Goal: Task Accomplishment & Management: Complete application form

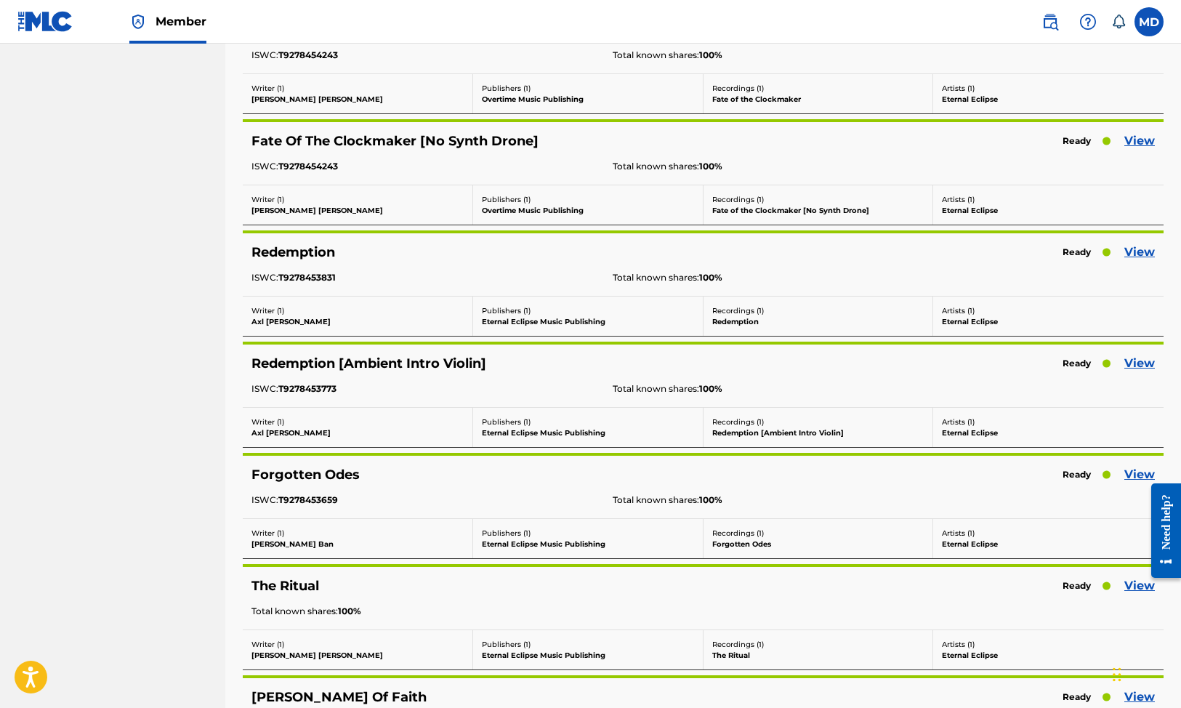
scroll to position [807, 0]
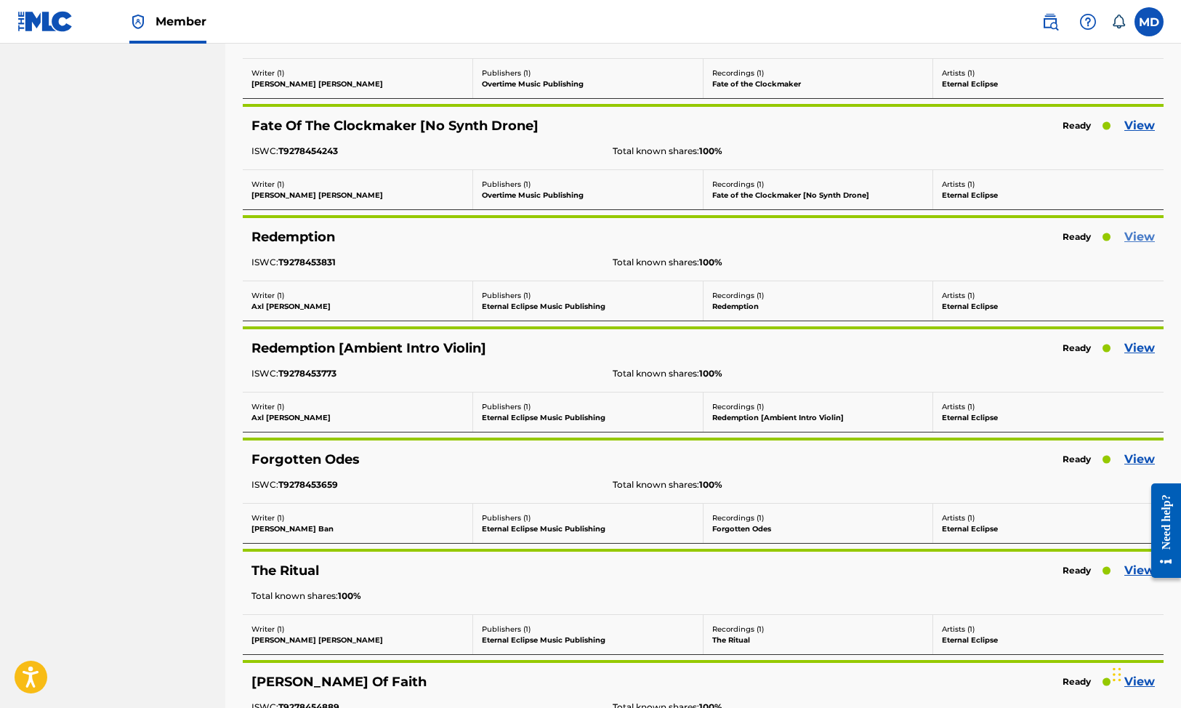
click at [1143, 236] on link "View" at bounding box center [1139, 236] width 31 height 17
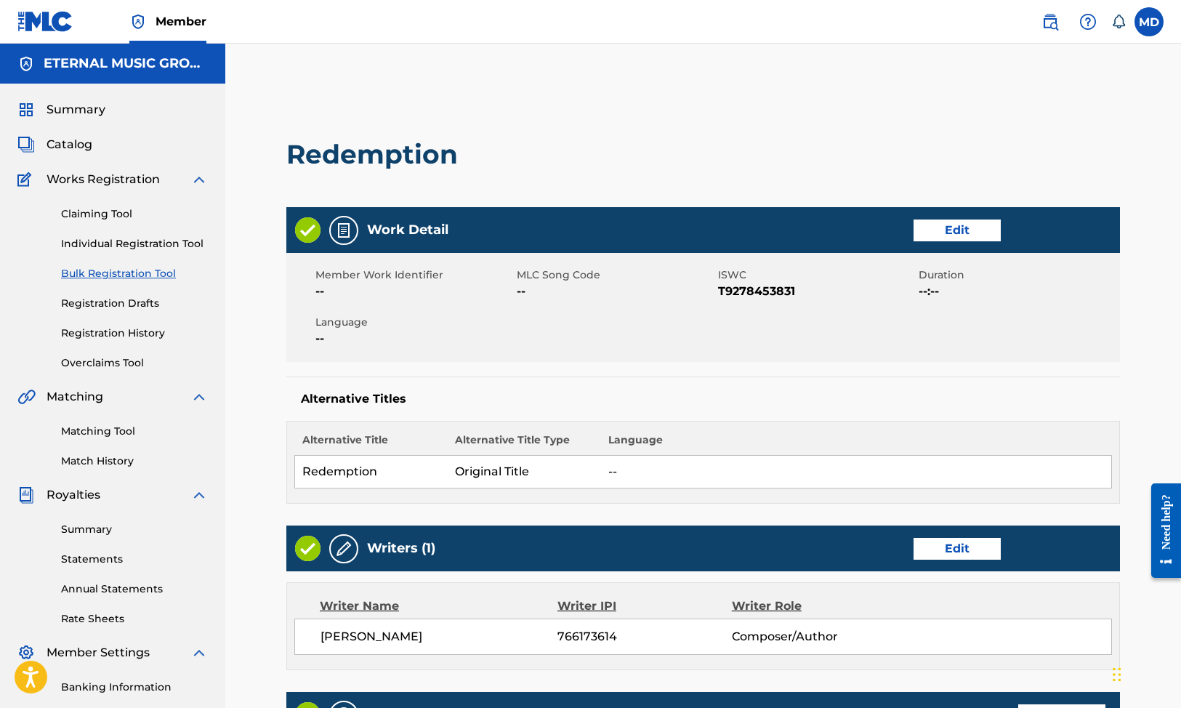
scroll to position [216, 0]
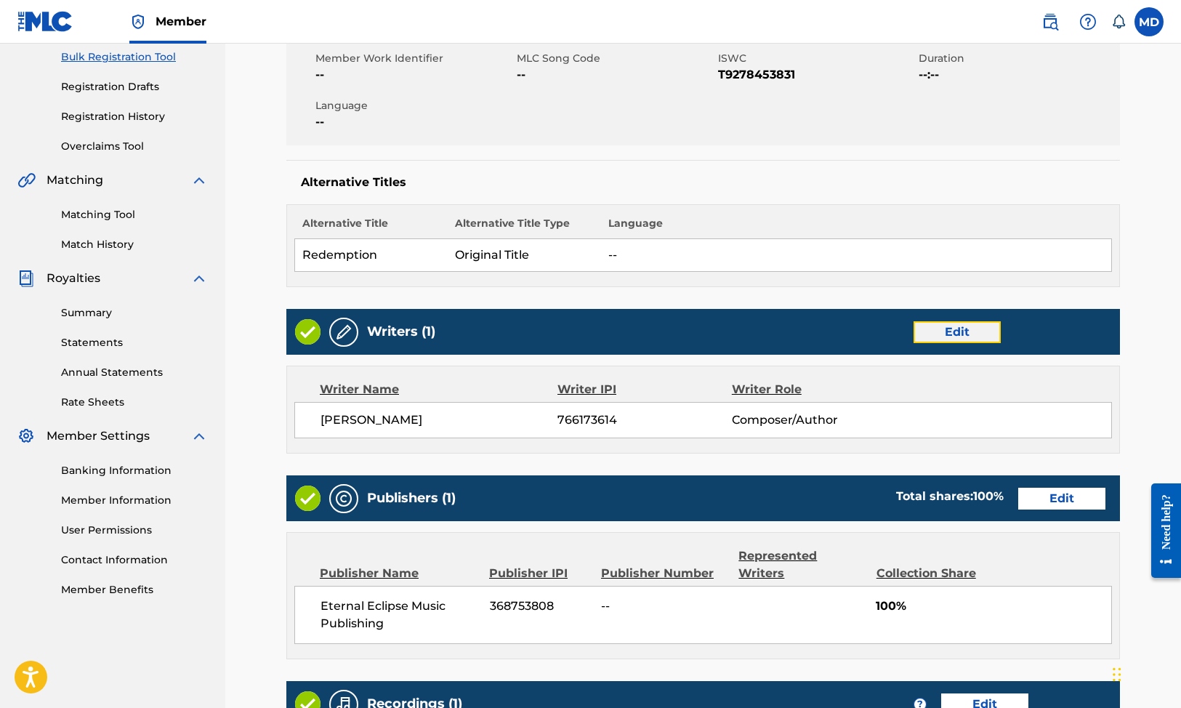
click at [960, 339] on link "Edit" at bounding box center [956, 332] width 87 height 22
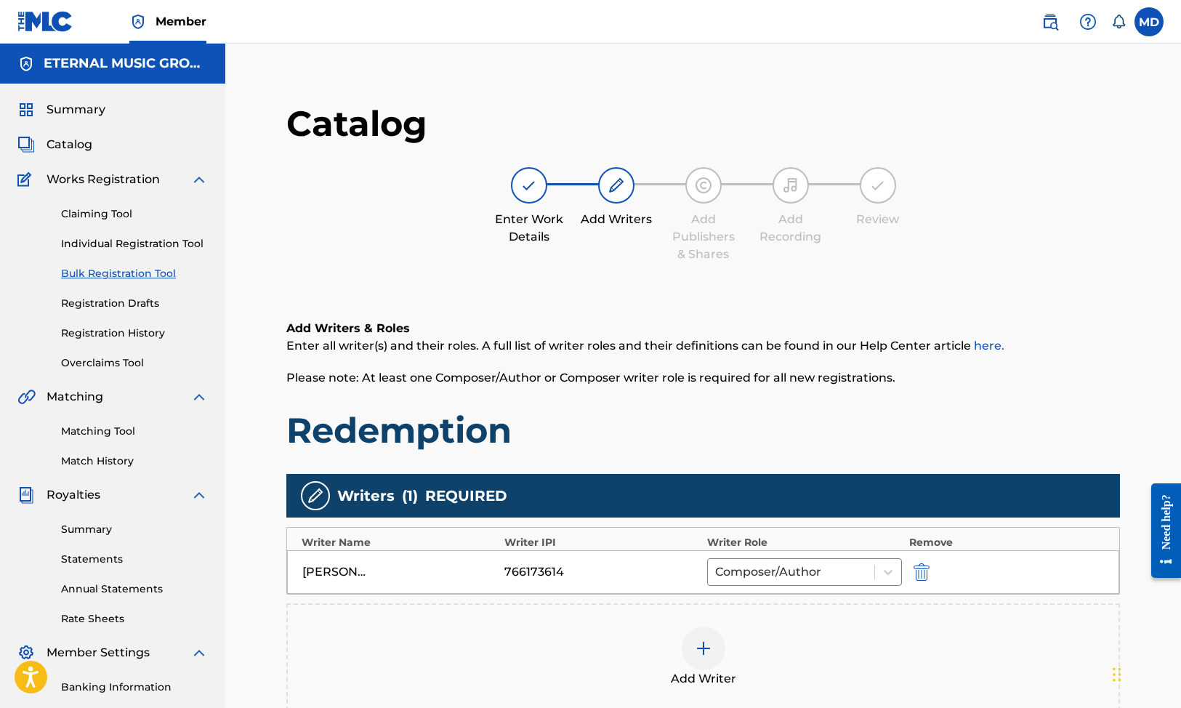
click at [711, 637] on div at bounding box center [703, 648] width 44 height 44
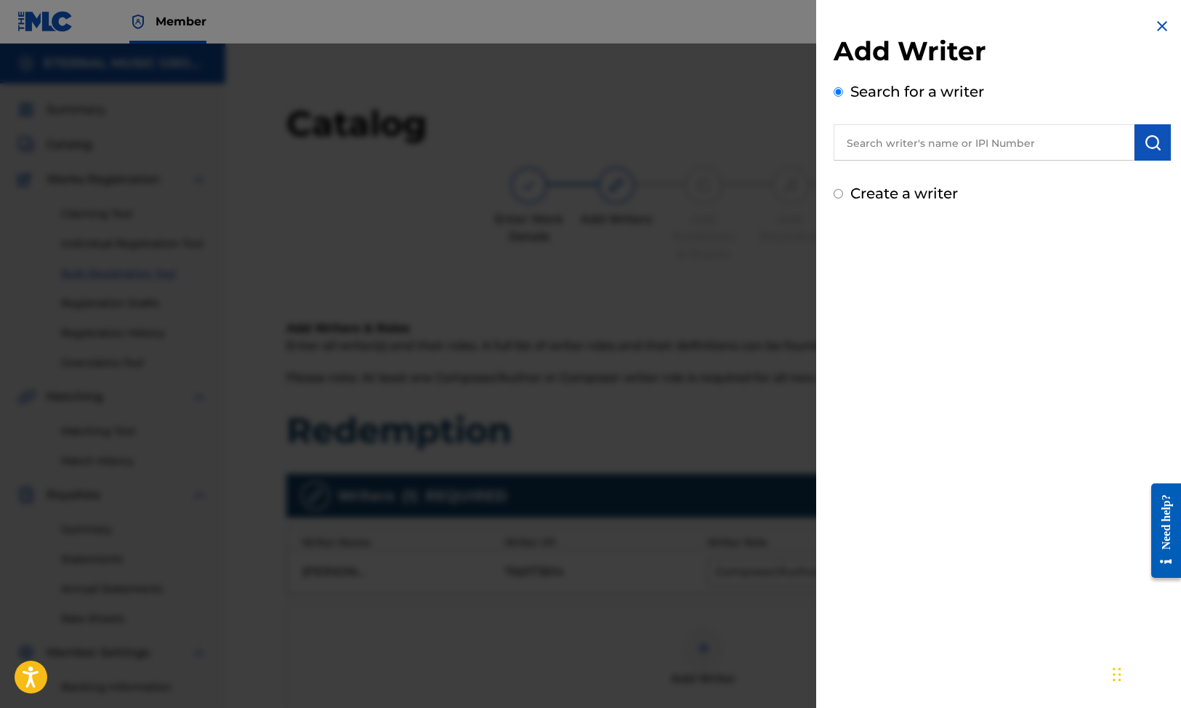
click at [921, 145] on input "text" at bounding box center [983, 142] width 301 height 36
paste input "[PERSON_NAME]"
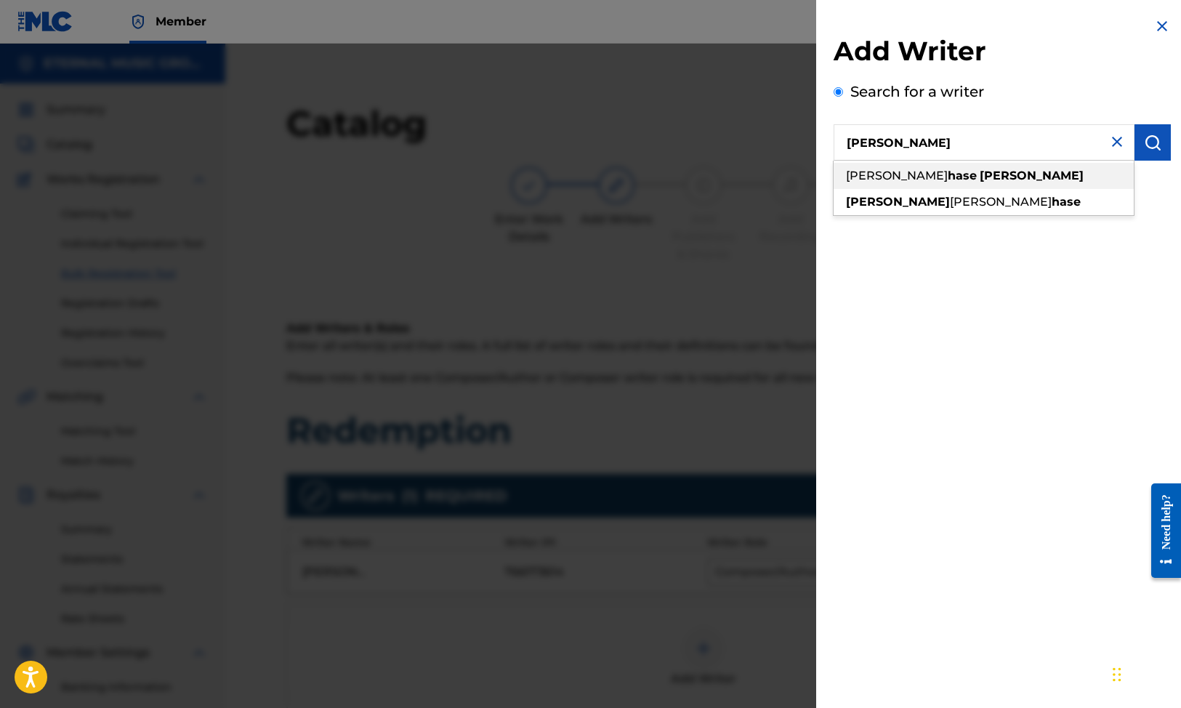
click at [947, 181] on strong "hase" at bounding box center [961, 176] width 29 height 14
type input "[PERSON_NAME] [PERSON_NAME]"
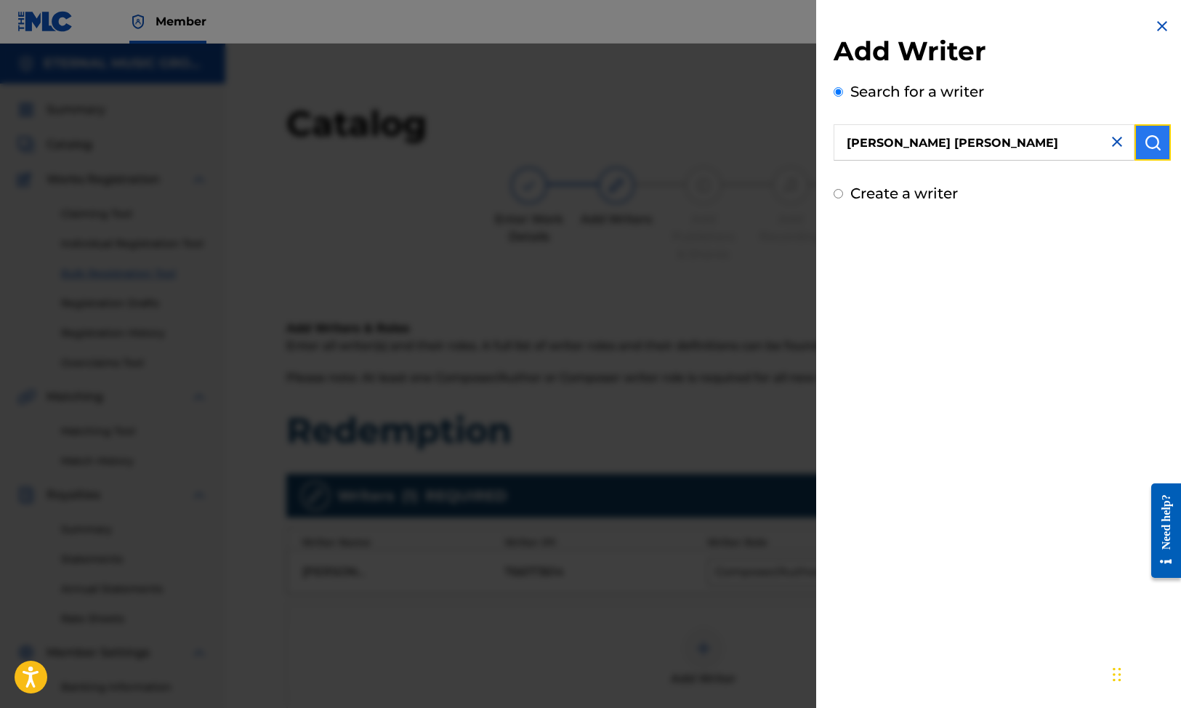
click at [1151, 142] on img "submit" at bounding box center [1151, 142] width 17 height 17
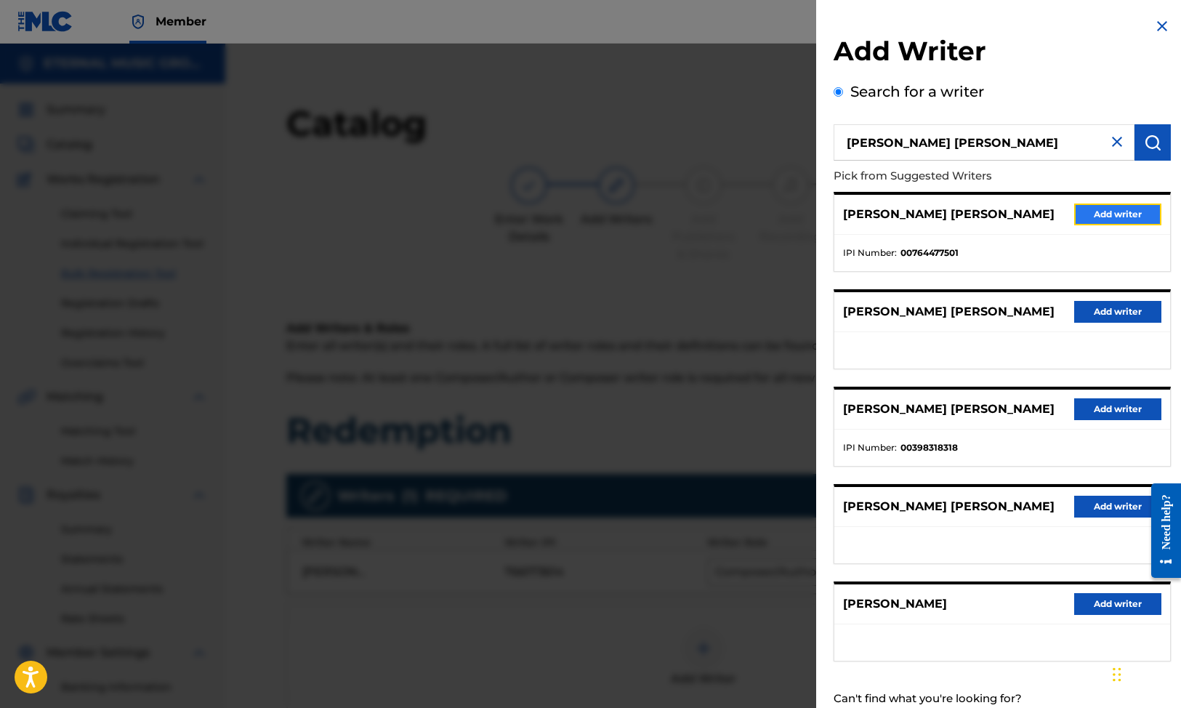
click at [1118, 215] on button "Add writer" at bounding box center [1117, 214] width 87 height 22
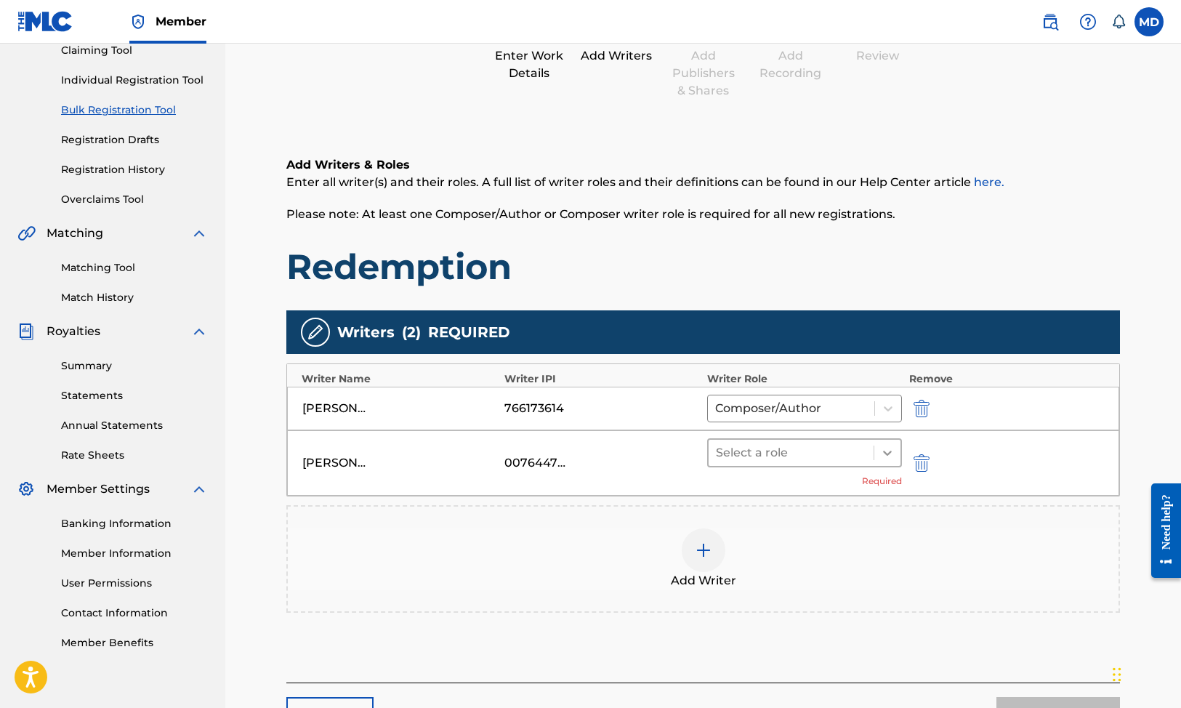
scroll to position [166, 0]
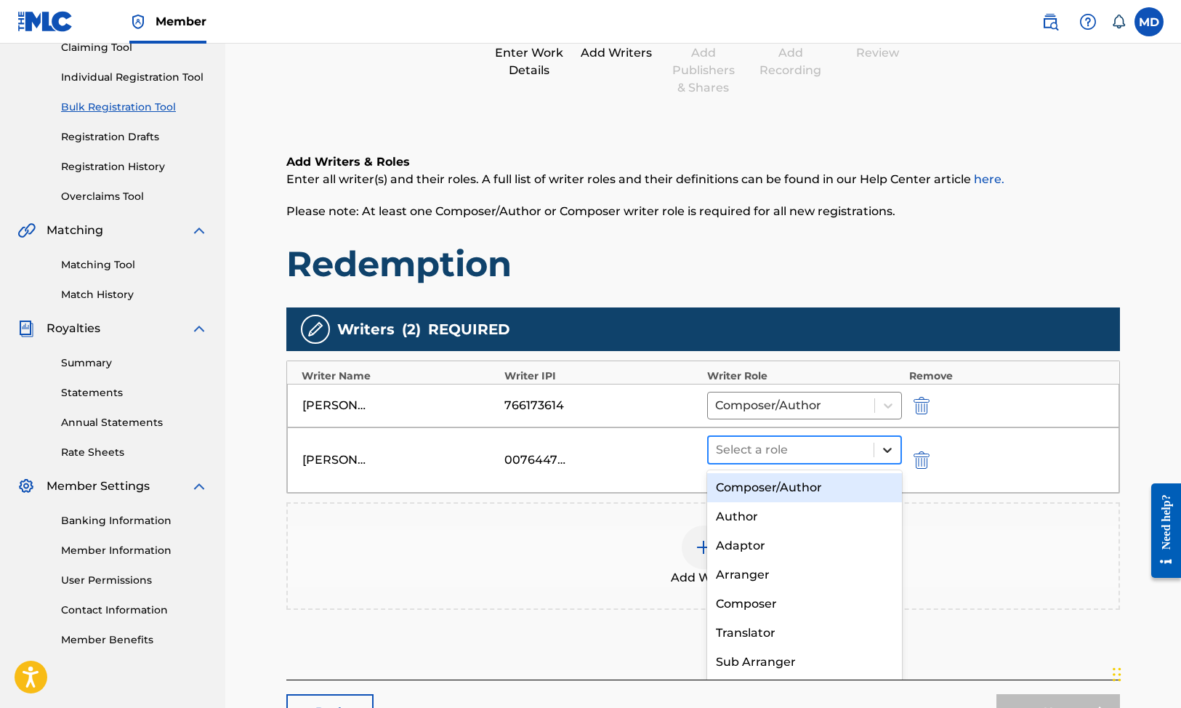
click at [891, 448] on icon at bounding box center [887, 449] width 15 height 15
click at [833, 497] on div "Composer/Author" at bounding box center [804, 487] width 195 height 29
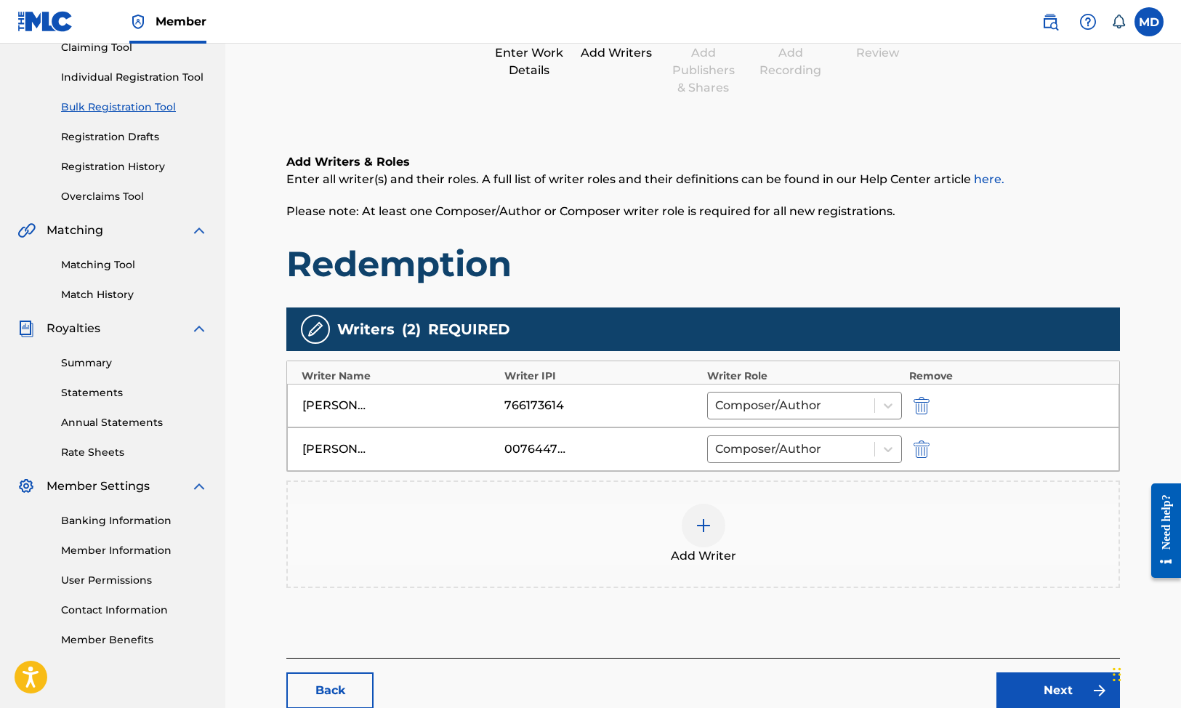
scroll to position [288, 0]
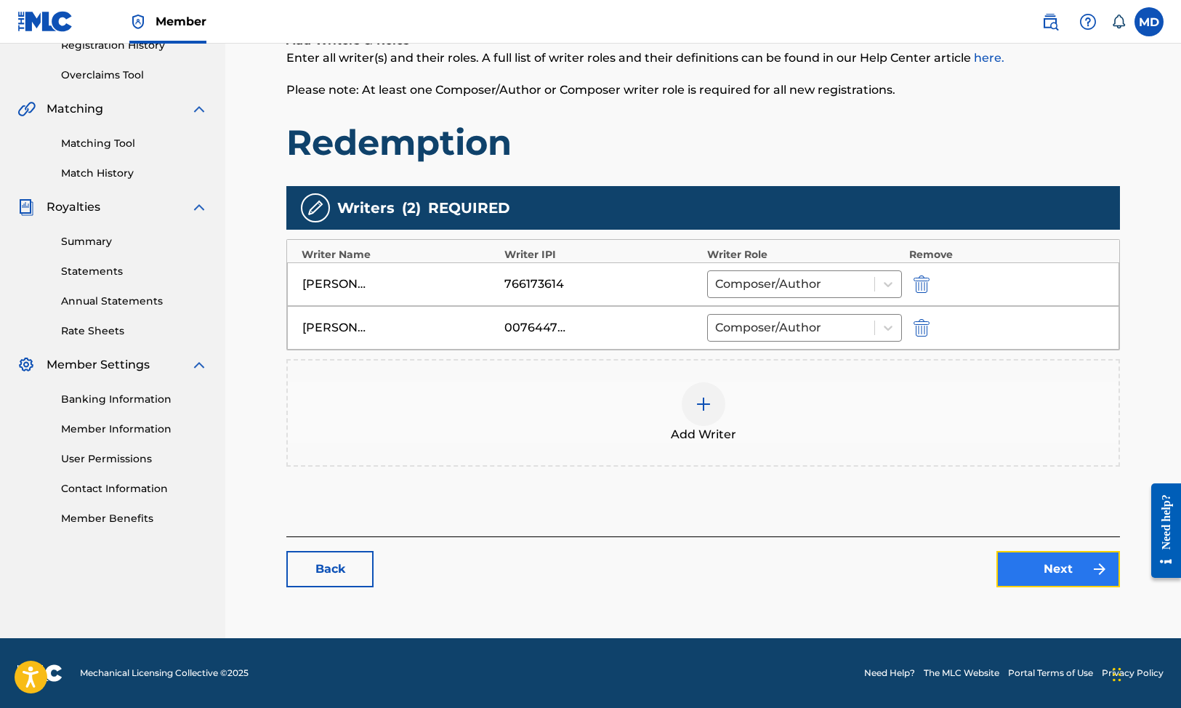
click at [1046, 567] on link "Next" at bounding box center [1058, 569] width 124 height 36
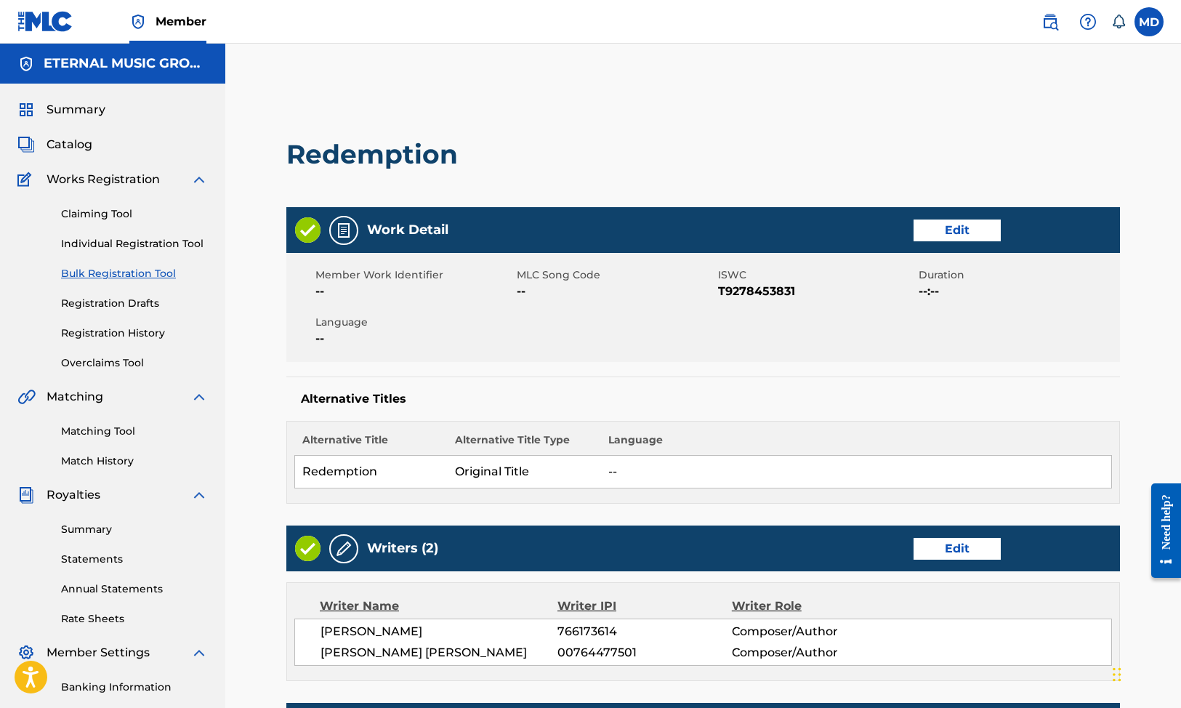
scroll to position [514, 0]
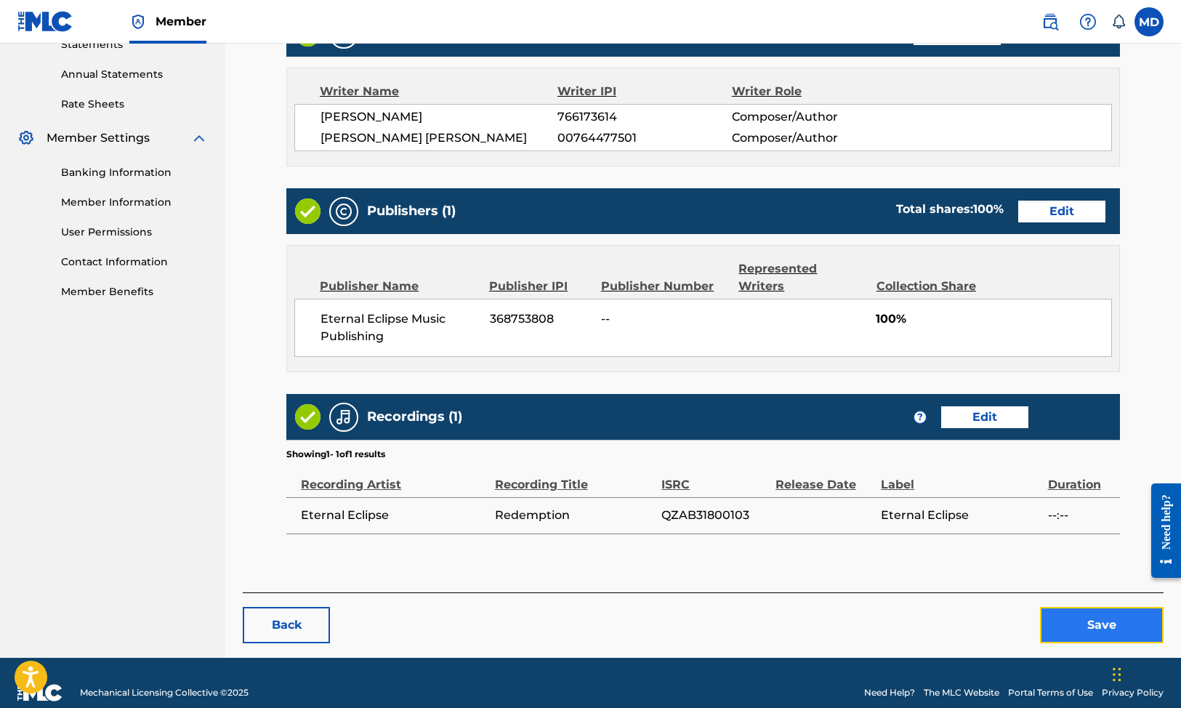
click at [1072, 607] on button "Save" at bounding box center [1102, 625] width 124 height 36
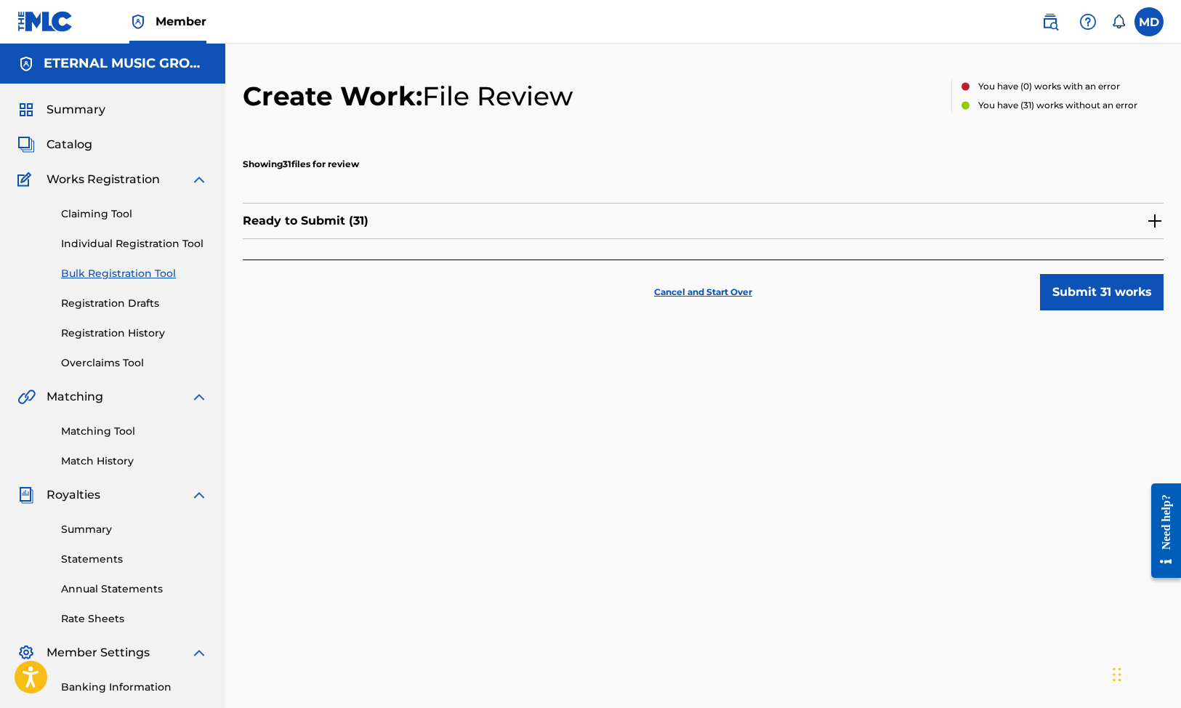
click at [1151, 214] on img at bounding box center [1154, 220] width 17 height 17
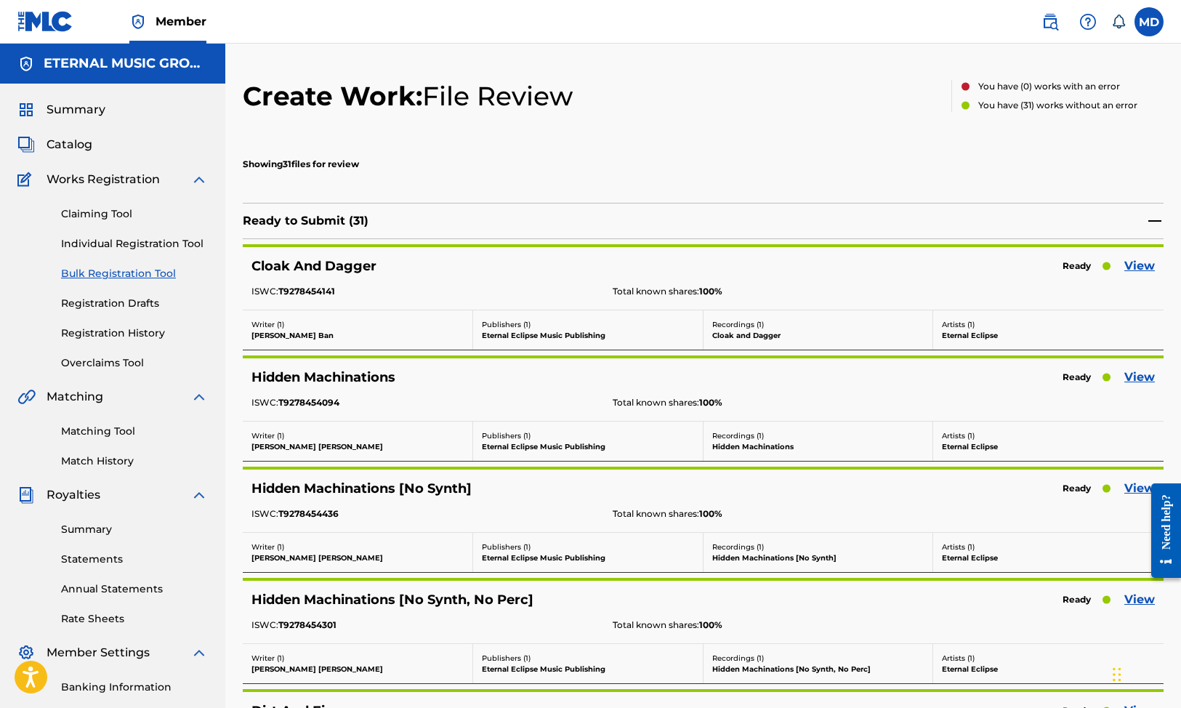
scroll to position [870, 0]
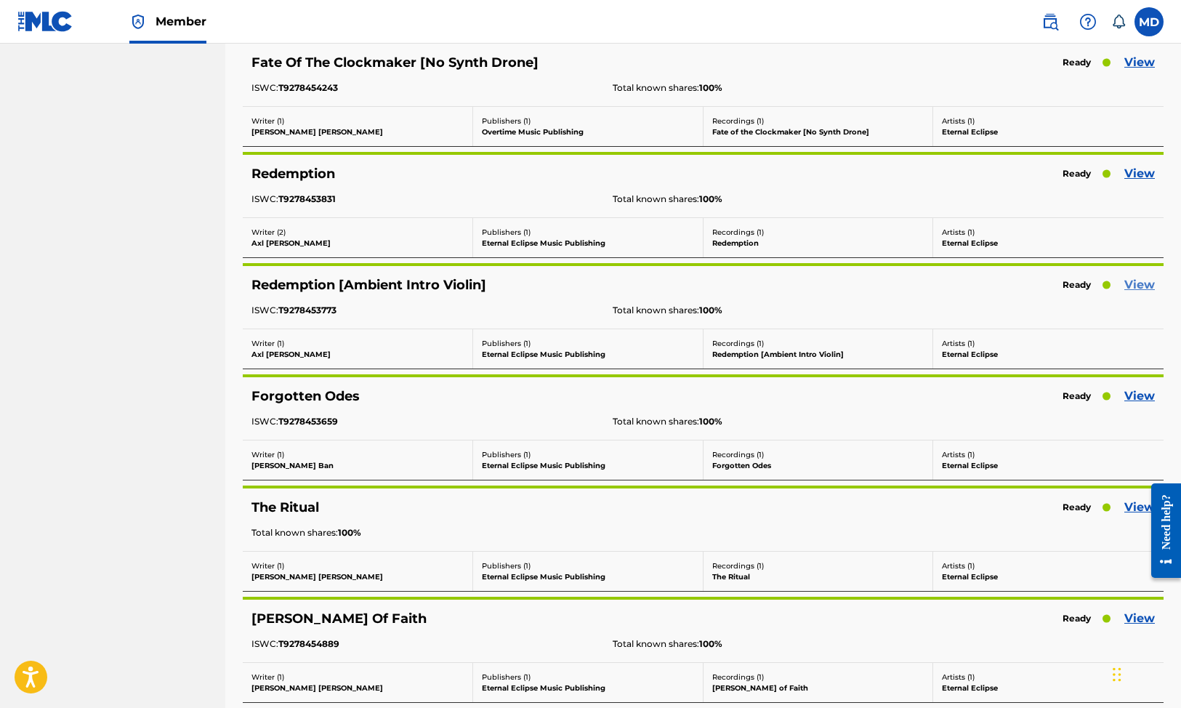
click at [1146, 280] on link "View" at bounding box center [1139, 284] width 31 height 17
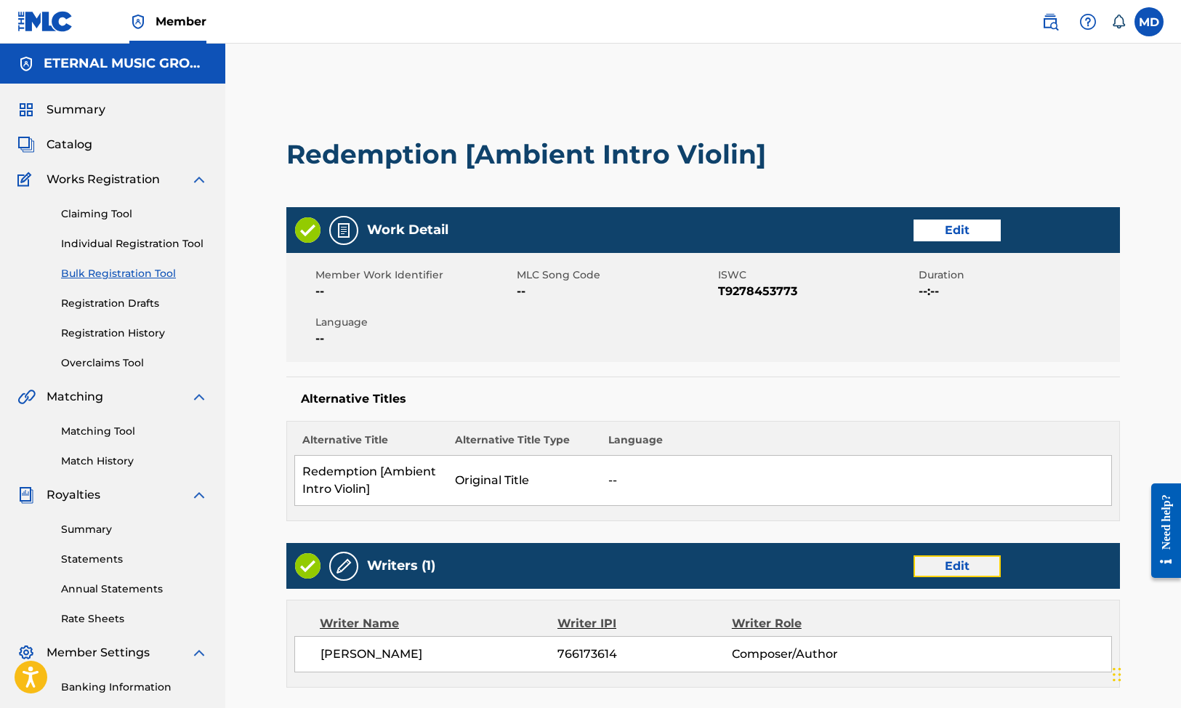
click at [947, 562] on link "Edit" at bounding box center [956, 566] width 87 height 22
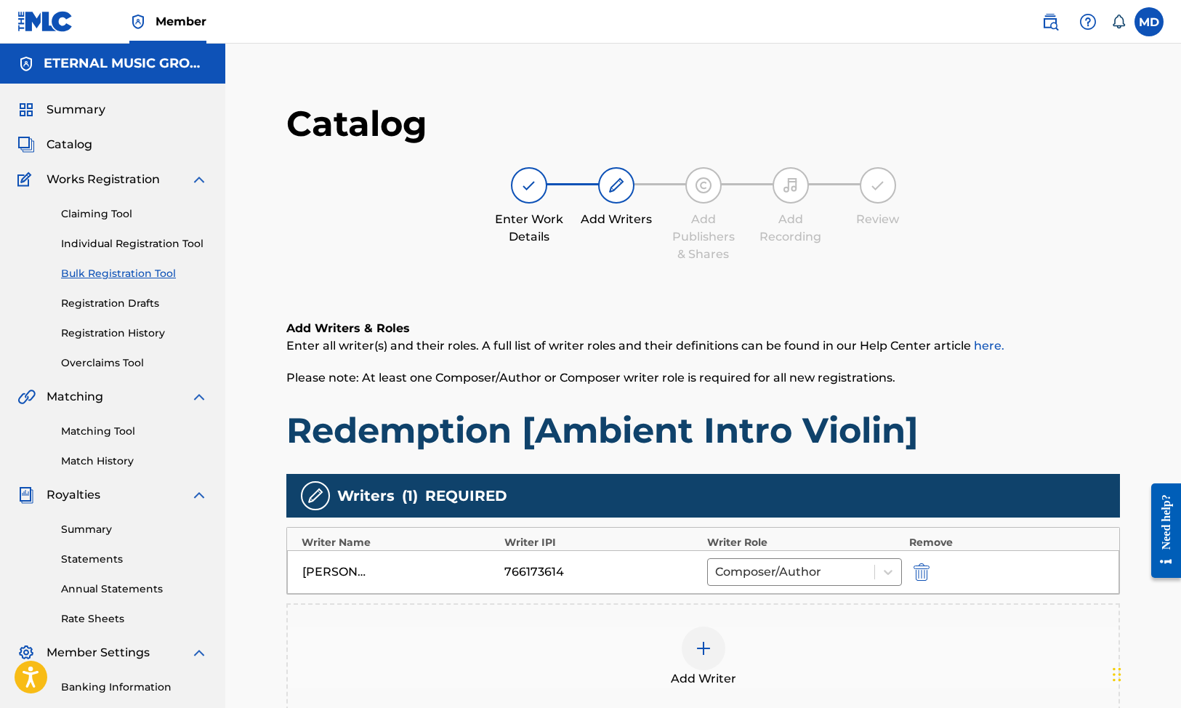
click at [720, 646] on div at bounding box center [703, 648] width 44 height 44
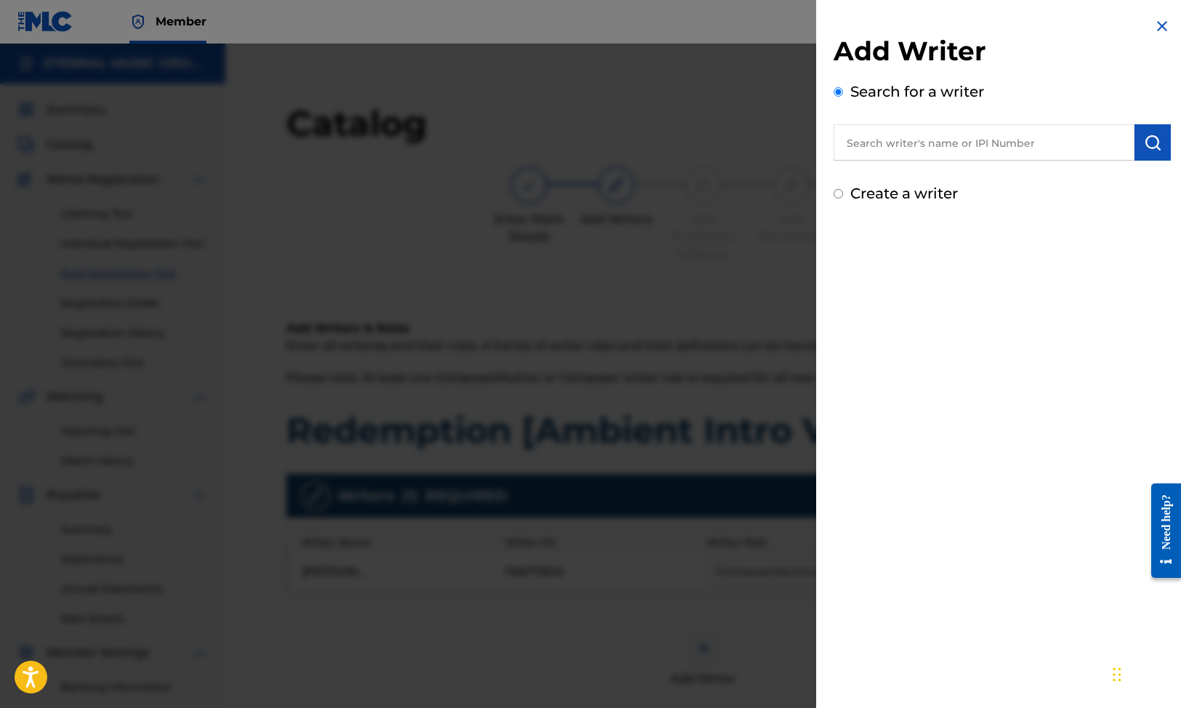
click at [940, 144] on input "text" at bounding box center [983, 142] width 301 height 36
paste input "[PERSON_NAME]"
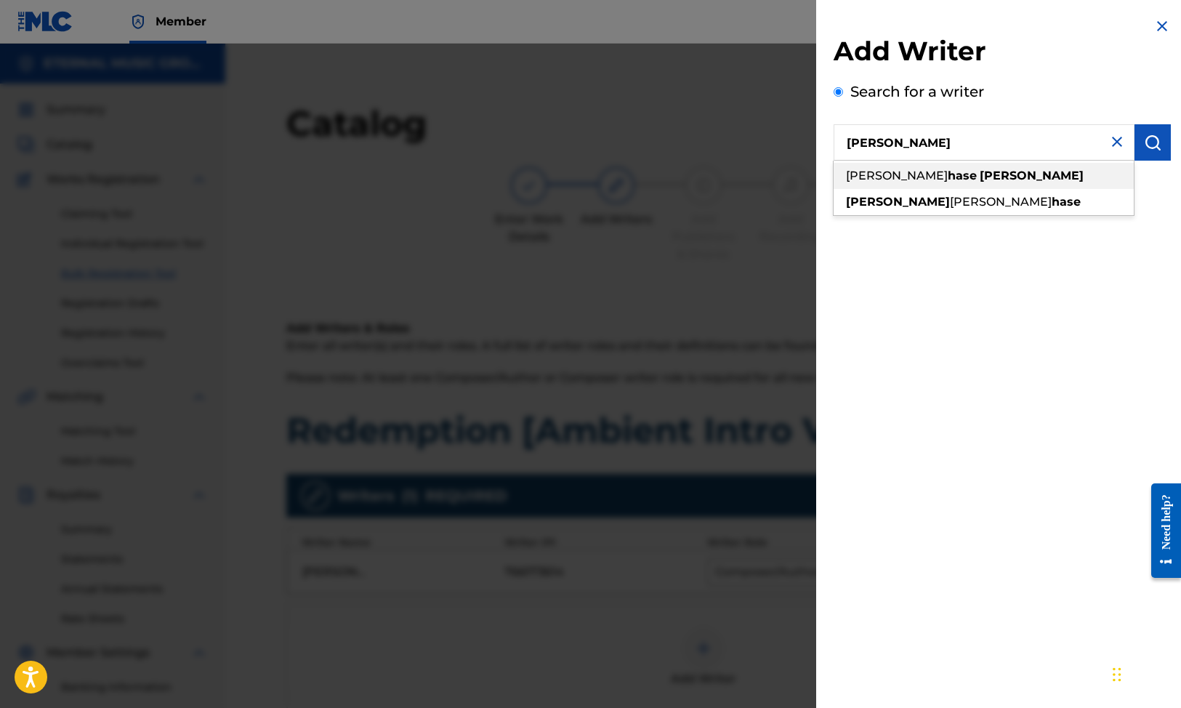
click at [989, 176] on div "[PERSON_NAME] [PERSON_NAME]" at bounding box center [983, 176] width 300 height 26
type input "[PERSON_NAME] [PERSON_NAME]"
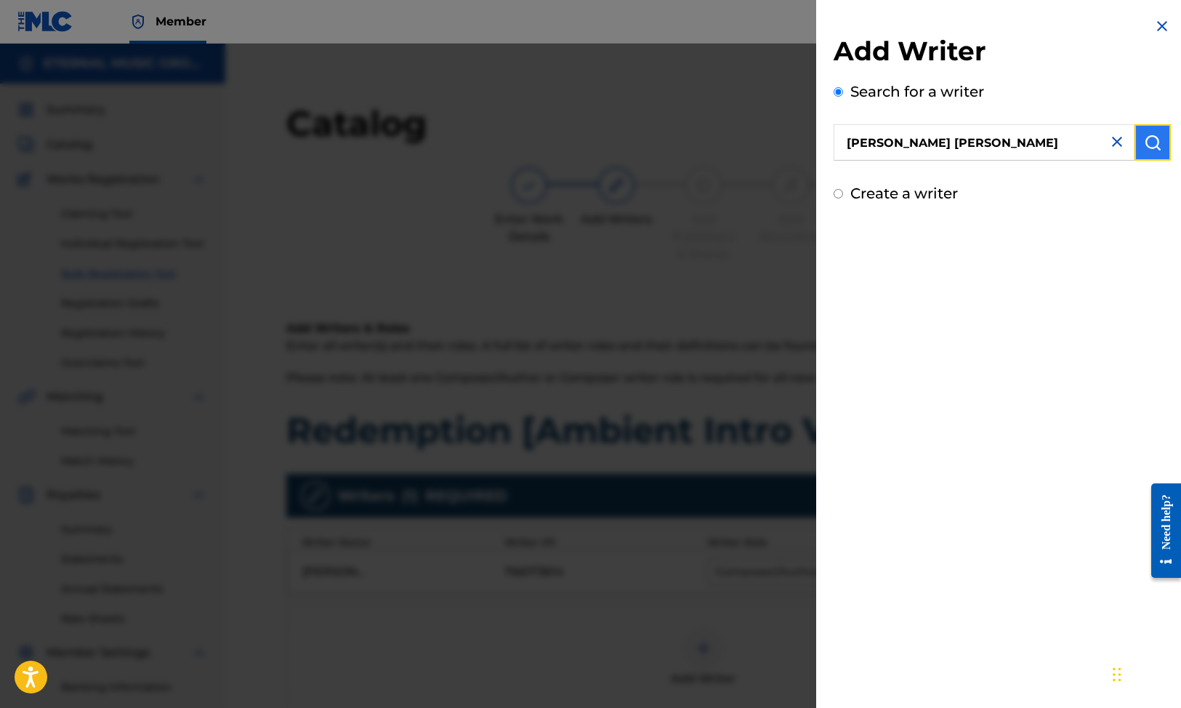
click at [1143, 147] on img "submit" at bounding box center [1151, 142] width 17 height 17
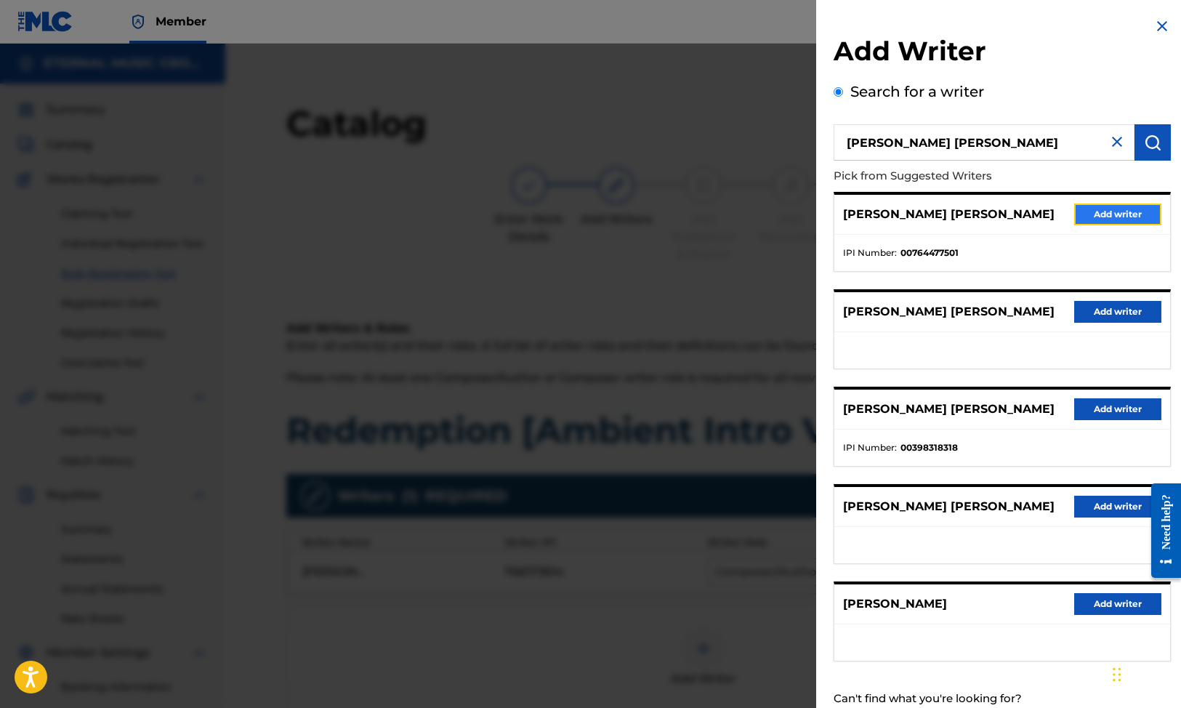
click at [1112, 215] on button "Add writer" at bounding box center [1117, 214] width 87 height 22
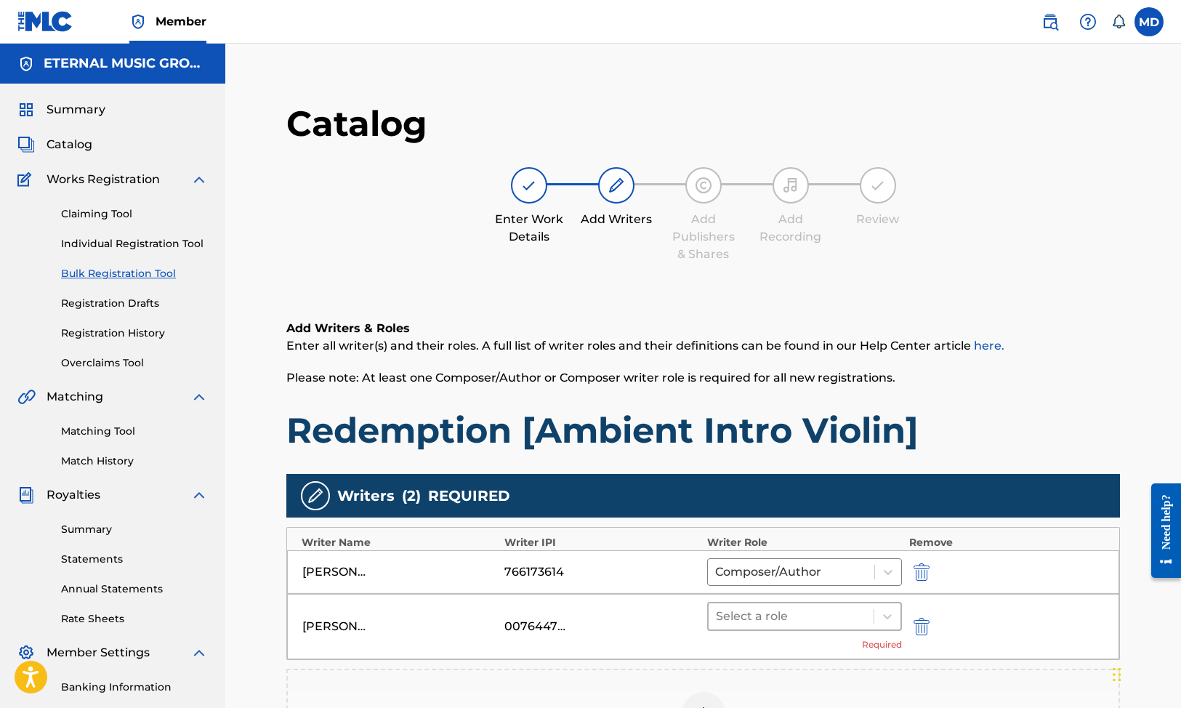
click at [835, 624] on div at bounding box center [791, 616] width 150 height 20
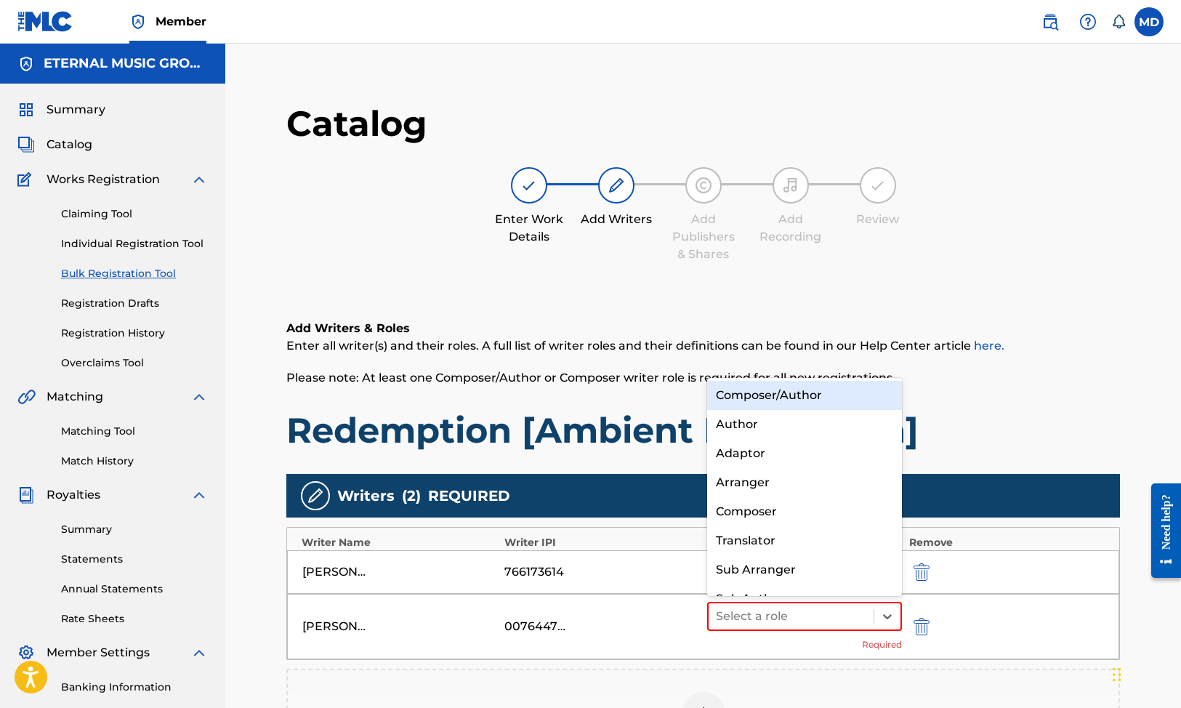
click at [832, 405] on div "Composer/Author" at bounding box center [804, 395] width 195 height 29
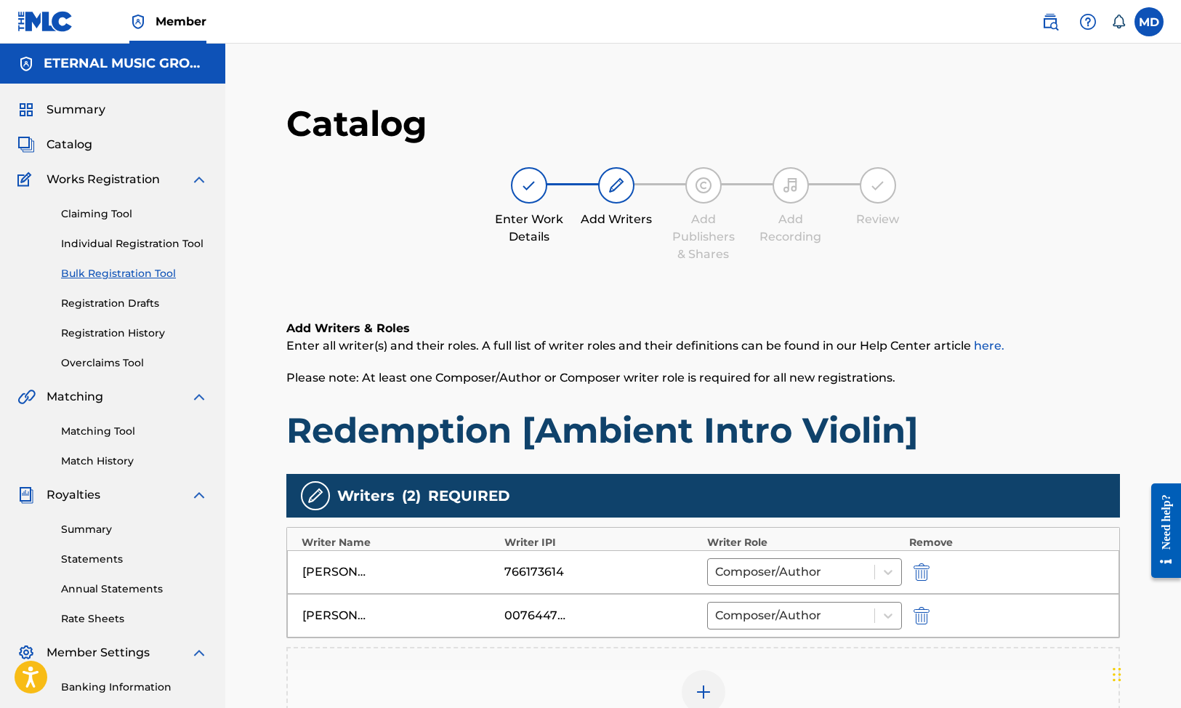
scroll to position [288, 0]
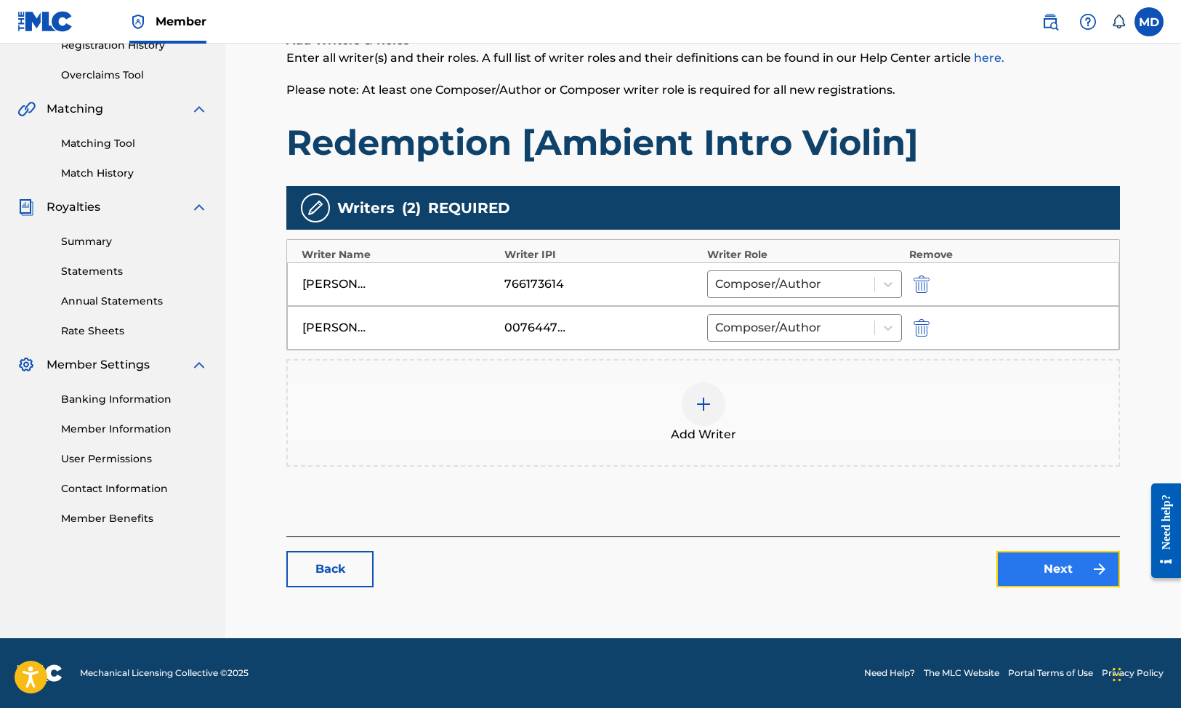
click at [1037, 570] on link "Next" at bounding box center [1058, 569] width 124 height 36
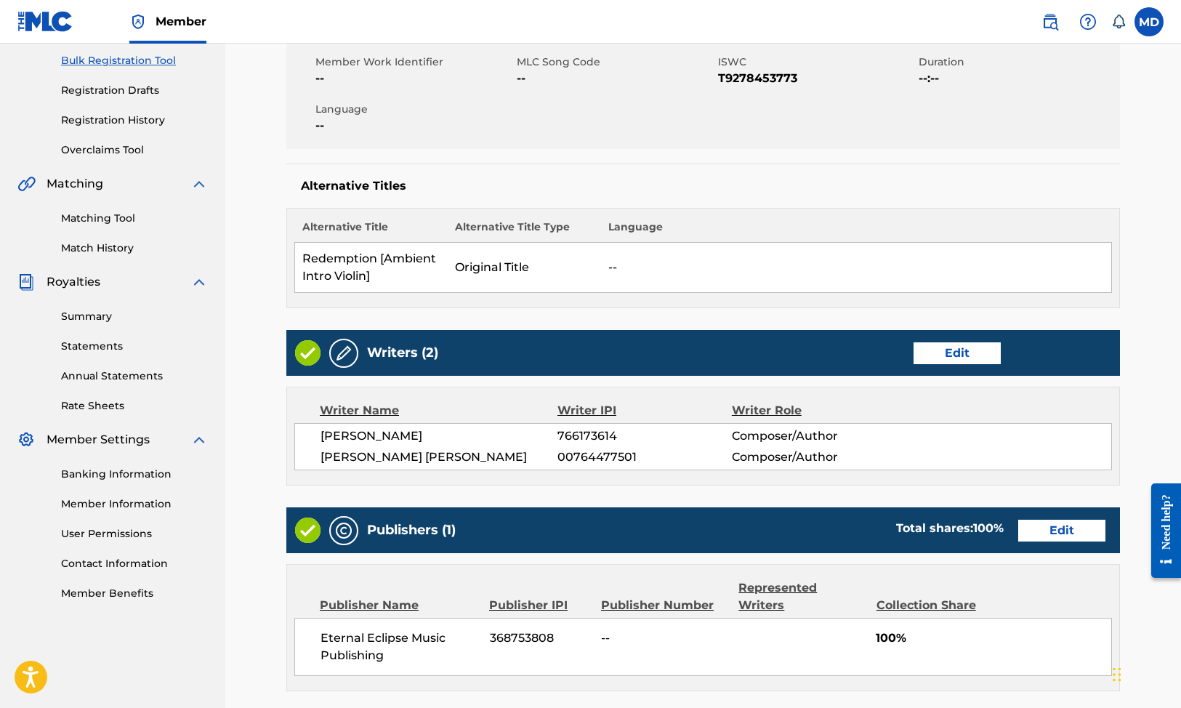
scroll to position [532, 0]
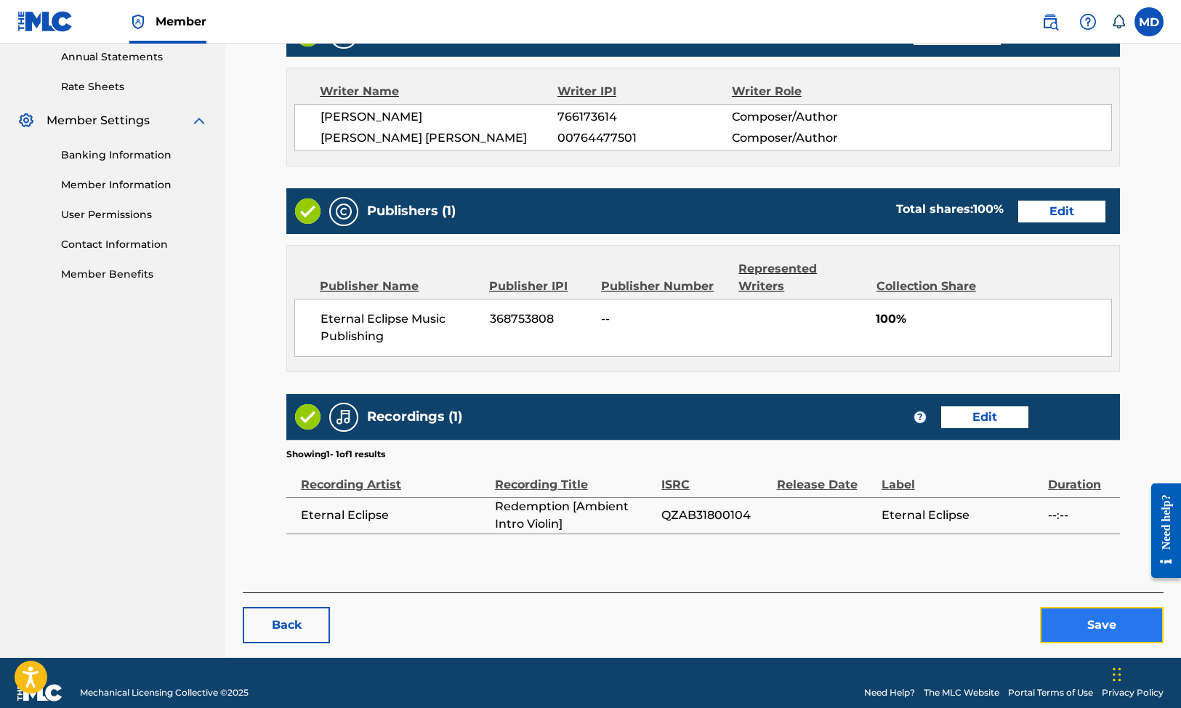
click at [1086, 607] on button "Save" at bounding box center [1102, 625] width 124 height 36
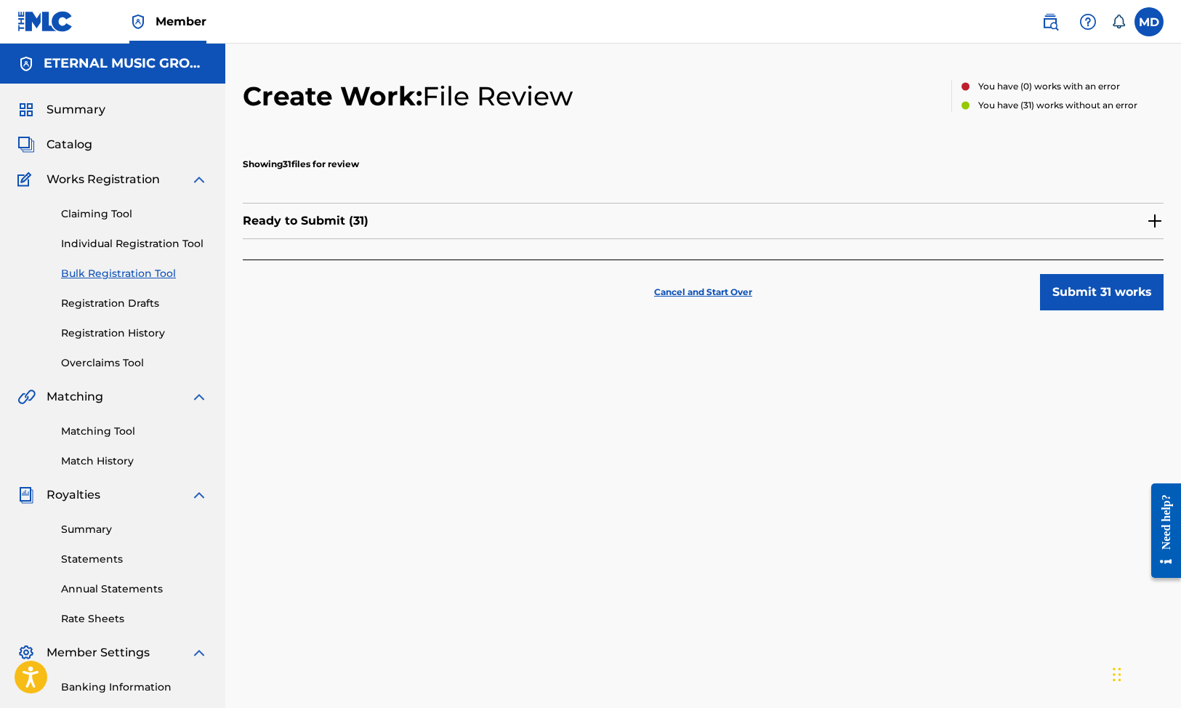
click at [1152, 214] on img at bounding box center [1154, 220] width 17 height 17
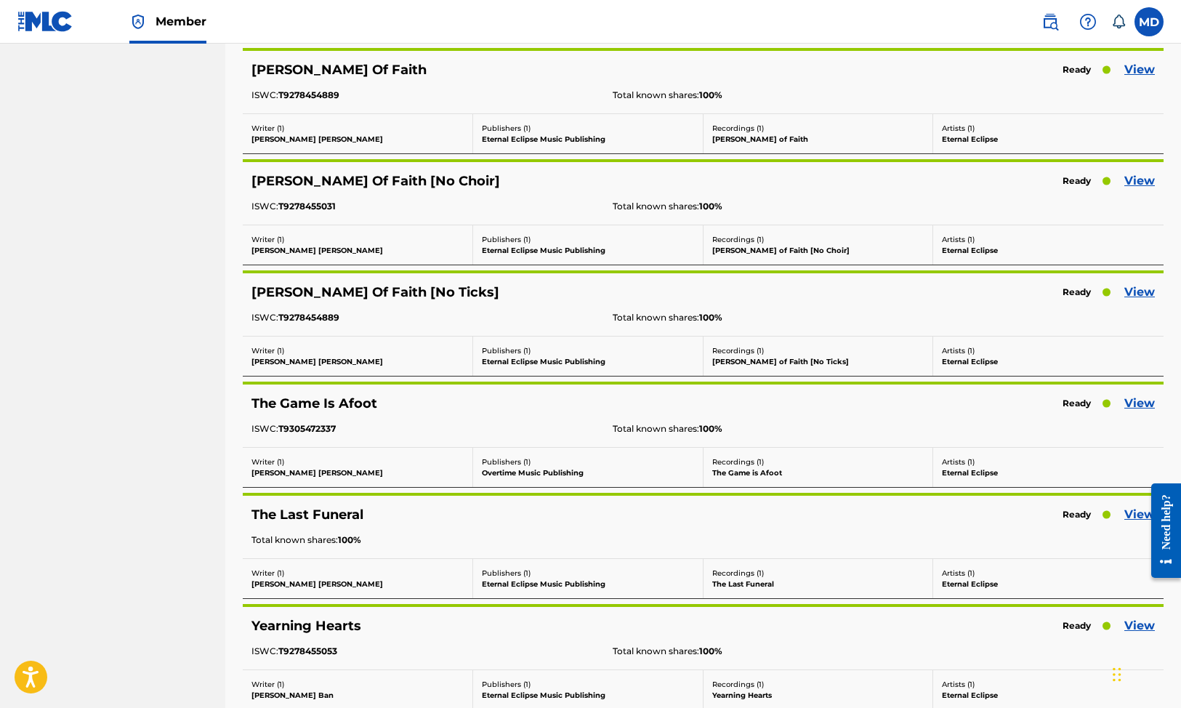
scroll to position [1425, 0]
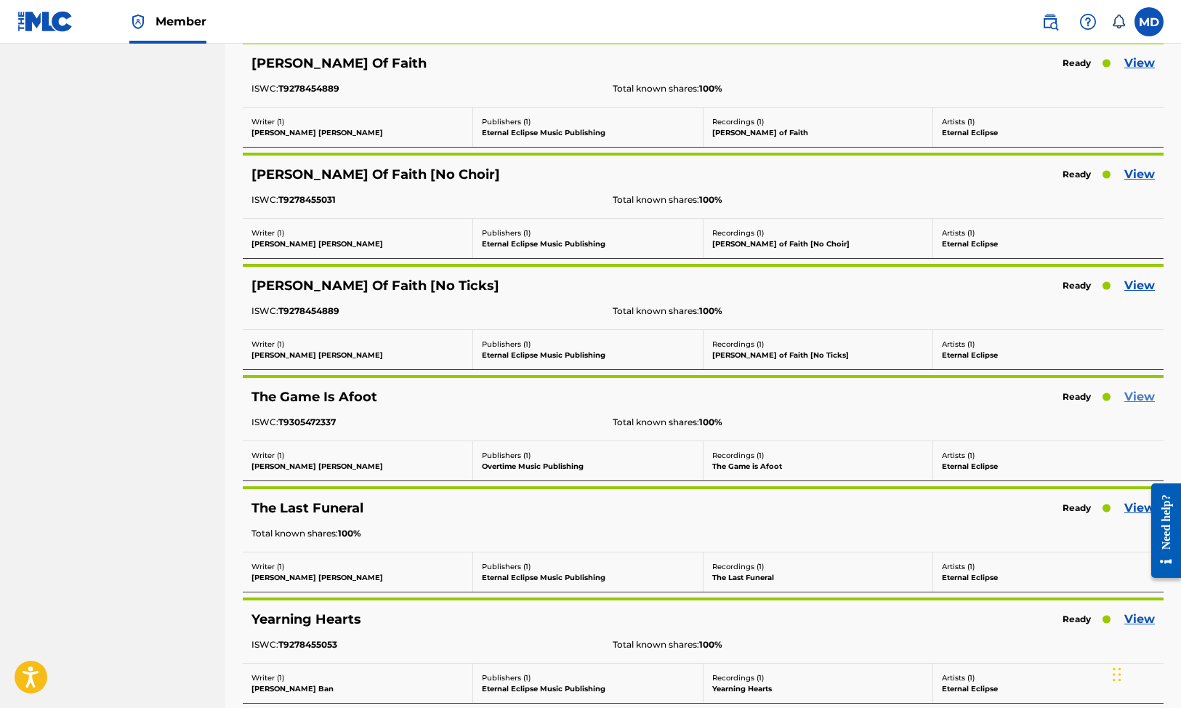
click at [1138, 397] on link "View" at bounding box center [1139, 396] width 31 height 17
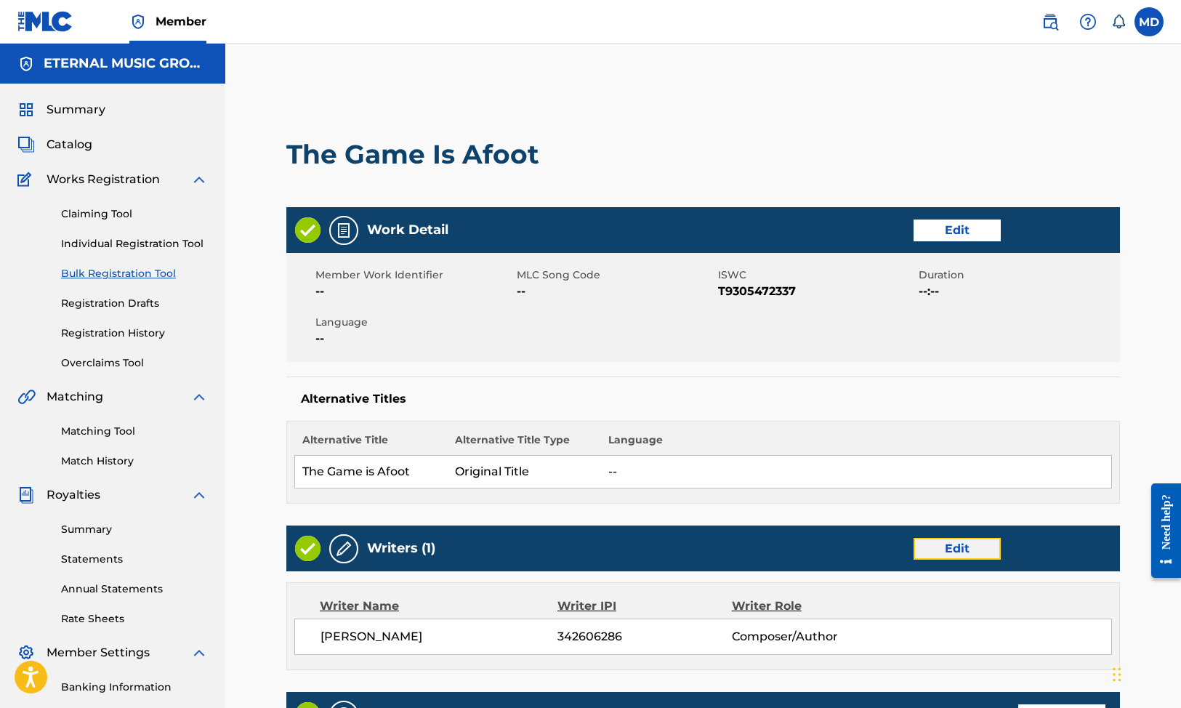
click at [955, 549] on link "Edit" at bounding box center [956, 549] width 87 height 22
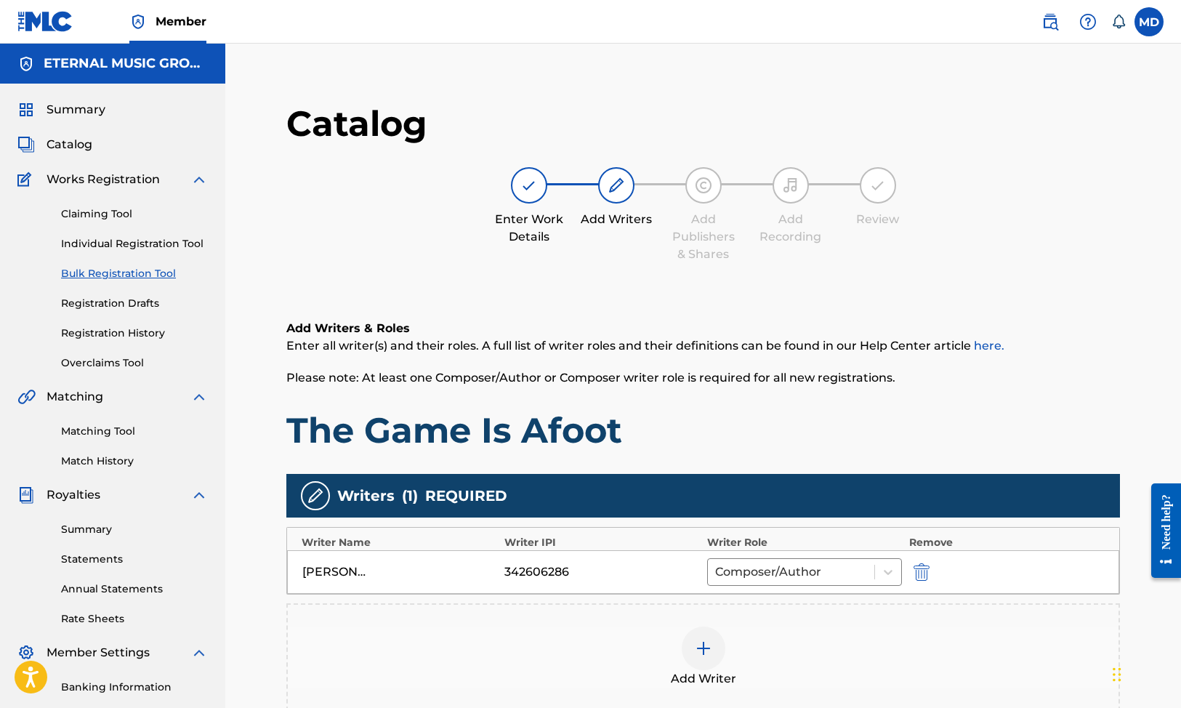
click at [720, 651] on div at bounding box center [703, 648] width 44 height 44
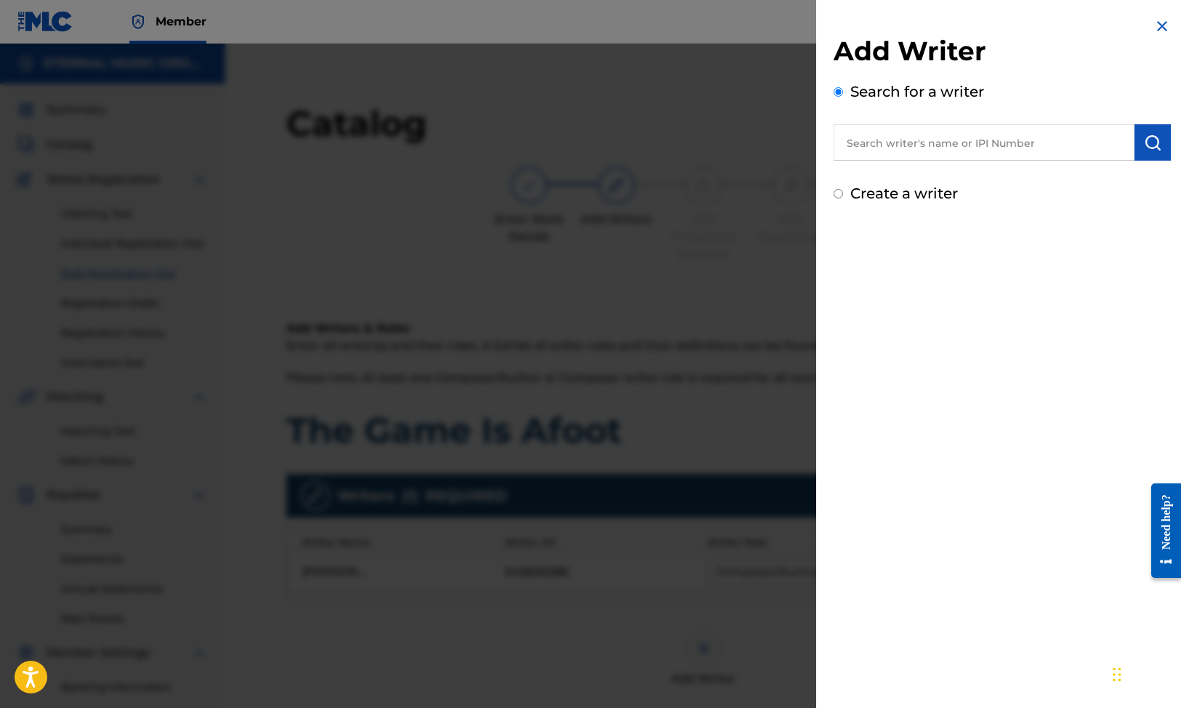
click at [887, 152] on input "text" at bounding box center [983, 142] width 301 height 36
paste input "[PERSON_NAME]"
type input "[PERSON_NAME]"
click at [1137, 146] on button "submit" at bounding box center [1152, 142] width 36 height 36
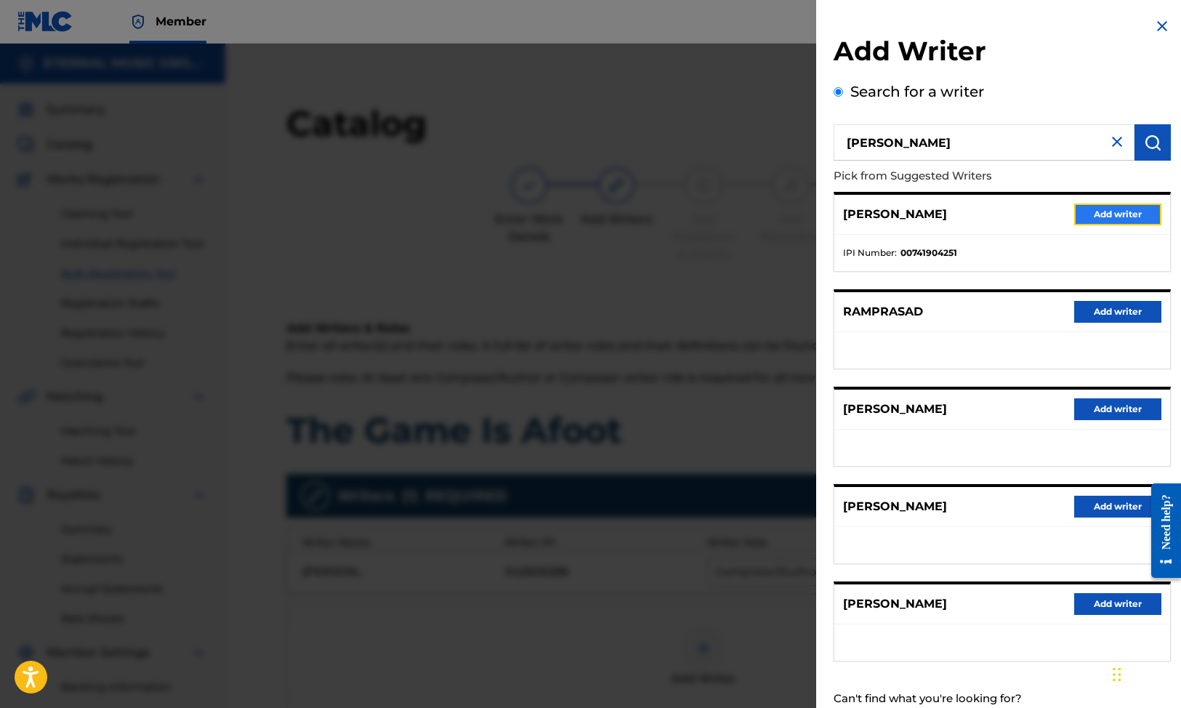
click at [1095, 207] on button "Add writer" at bounding box center [1117, 214] width 87 height 22
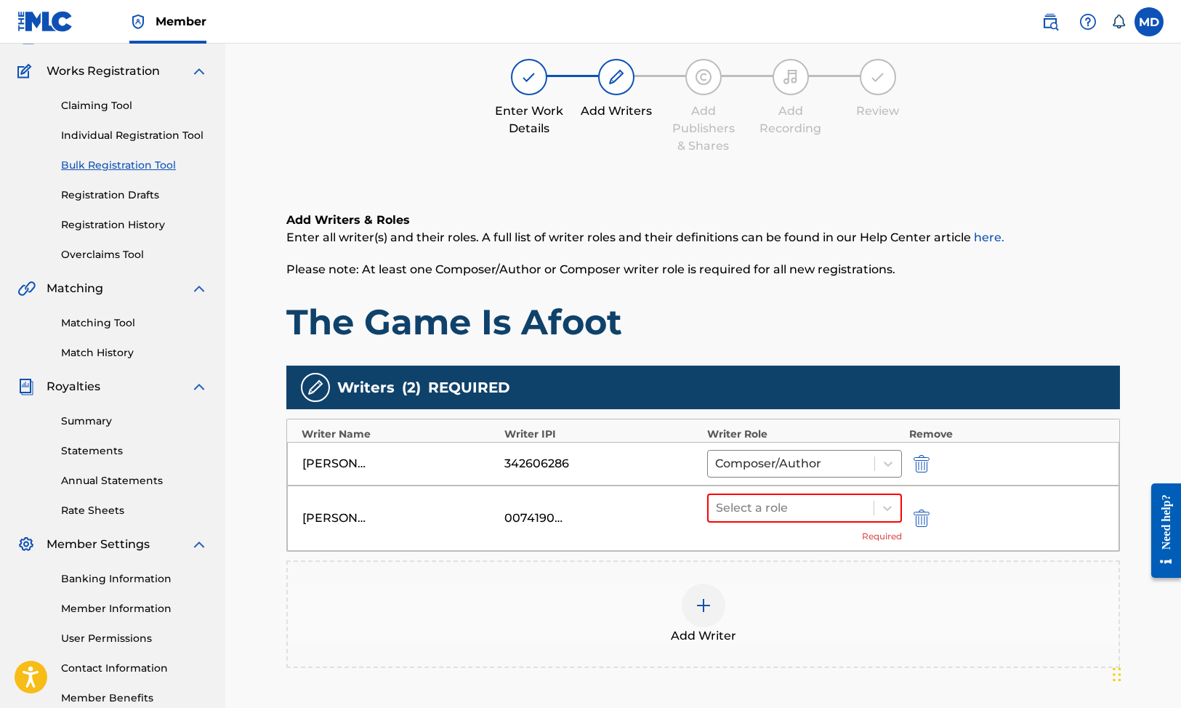
scroll to position [206, 0]
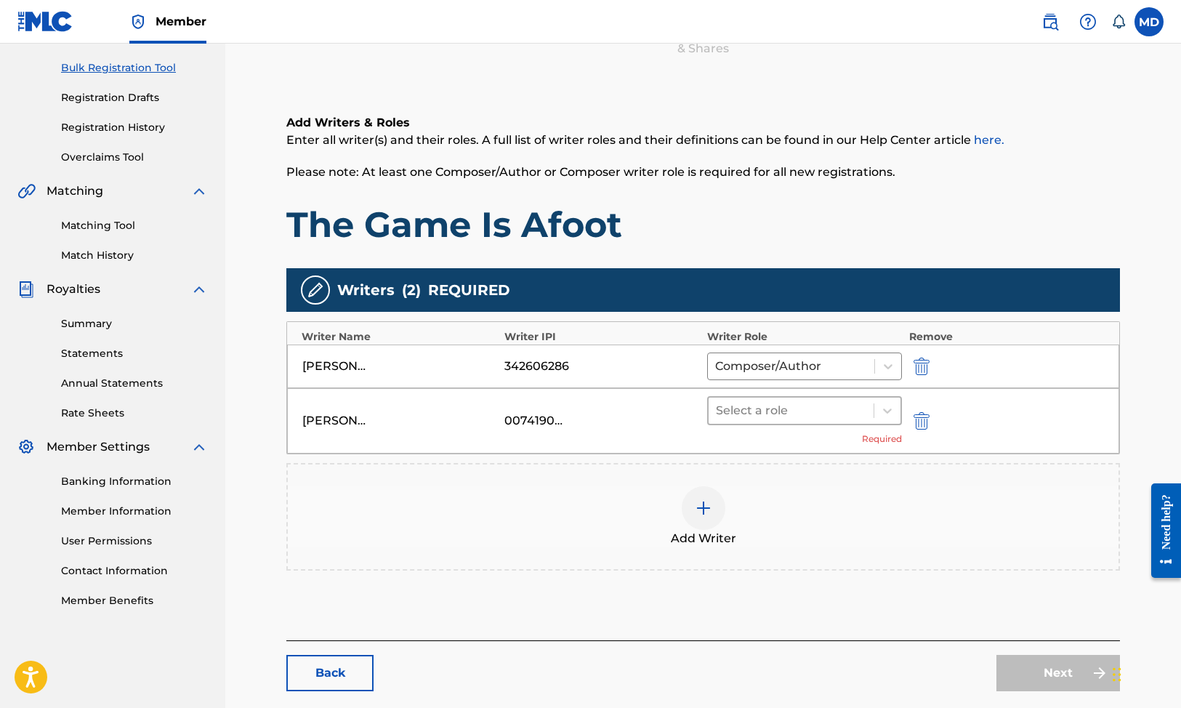
click at [830, 414] on div at bounding box center [791, 410] width 150 height 20
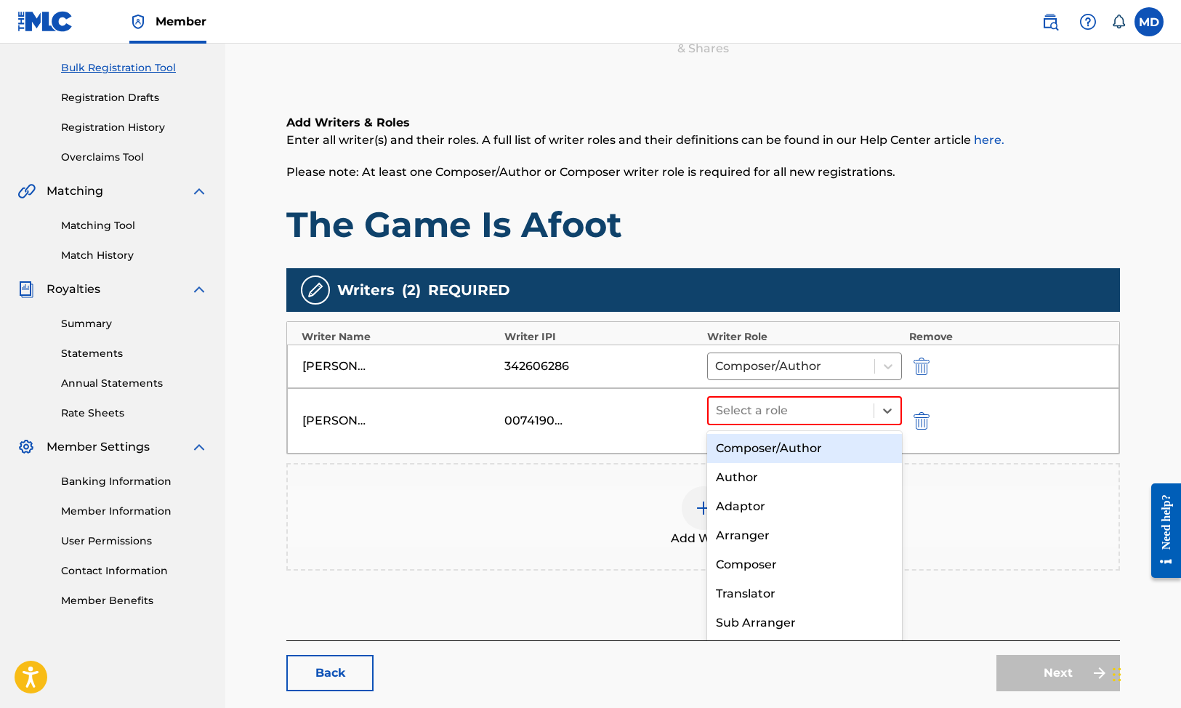
click at [818, 446] on div "Composer/Author" at bounding box center [804, 448] width 195 height 29
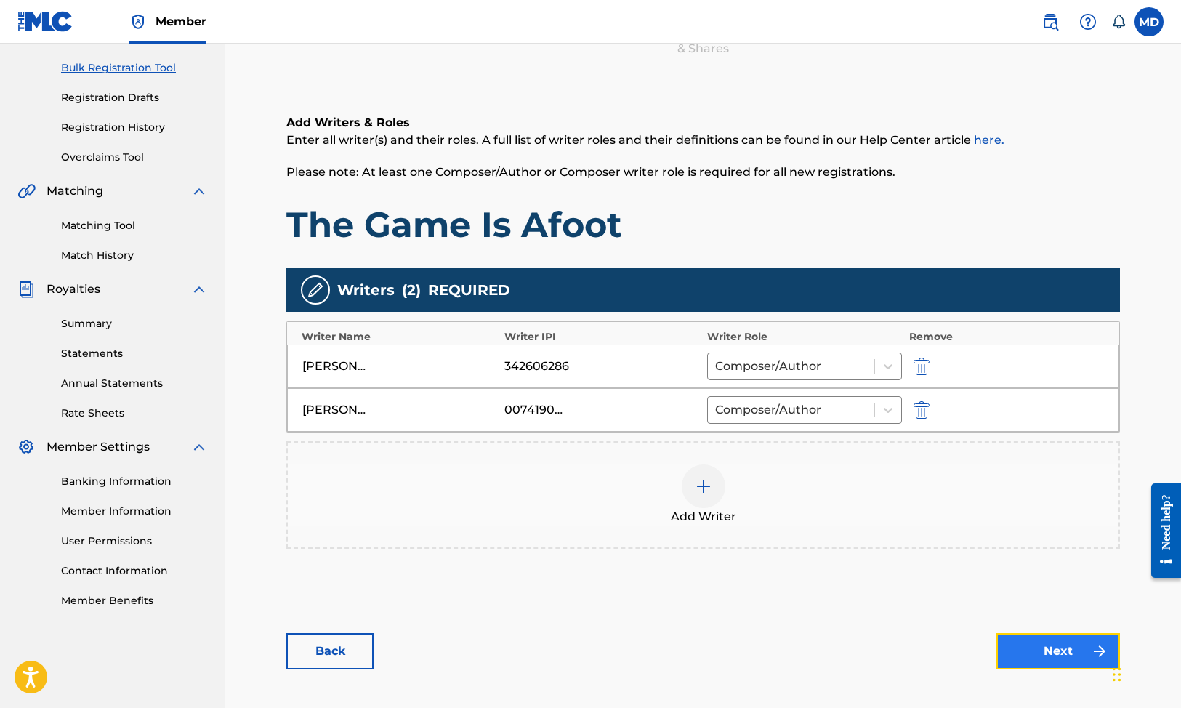
click at [1056, 639] on link "Next" at bounding box center [1058, 651] width 124 height 36
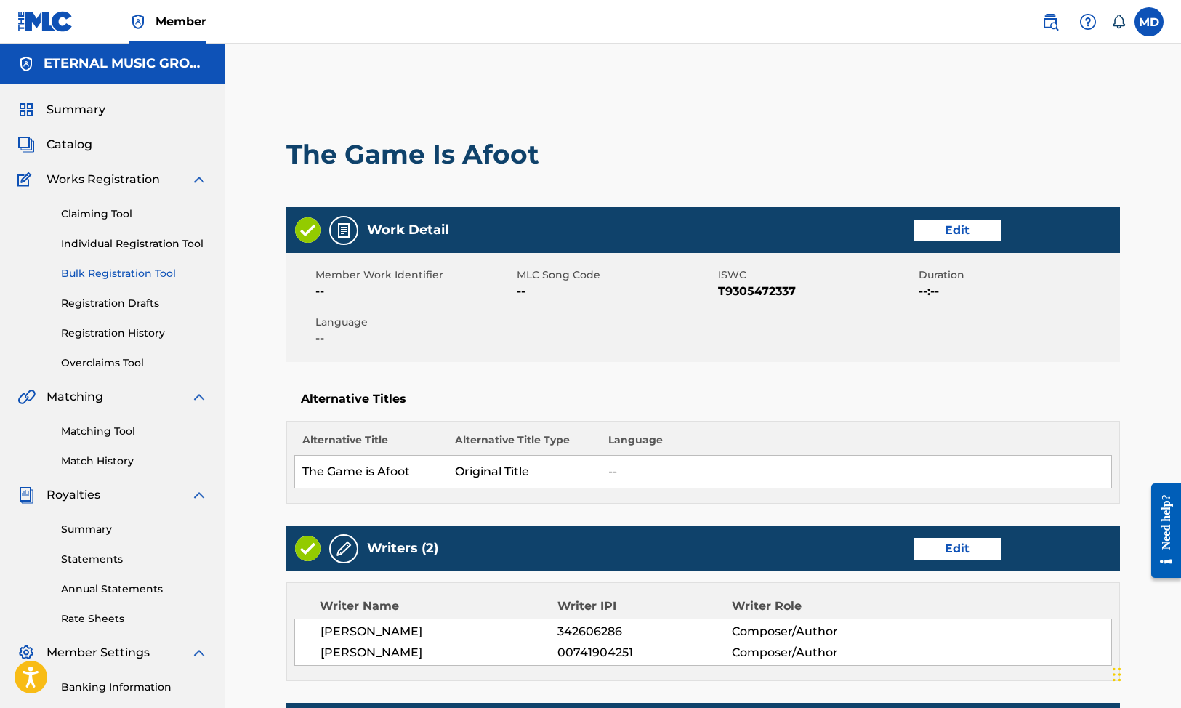
scroll to position [514, 0]
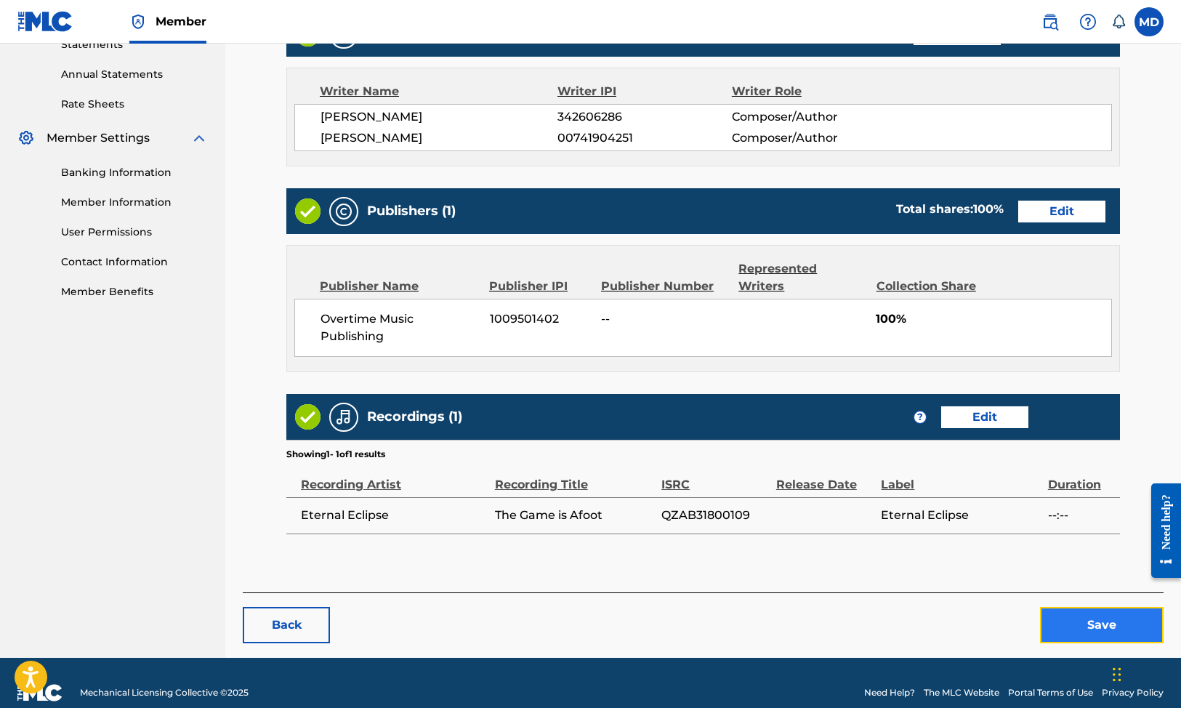
click at [1071, 607] on button "Save" at bounding box center [1102, 625] width 124 height 36
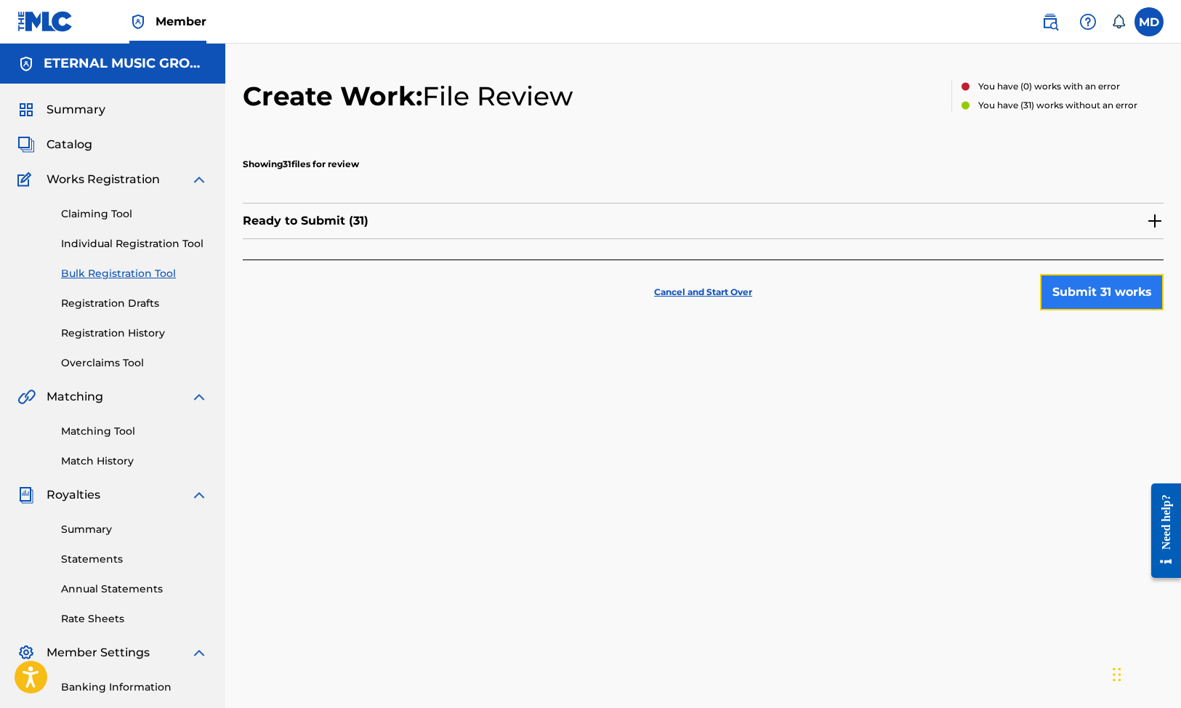
click at [1051, 283] on button "Submit 31 works" at bounding box center [1102, 292] width 124 height 36
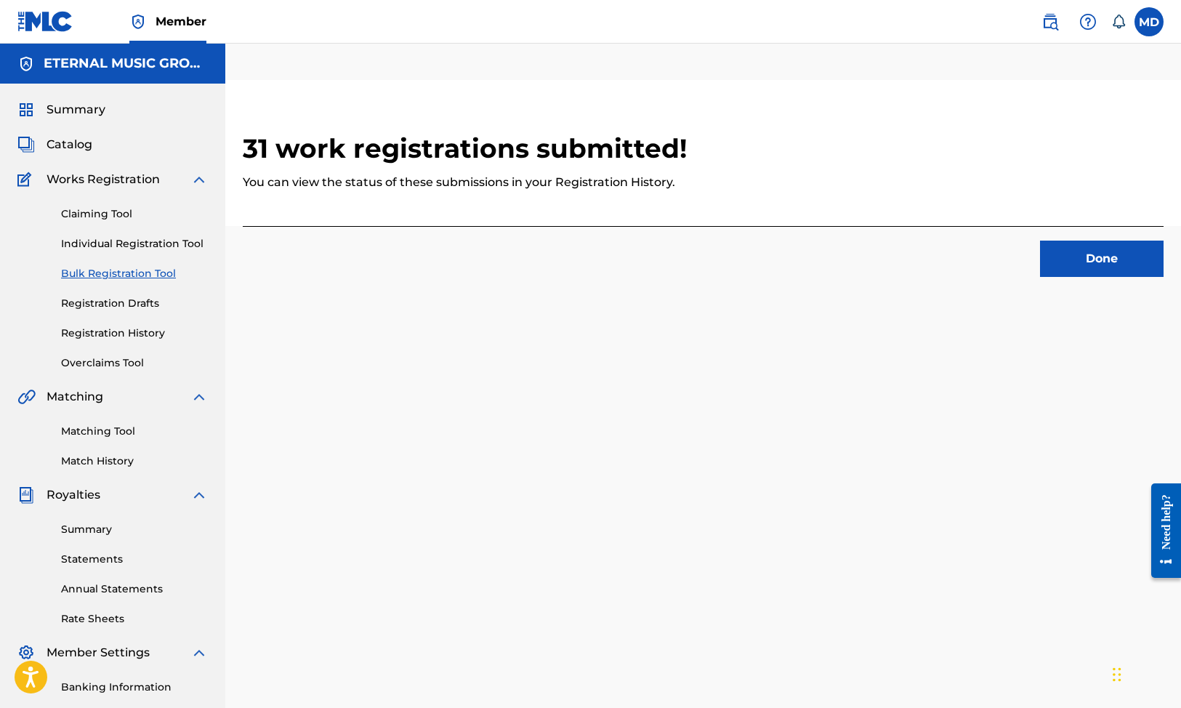
click at [166, 278] on link "Bulk Registration Tool" at bounding box center [134, 273] width 147 height 15
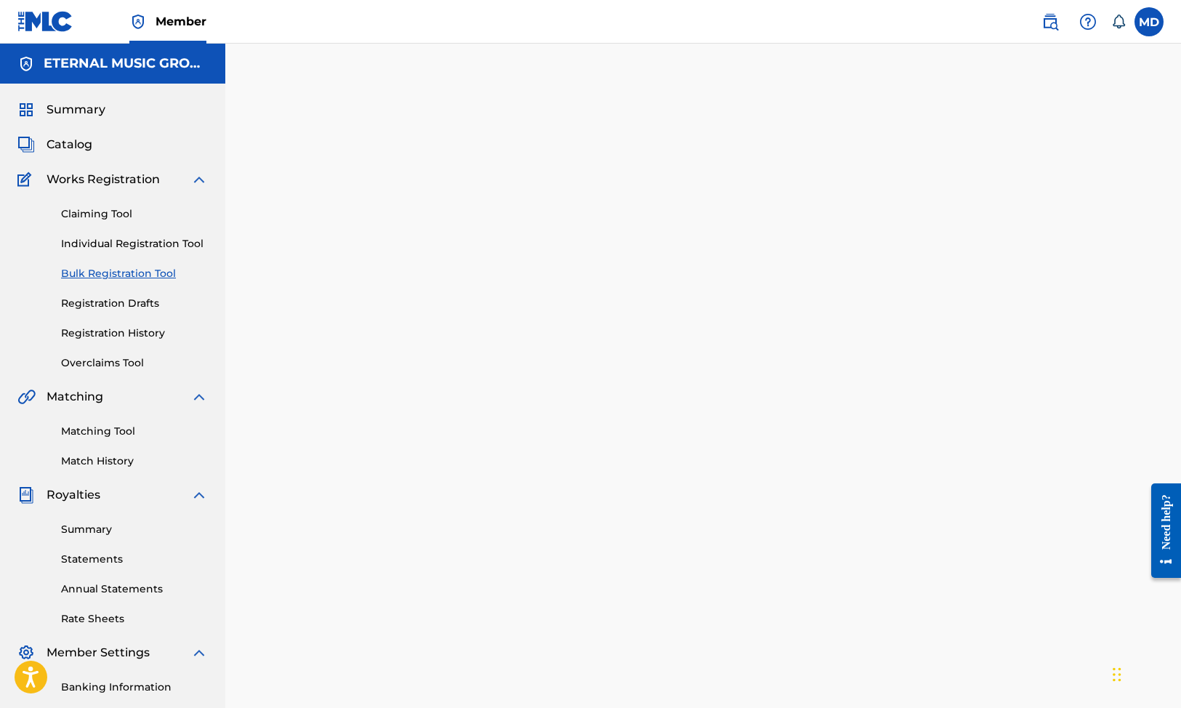
click at [140, 251] on div "Claiming Tool Individual Registration Tool Bulk Registration Tool Registration …" at bounding box center [112, 279] width 190 height 182
click at [134, 283] on div "Claiming Tool Individual Registration Tool Bulk Registration Tool Registration …" at bounding box center [112, 279] width 190 height 182
click at [133, 295] on div "Claiming Tool Individual Registration Tool Bulk Registration Tool Registration …" at bounding box center [112, 279] width 190 height 182
click at [133, 301] on link "Registration Drafts" at bounding box center [134, 303] width 147 height 15
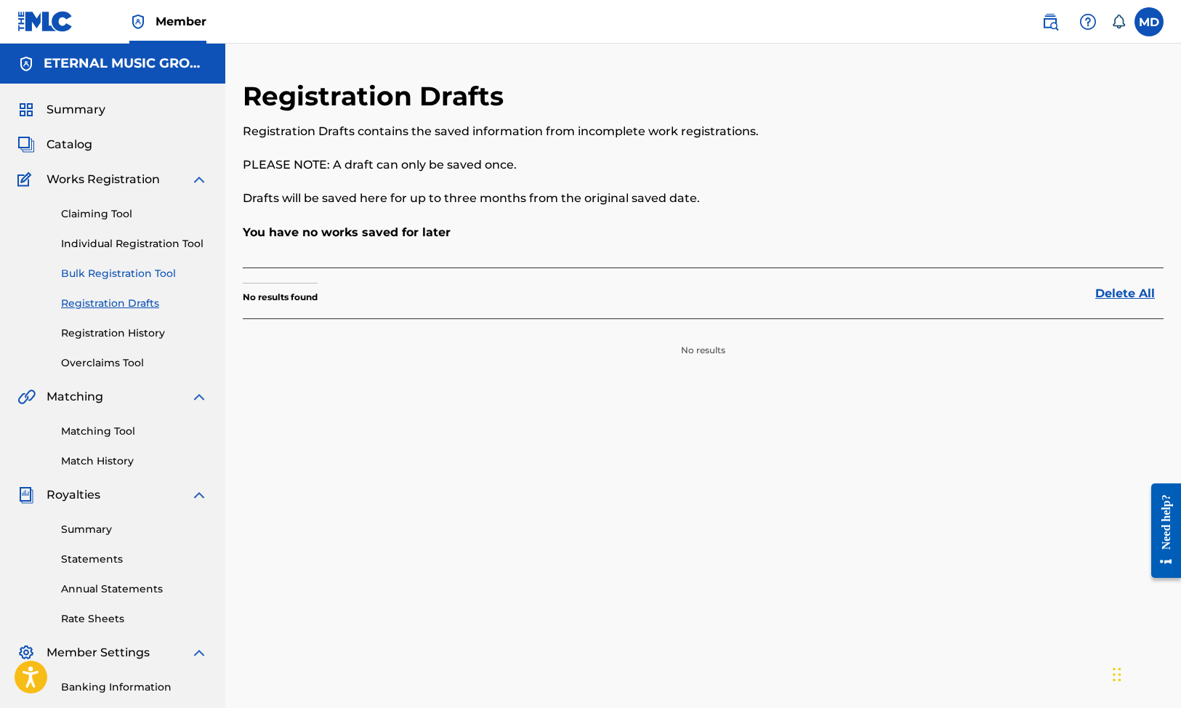
click at [144, 275] on link "Bulk Registration Tool" at bounding box center [134, 273] width 147 height 15
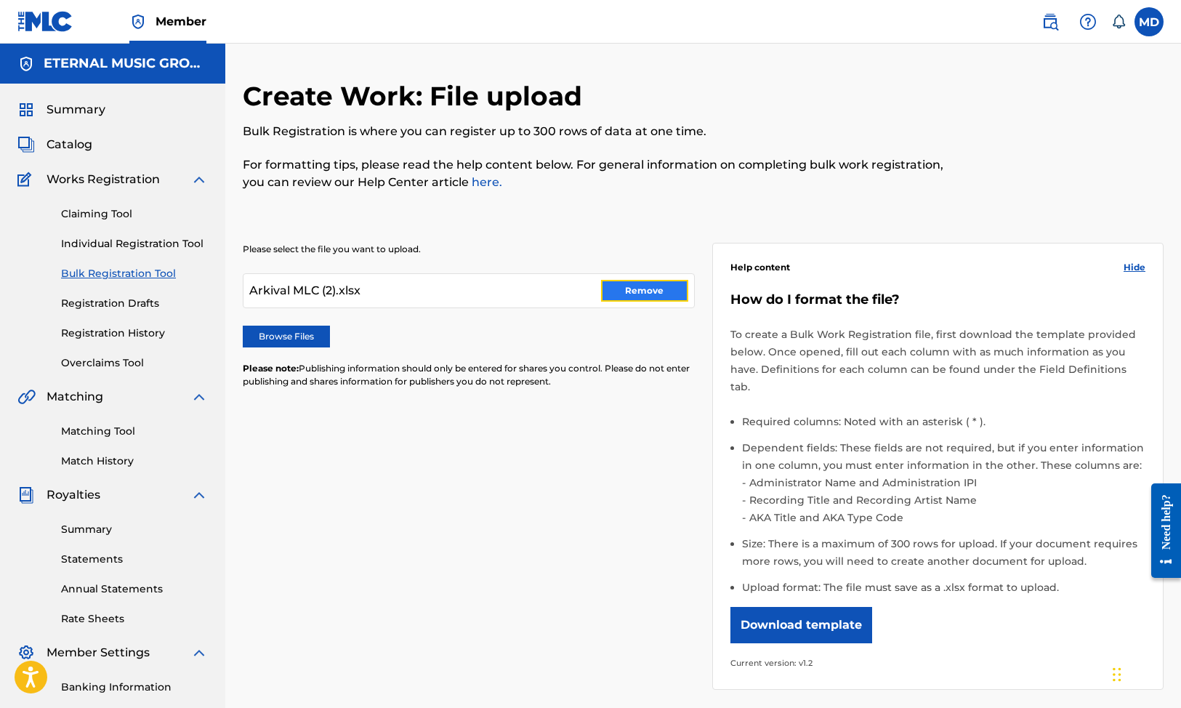
click at [637, 294] on button "Remove" at bounding box center [644, 291] width 87 height 22
click at [315, 335] on label "Browse Files" at bounding box center [286, 336] width 87 height 22
click at [0, 0] on input "Browse Files" at bounding box center [0, 0] width 0 height 0
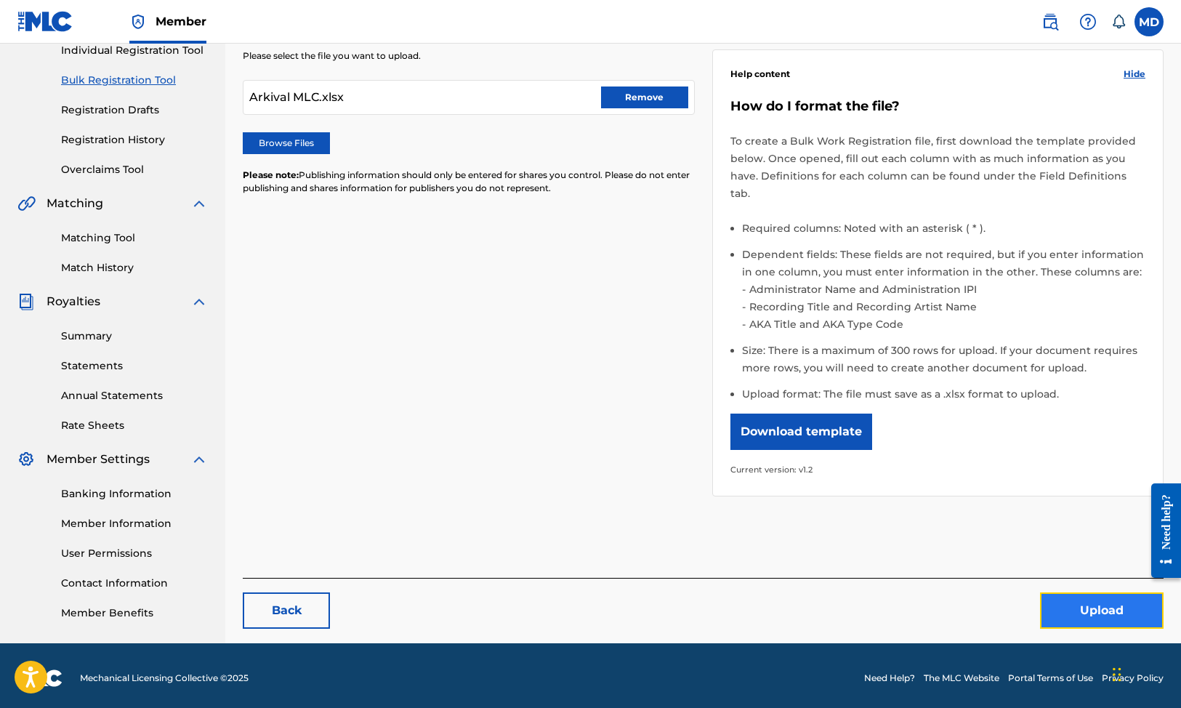
click at [1085, 592] on button "Upload" at bounding box center [1102, 610] width 124 height 36
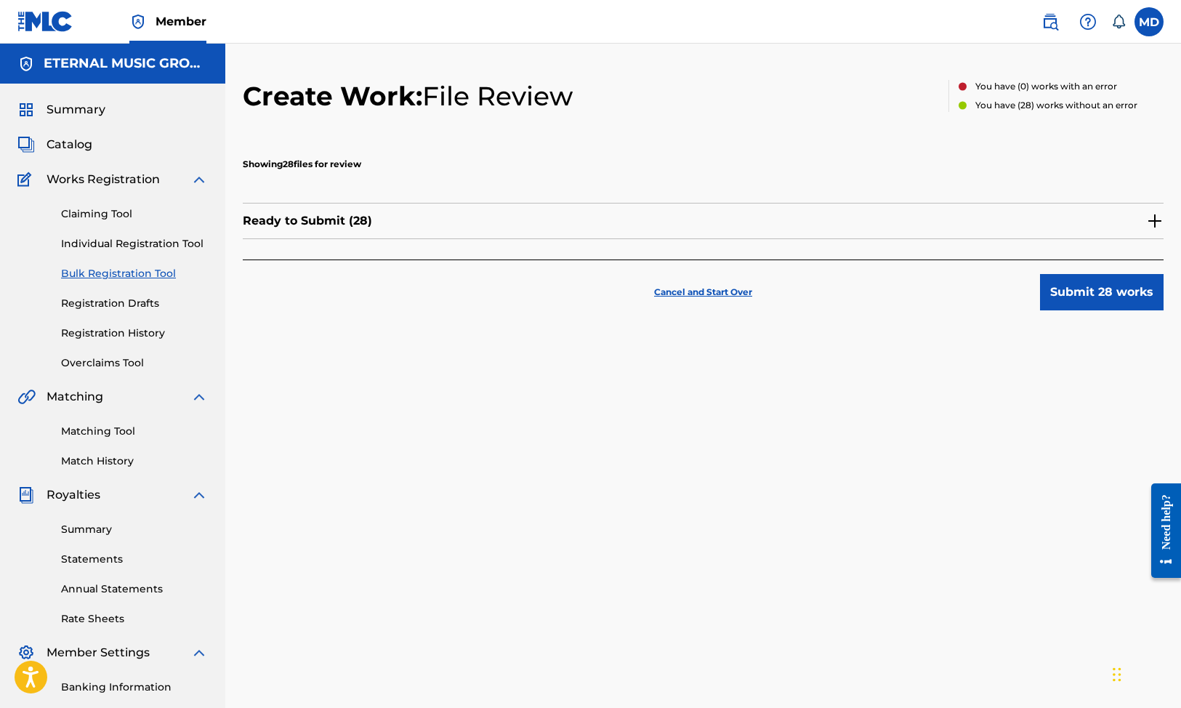
click at [1157, 214] on img at bounding box center [1154, 220] width 17 height 17
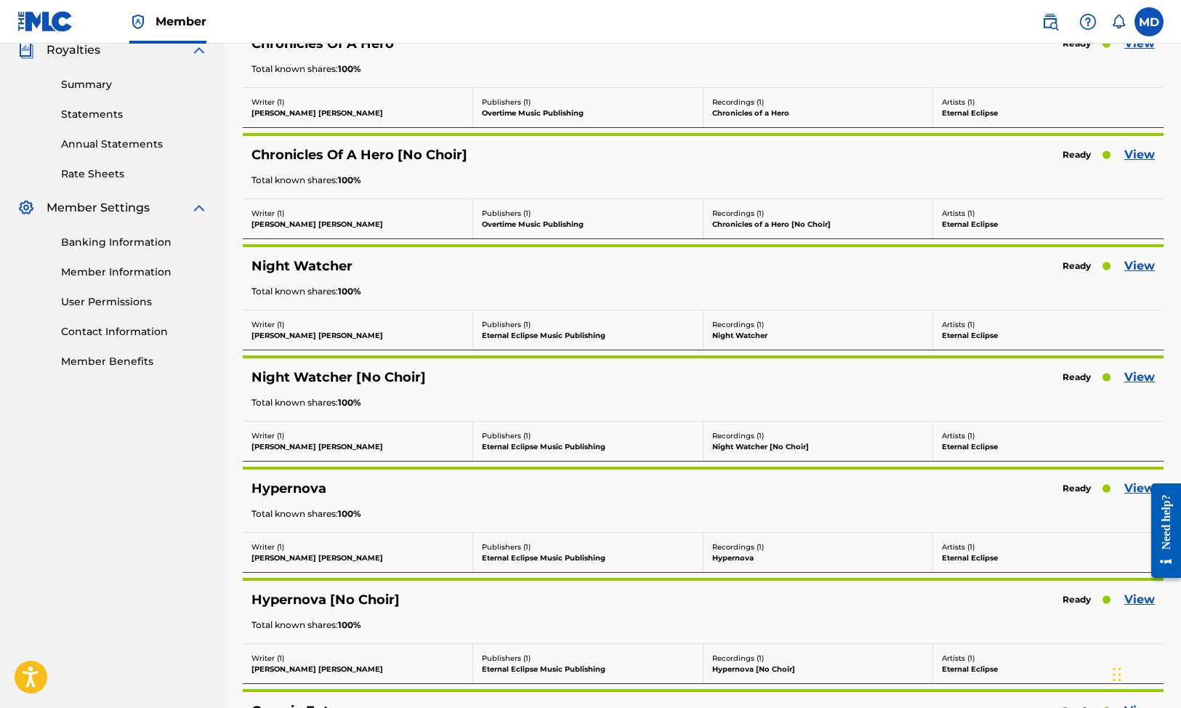
scroll to position [449, 0]
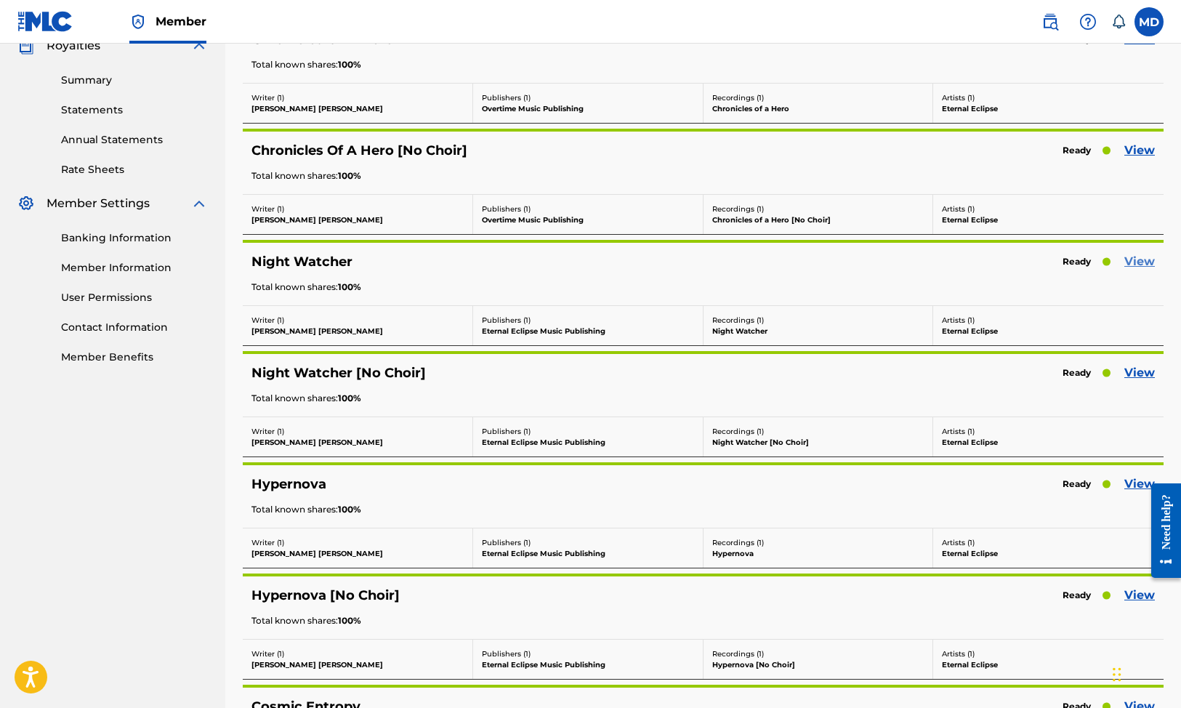
click at [1135, 258] on link "View" at bounding box center [1139, 261] width 31 height 17
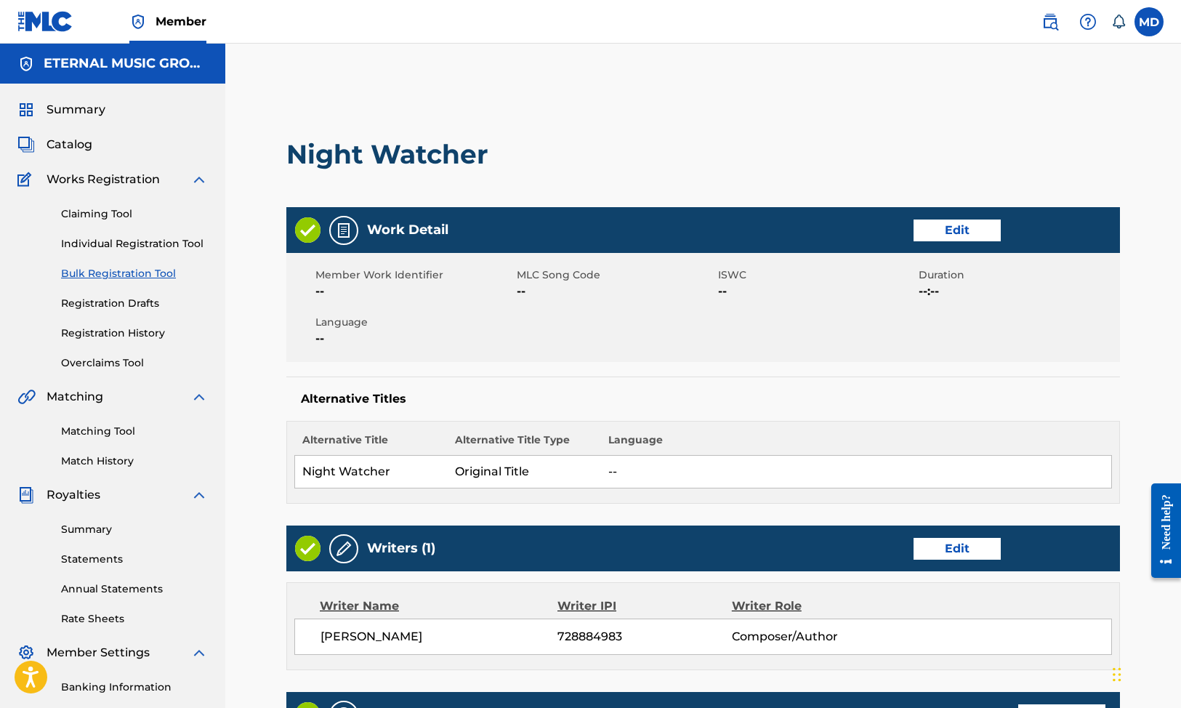
scroll to position [94, 0]
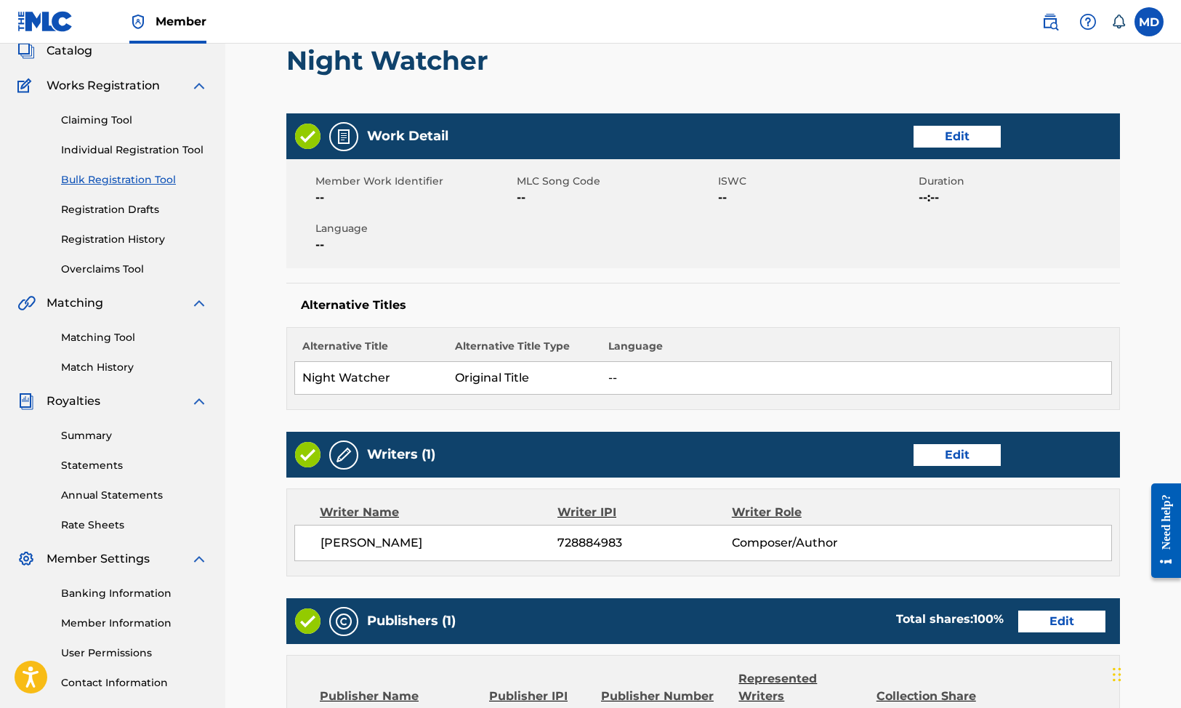
click at [984, 442] on div "Writers (1) Edit" at bounding box center [702, 455] width 833 height 46
click at [981, 447] on link "Edit" at bounding box center [956, 455] width 87 height 22
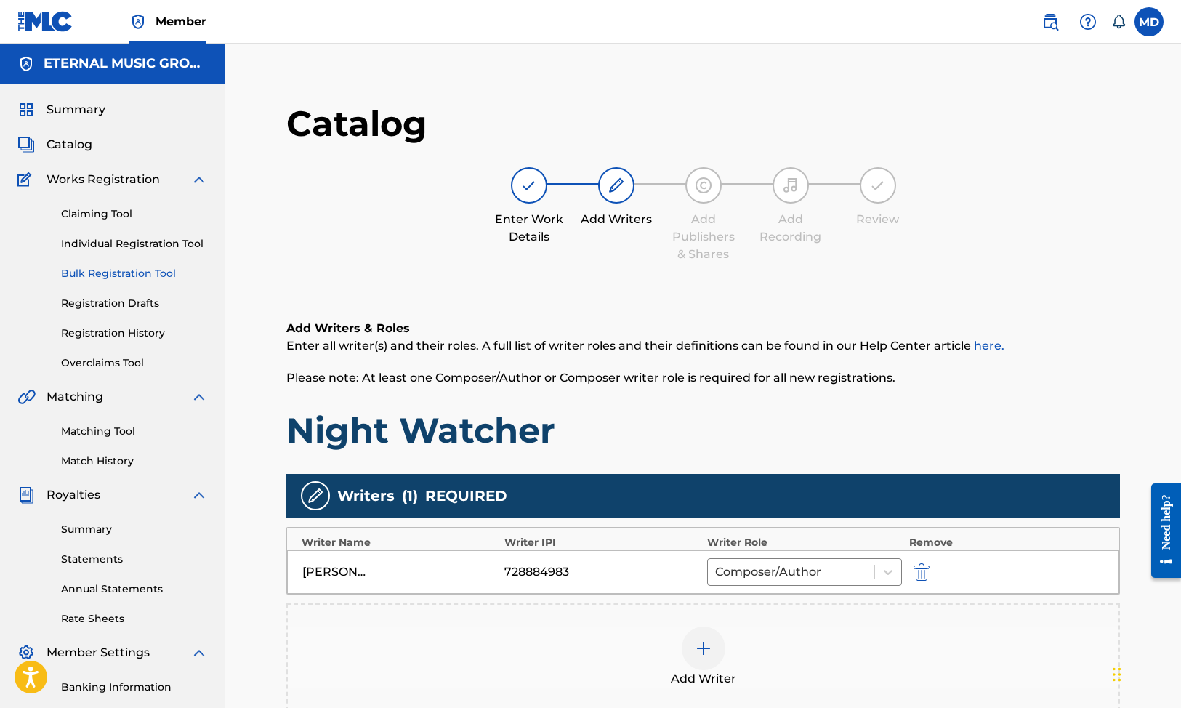
click at [696, 655] on img at bounding box center [703, 647] width 17 height 17
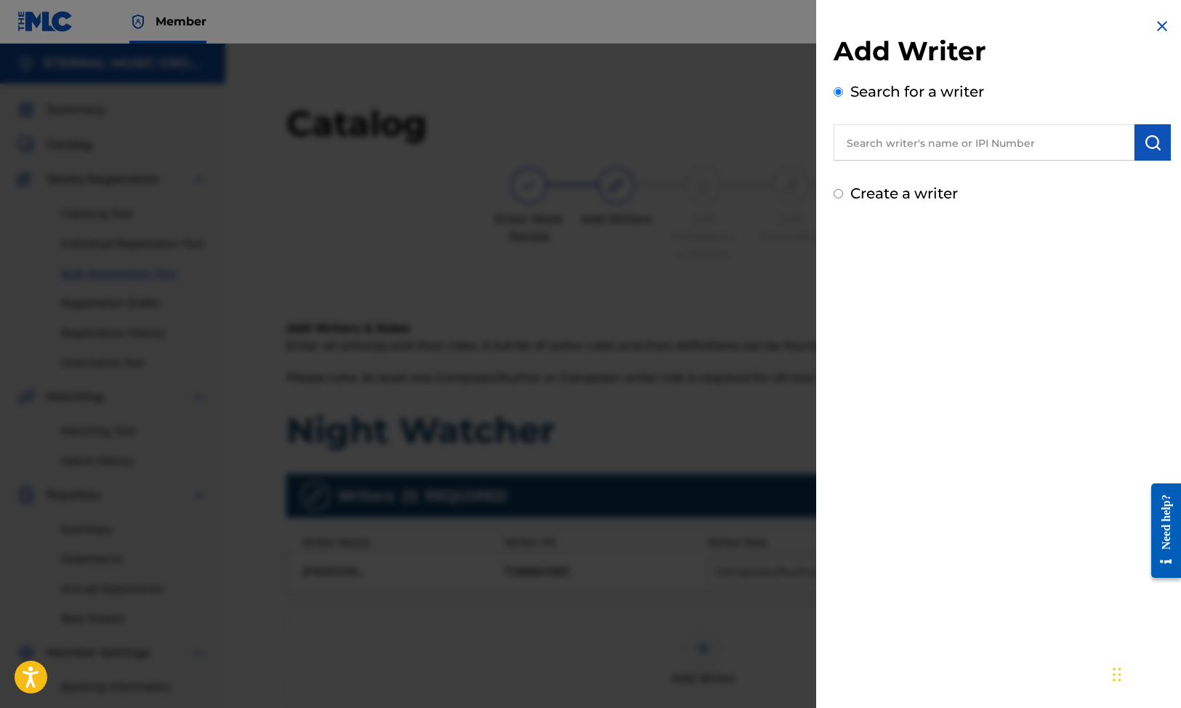
click at [895, 199] on label "Create a writer" at bounding box center [904, 193] width 108 height 17
radio input "true"
click at [843, 198] on input "Create a writer" at bounding box center [837, 193] width 9 height 9
radio input "false"
radio input "true"
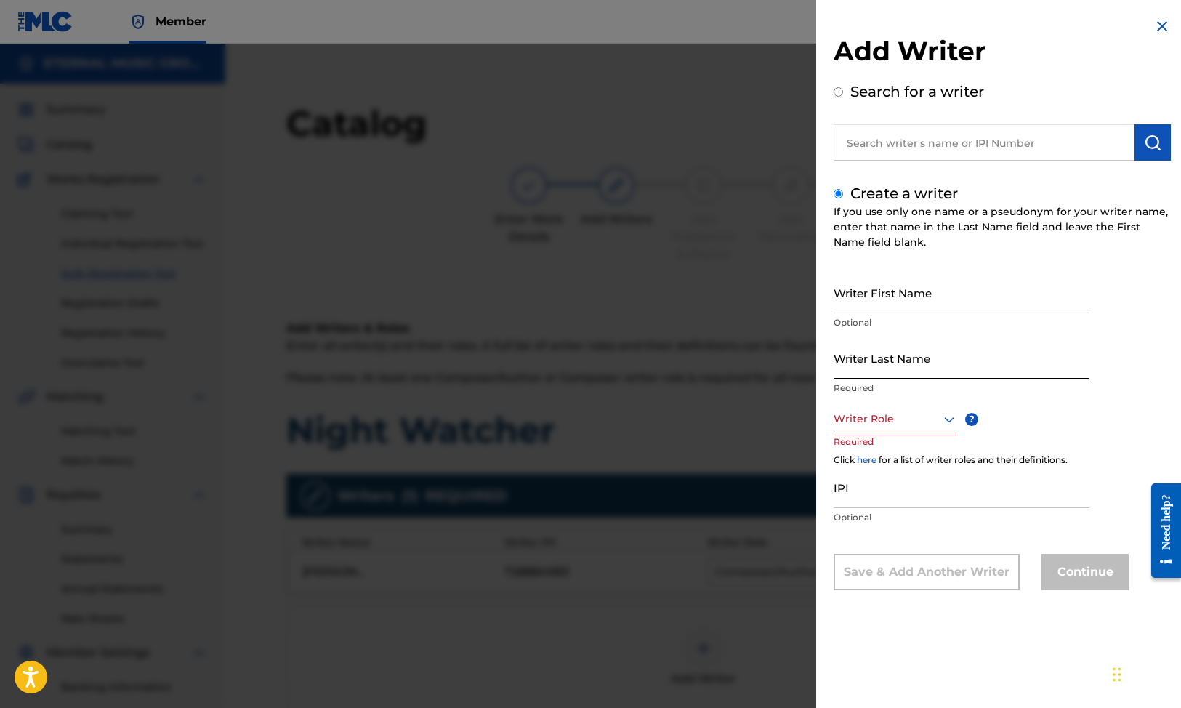
click at [896, 347] on input "Writer Last Name" at bounding box center [961, 357] width 256 height 41
paste input "Sundar"
type input "Sundar"
click at [900, 307] on input "Writer First Name" at bounding box center [961, 292] width 256 height 41
paste input "Sundar"
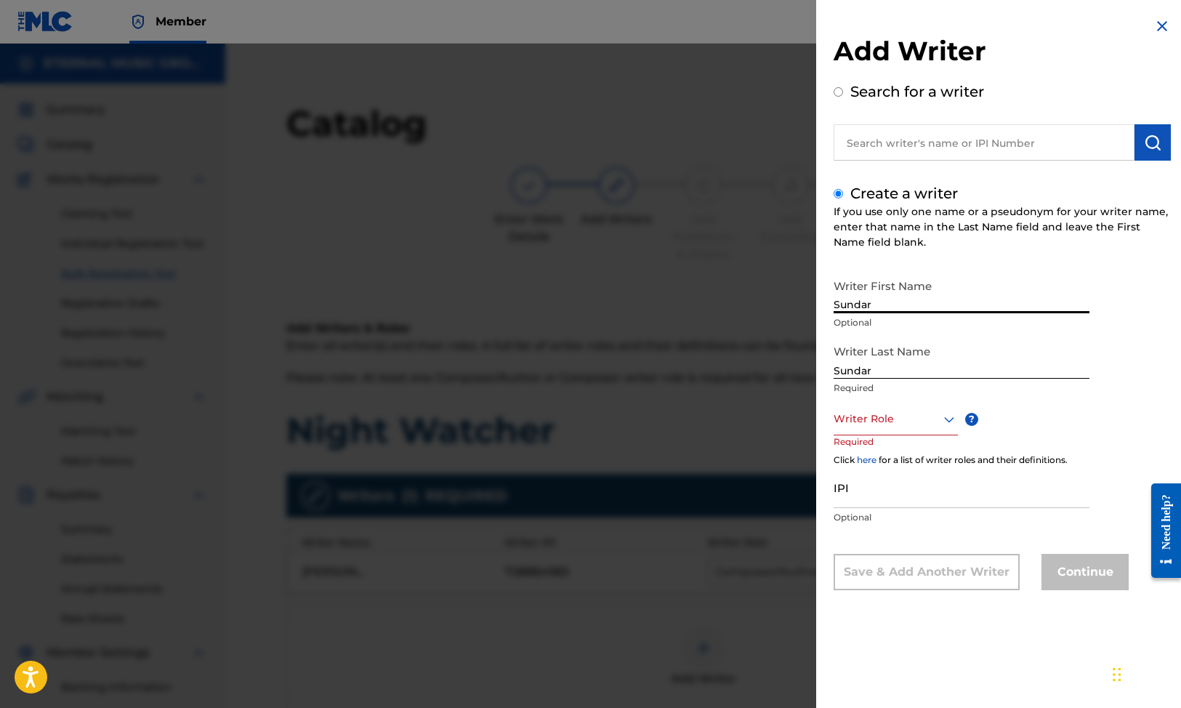
type input "Sundar"
click at [876, 360] on input "Sundar" at bounding box center [961, 357] width 256 height 41
paste input "Ramprasad"
click at [888, 370] on input "[PERSON_NAME]" at bounding box center [961, 357] width 256 height 41
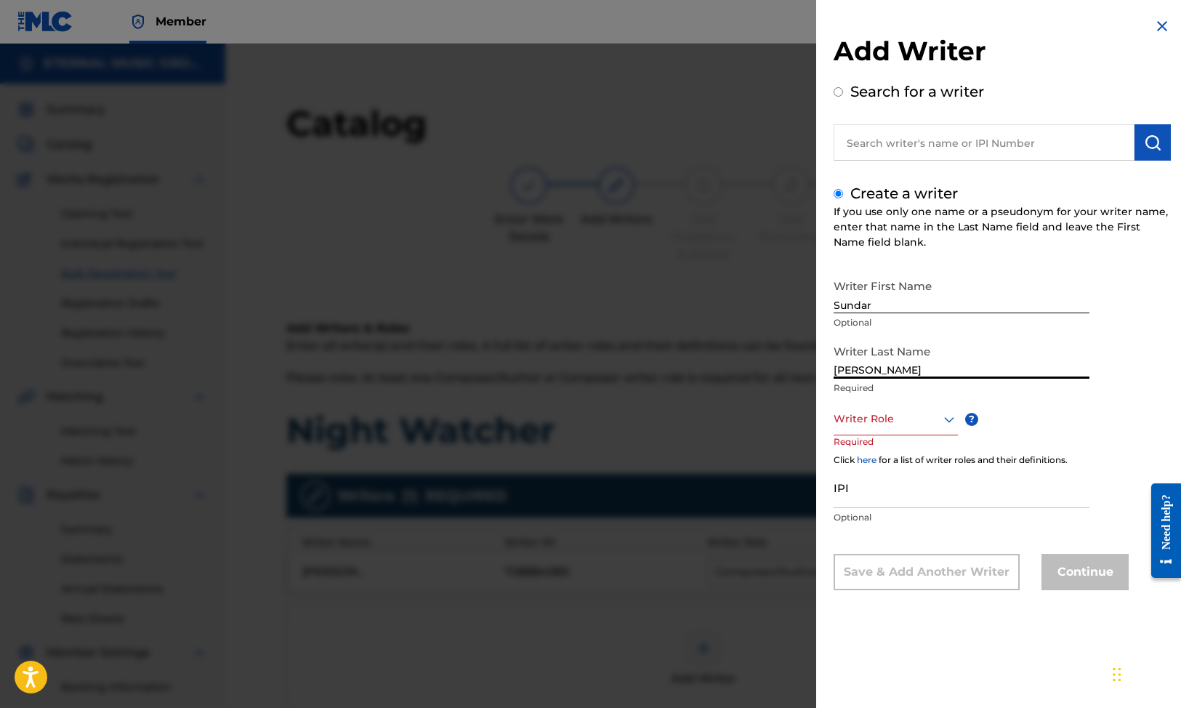
click at [888, 370] on input "[PERSON_NAME]" at bounding box center [961, 357] width 256 height 41
paste input "text"
type input "Ramprasad"
click at [881, 419] on div at bounding box center [895, 419] width 124 height 18
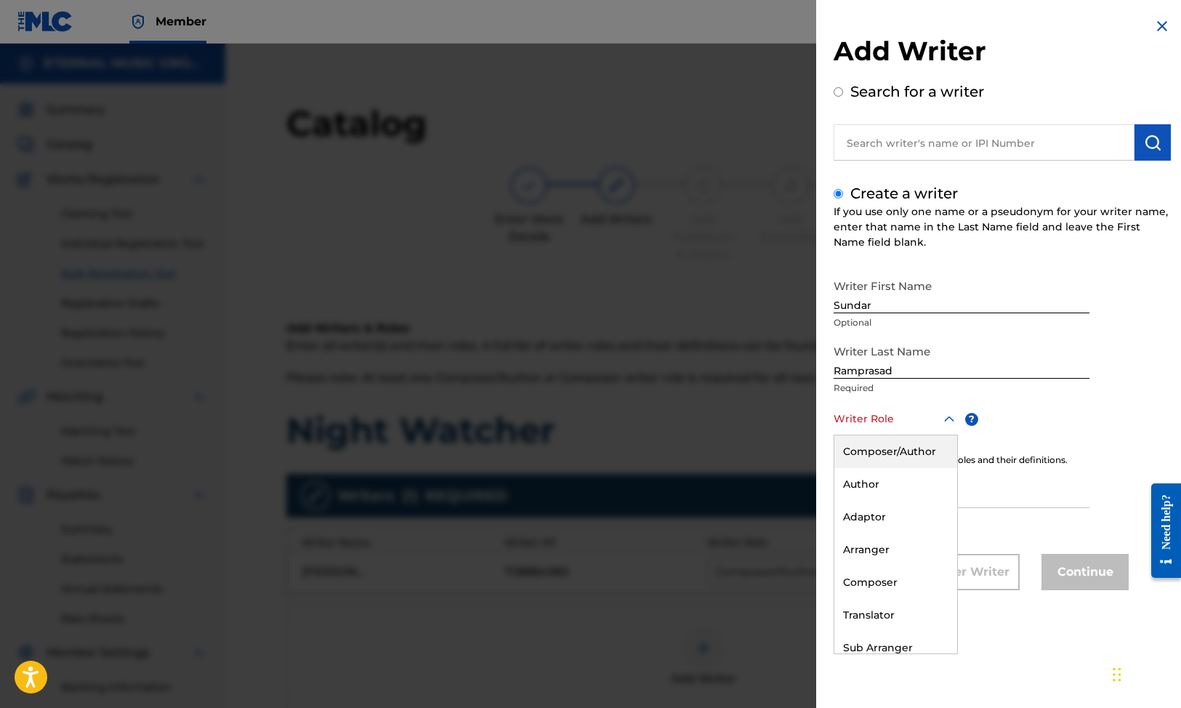
click at [880, 442] on div "Composer/Author" at bounding box center [895, 451] width 123 height 33
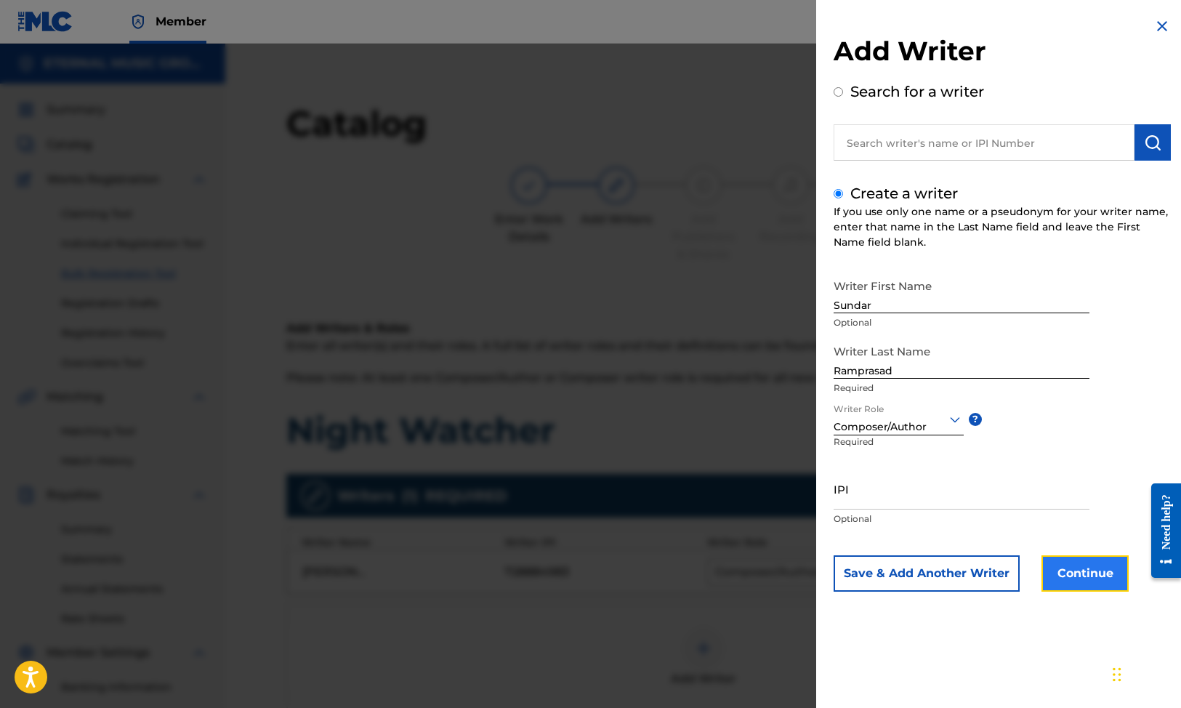
click at [1074, 571] on button "Continue" at bounding box center [1084, 573] width 87 height 36
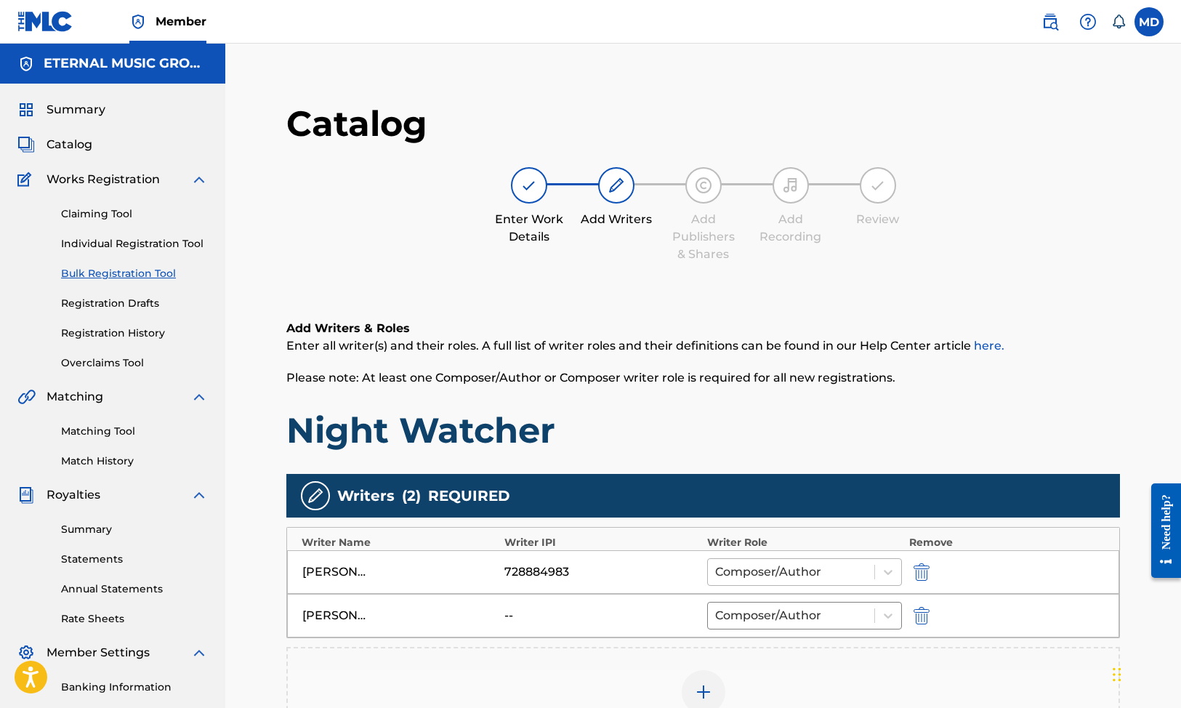
scroll to position [288, 0]
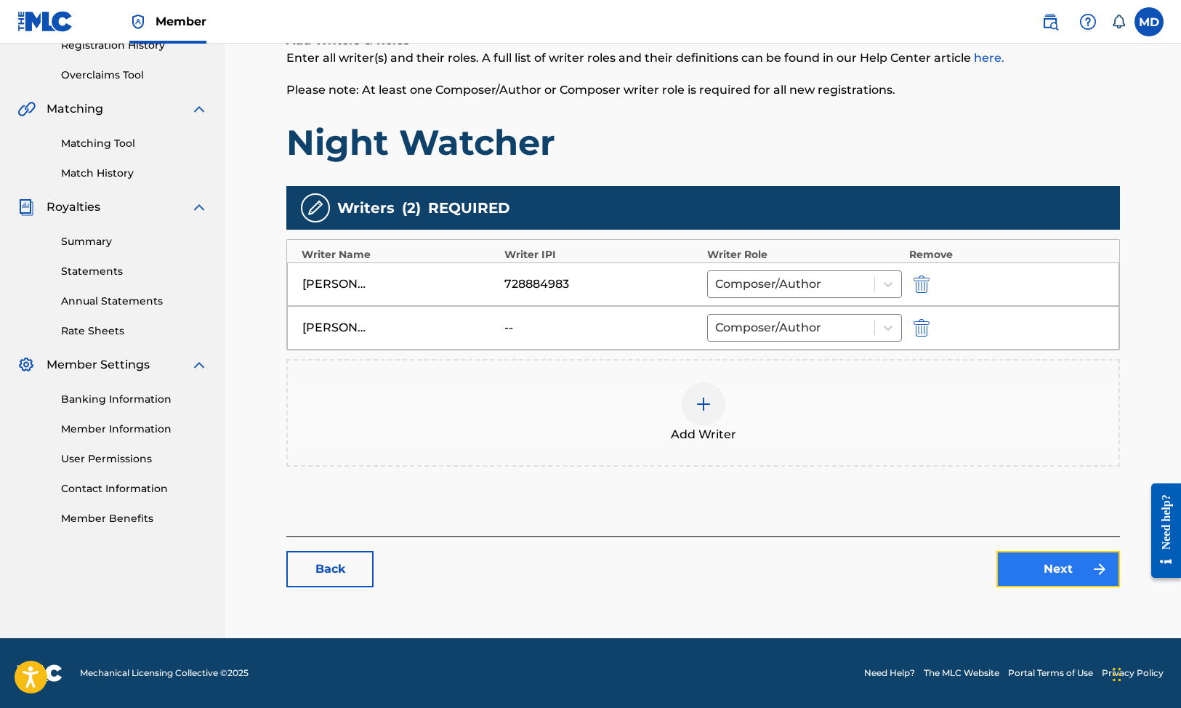
click at [1056, 572] on link "Next" at bounding box center [1058, 569] width 124 height 36
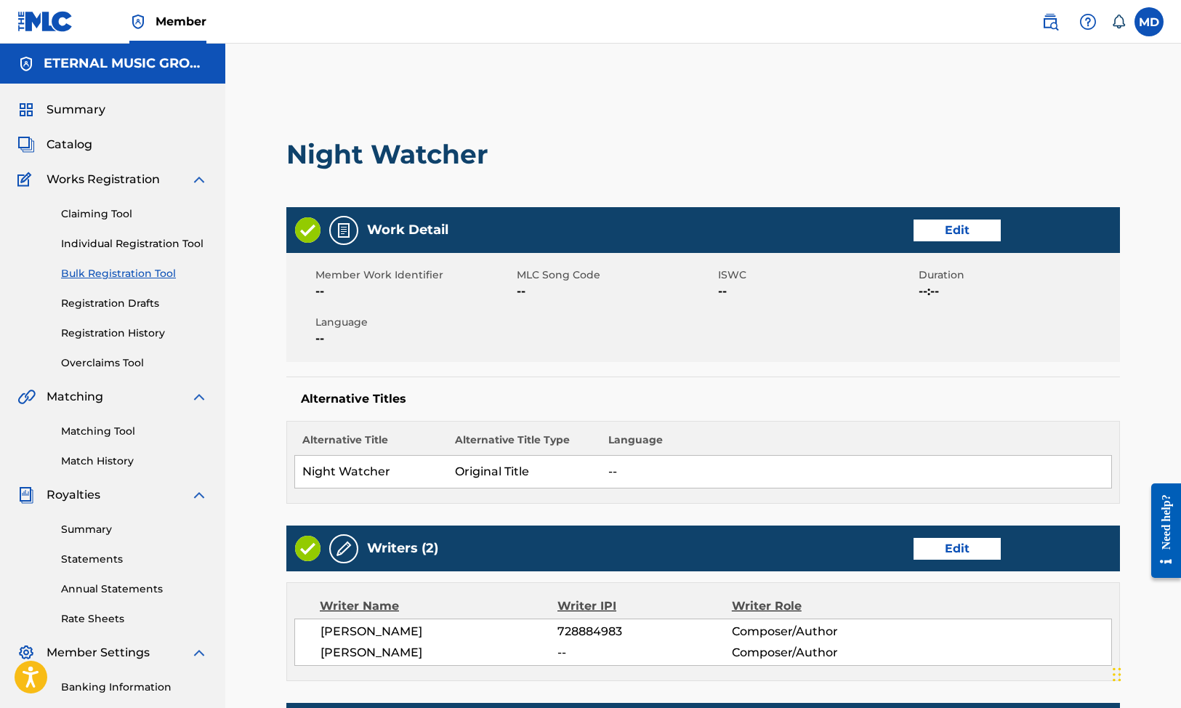
scroll to position [514, 0]
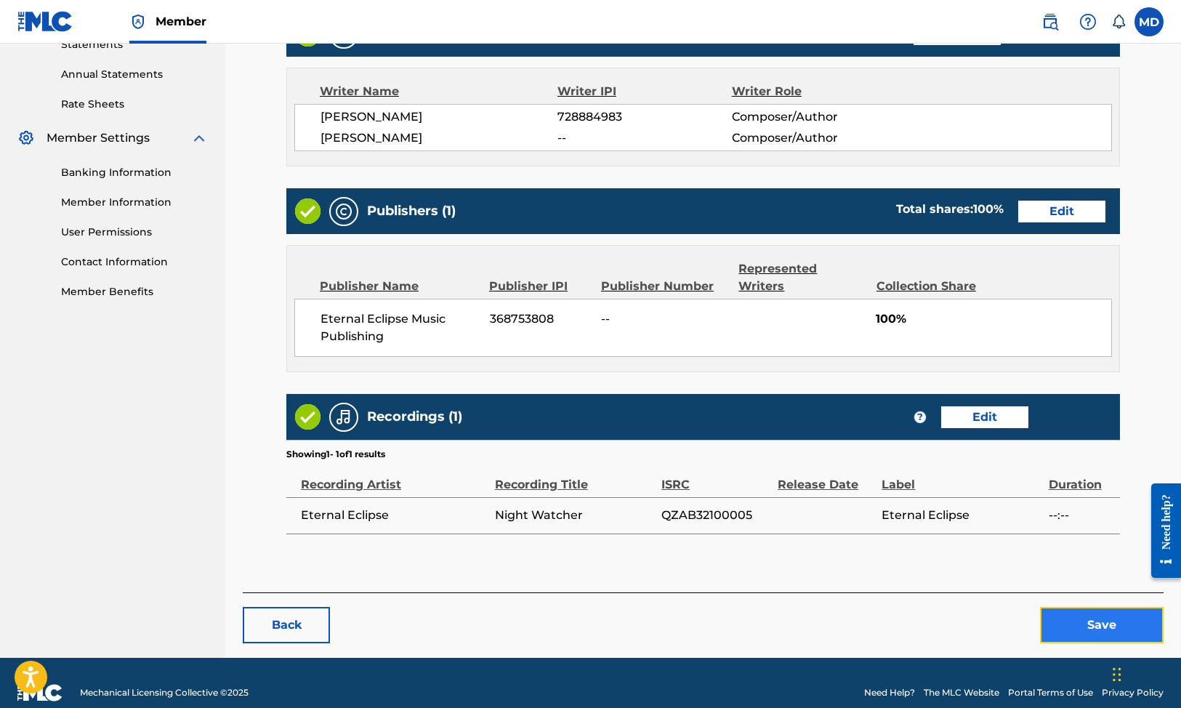
click at [1071, 607] on button "Save" at bounding box center [1102, 625] width 124 height 36
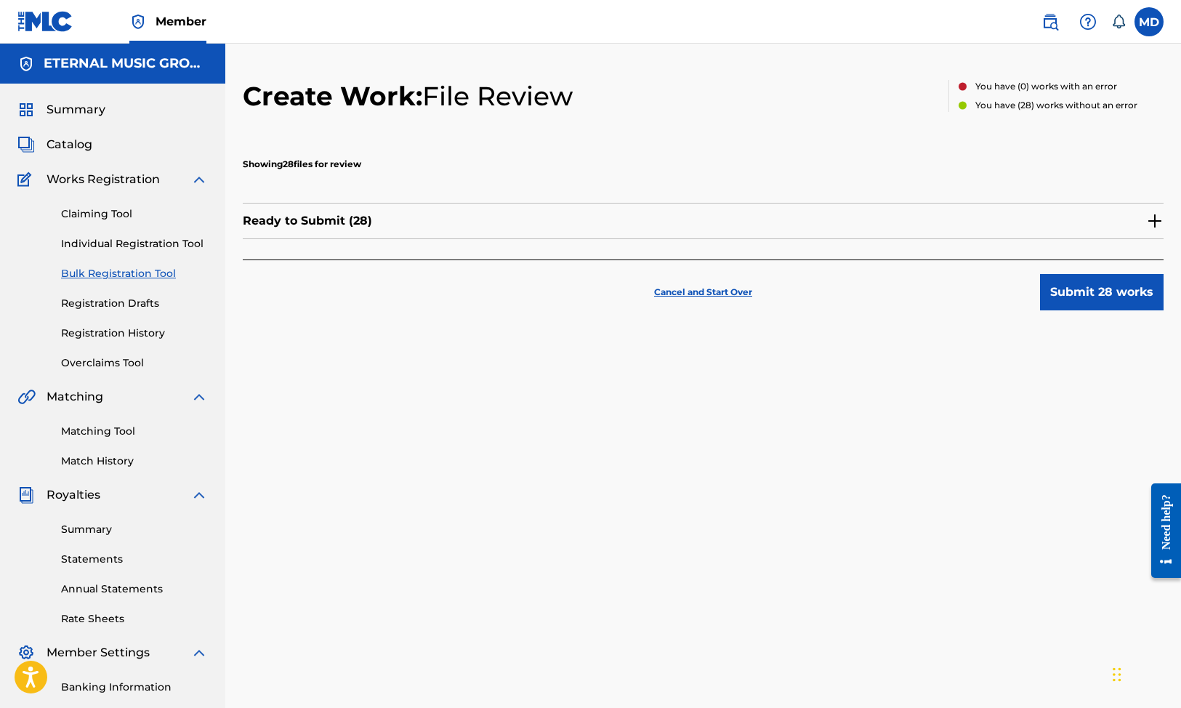
click at [1154, 219] on img at bounding box center [1154, 220] width 17 height 17
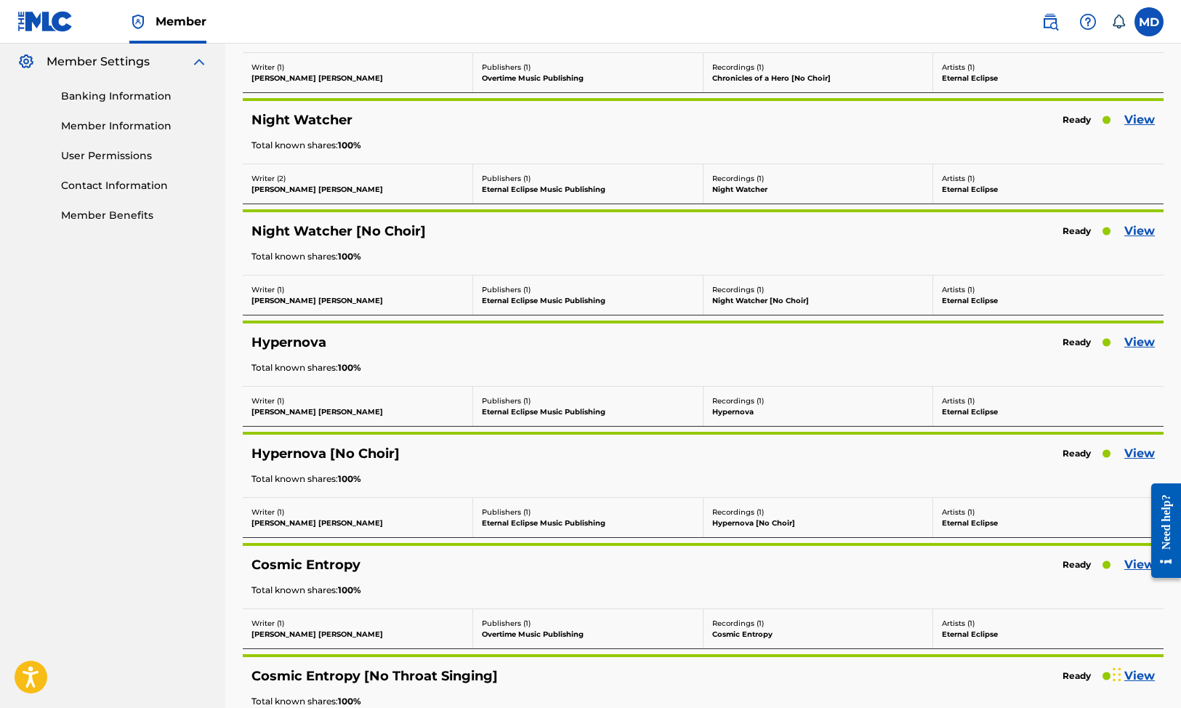
scroll to position [587, 0]
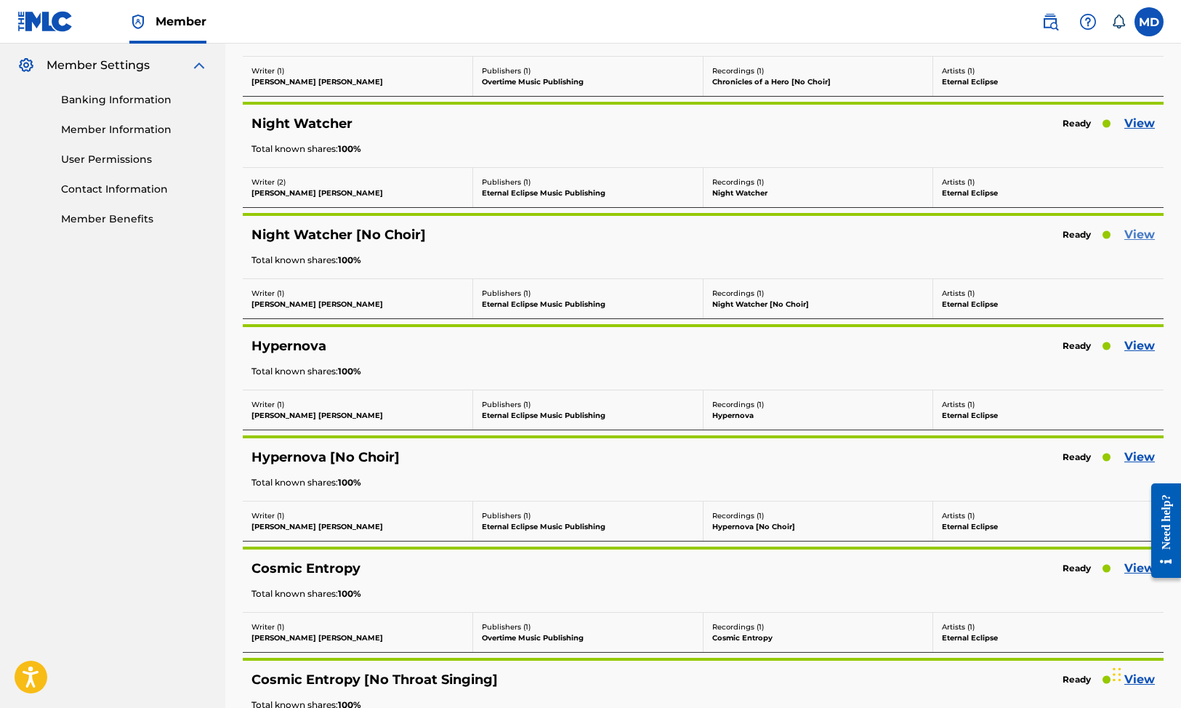
click at [1138, 232] on link "View" at bounding box center [1139, 234] width 31 height 17
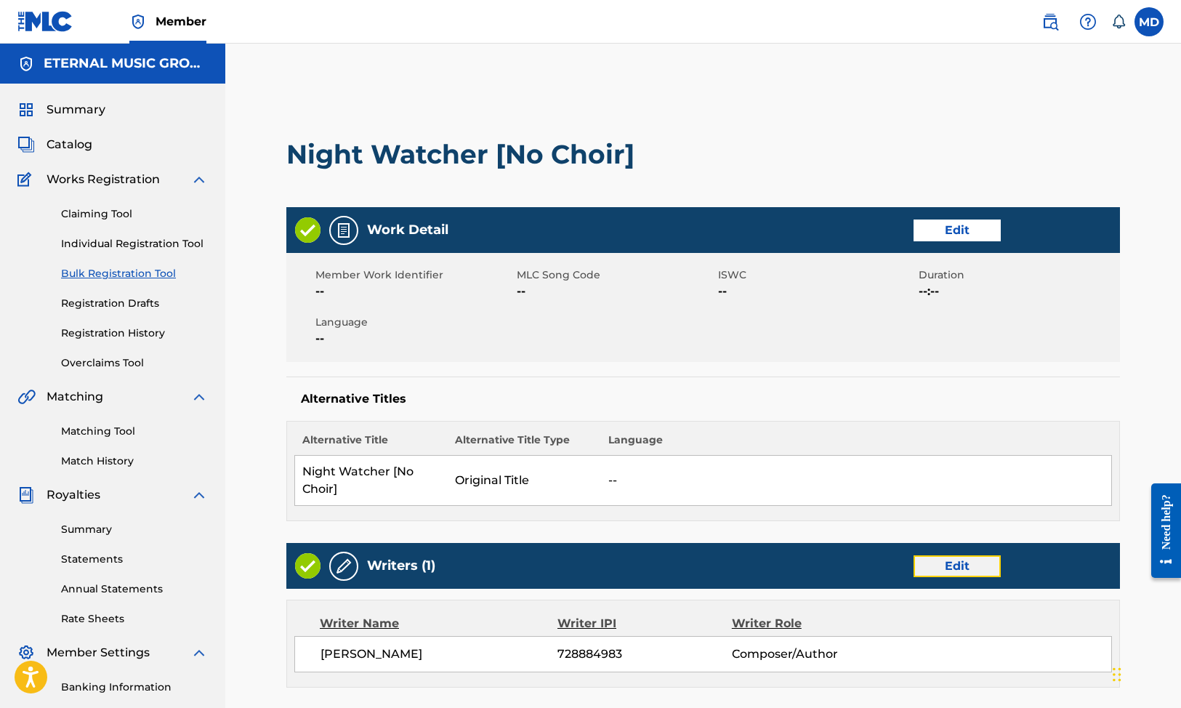
click at [943, 562] on link "Edit" at bounding box center [956, 566] width 87 height 22
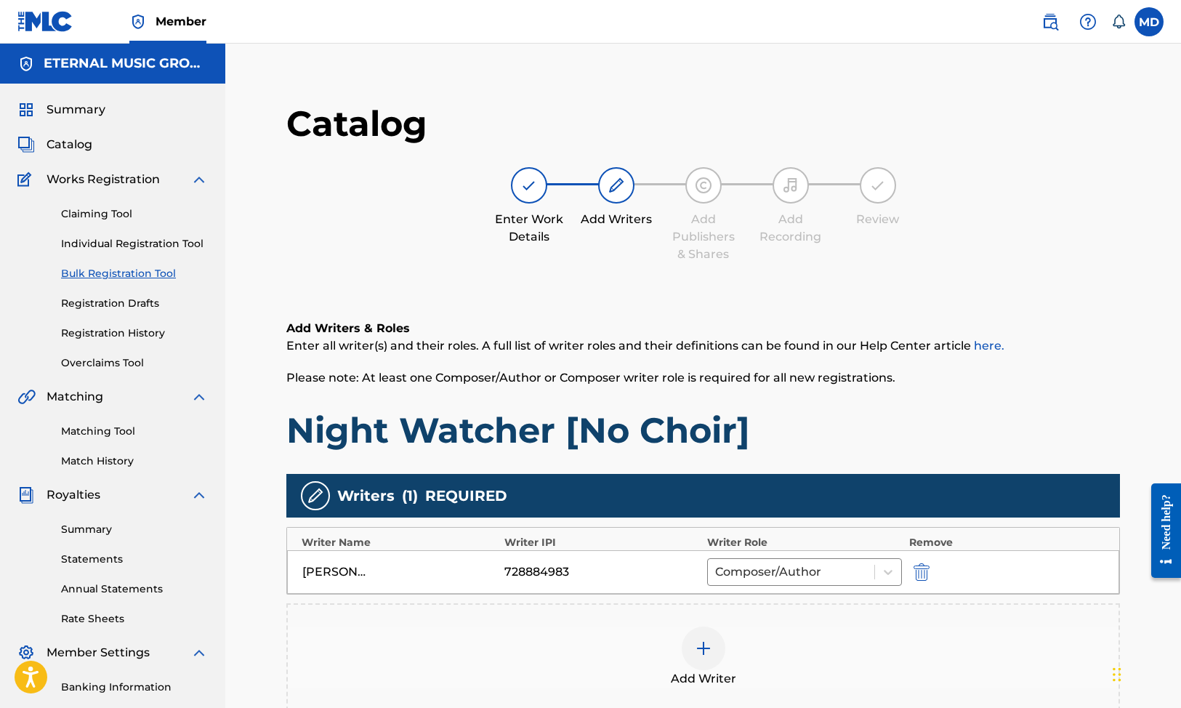
click at [700, 661] on div at bounding box center [703, 648] width 44 height 44
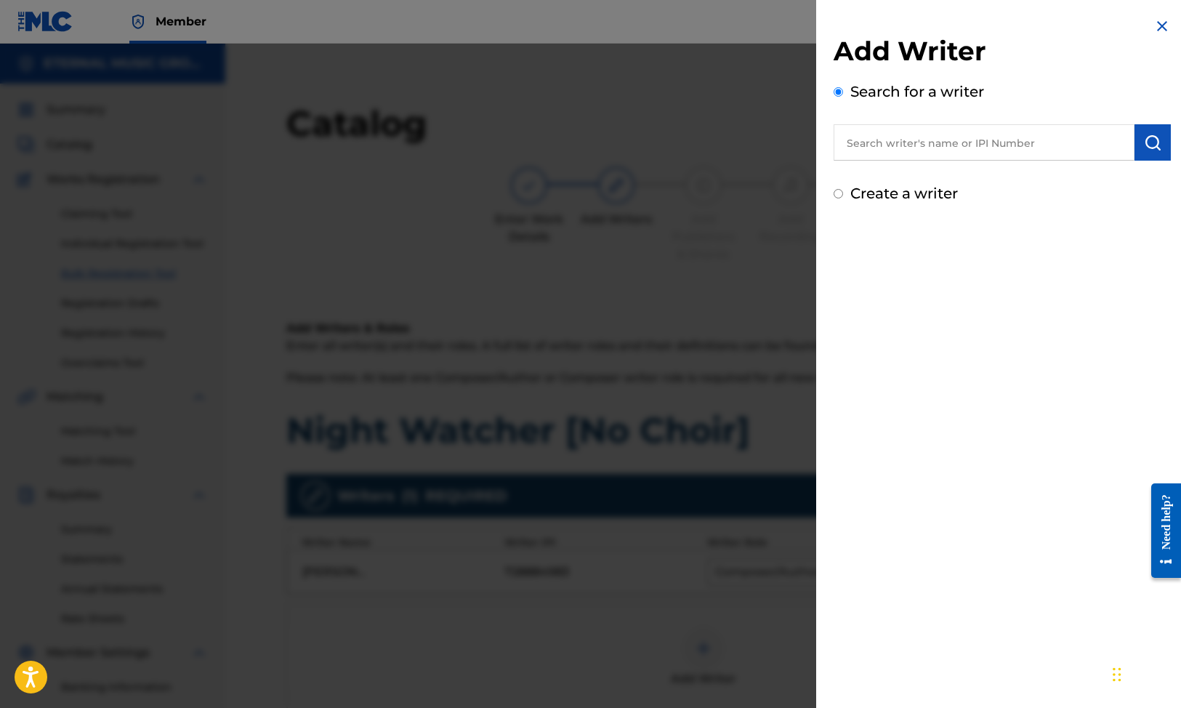
click at [920, 188] on label "Create a writer" at bounding box center [904, 193] width 108 height 17
radio input "true"
click at [843, 189] on input "Create a writer" at bounding box center [837, 193] width 9 height 9
radio input "false"
radio input "true"
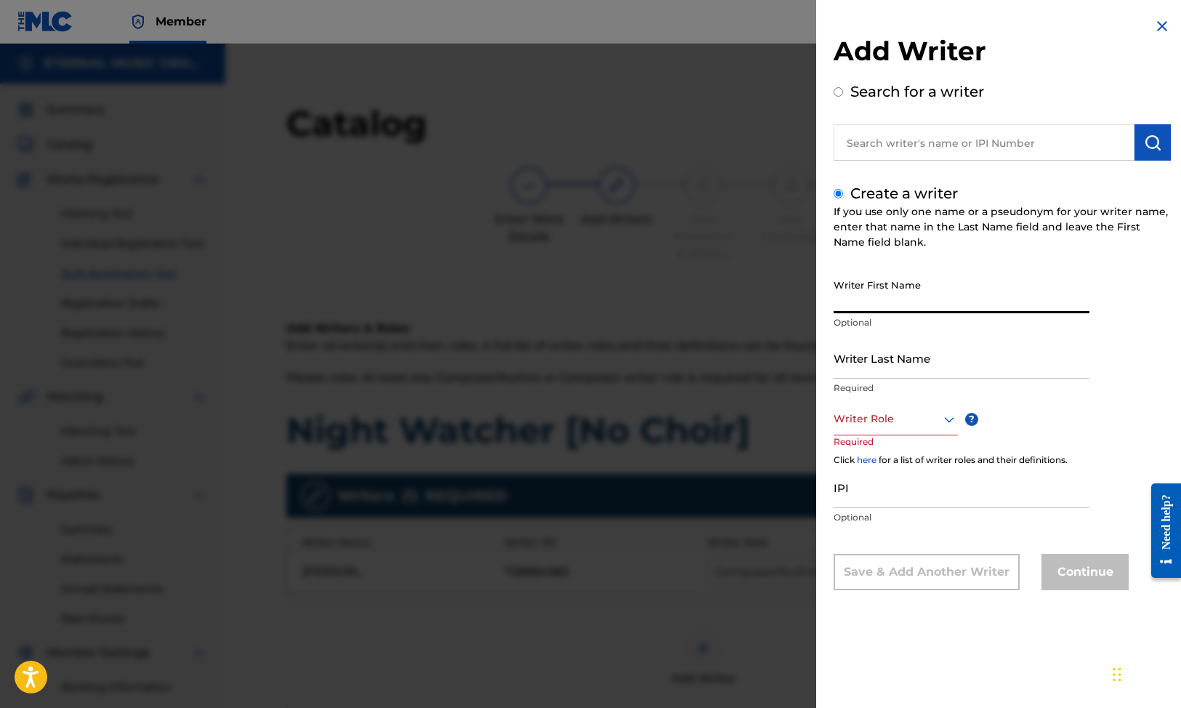
click at [880, 288] on input "Writer First Name" at bounding box center [961, 292] width 256 height 41
click at [880, 368] on input "Writer Last Name" at bounding box center [961, 357] width 256 height 41
paste input "Ramprasad"
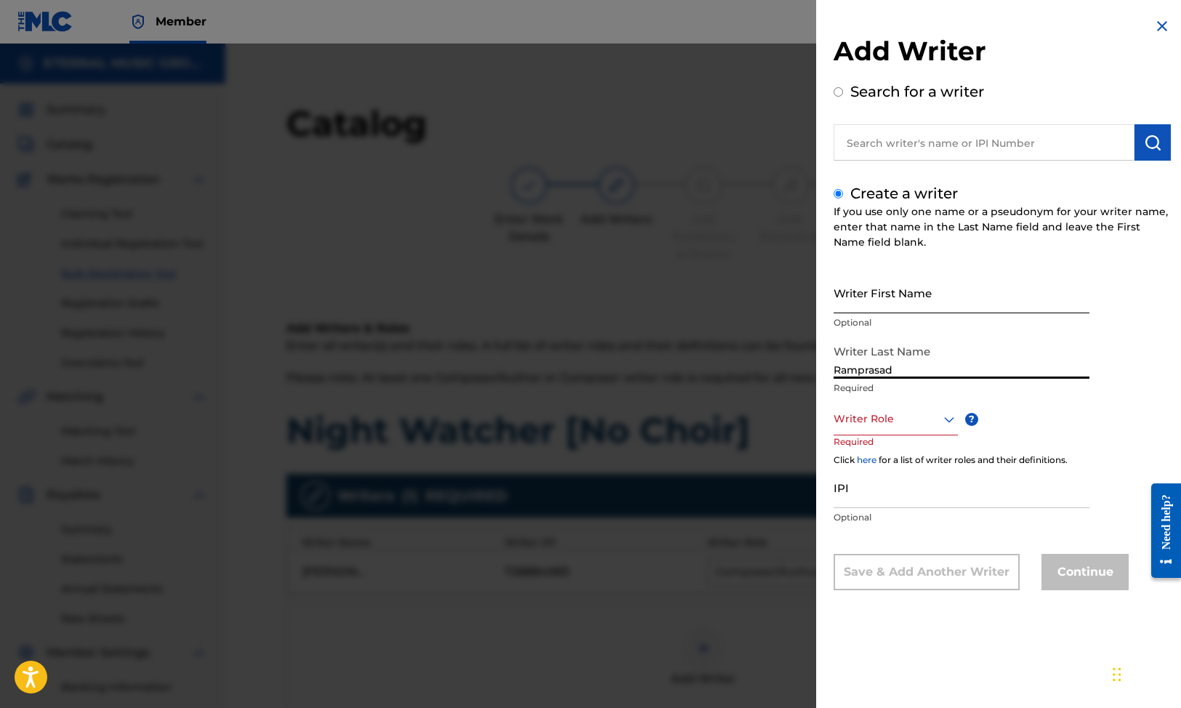
type input "Ramprasad"
click at [894, 307] on input "Writer First Name" at bounding box center [961, 292] width 256 height 41
paste input "Sundar"
type input "Sundar"
click at [876, 418] on div at bounding box center [895, 419] width 124 height 18
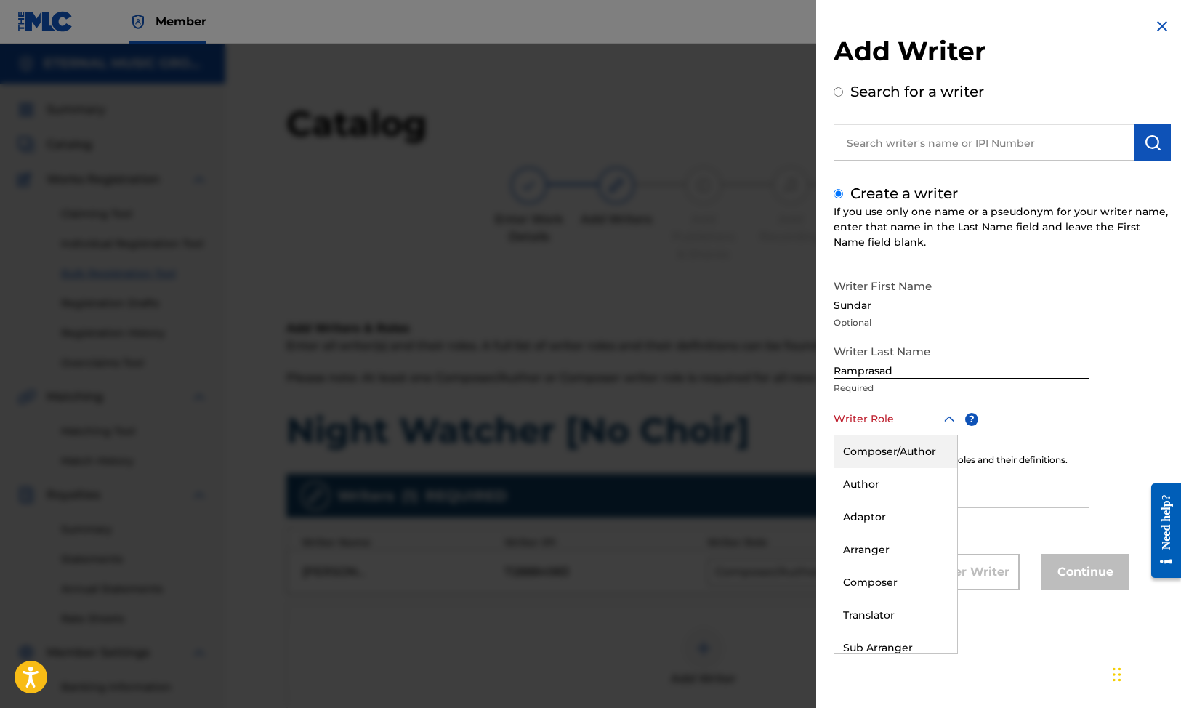
click at [877, 461] on div "Composer/Author" at bounding box center [895, 451] width 123 height 33
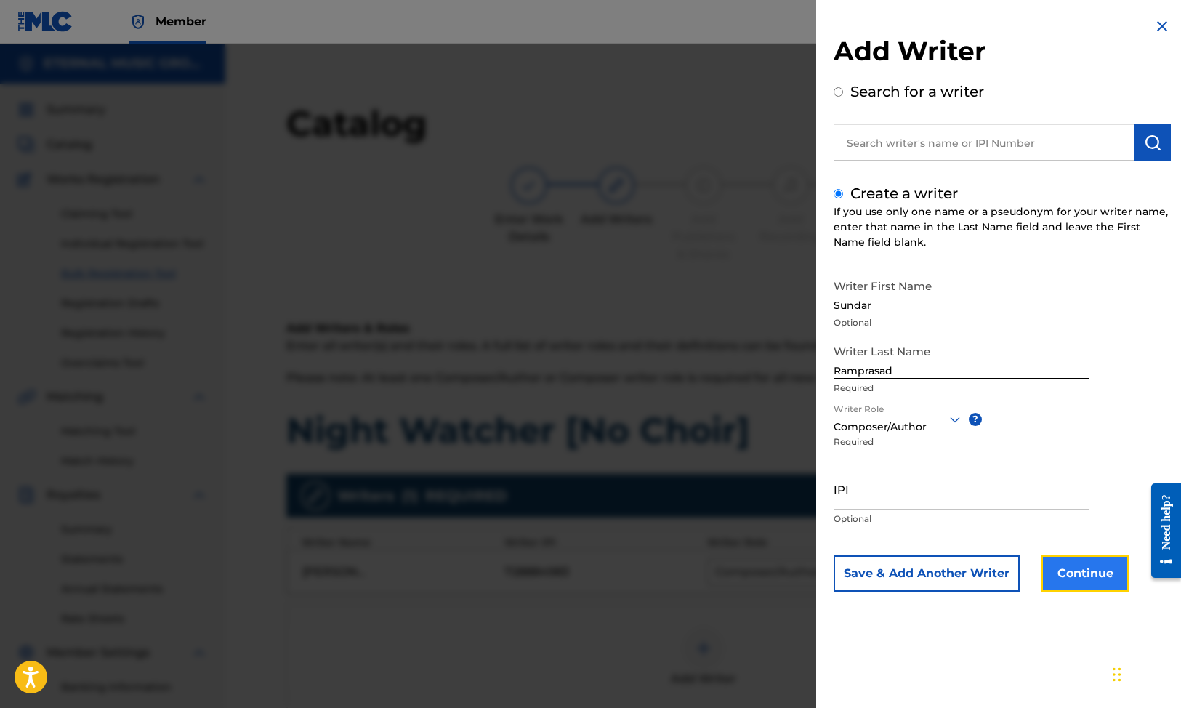
click at [1074, 578] on button "Continue" at bounding box center [1084, 573] width 87 height 36
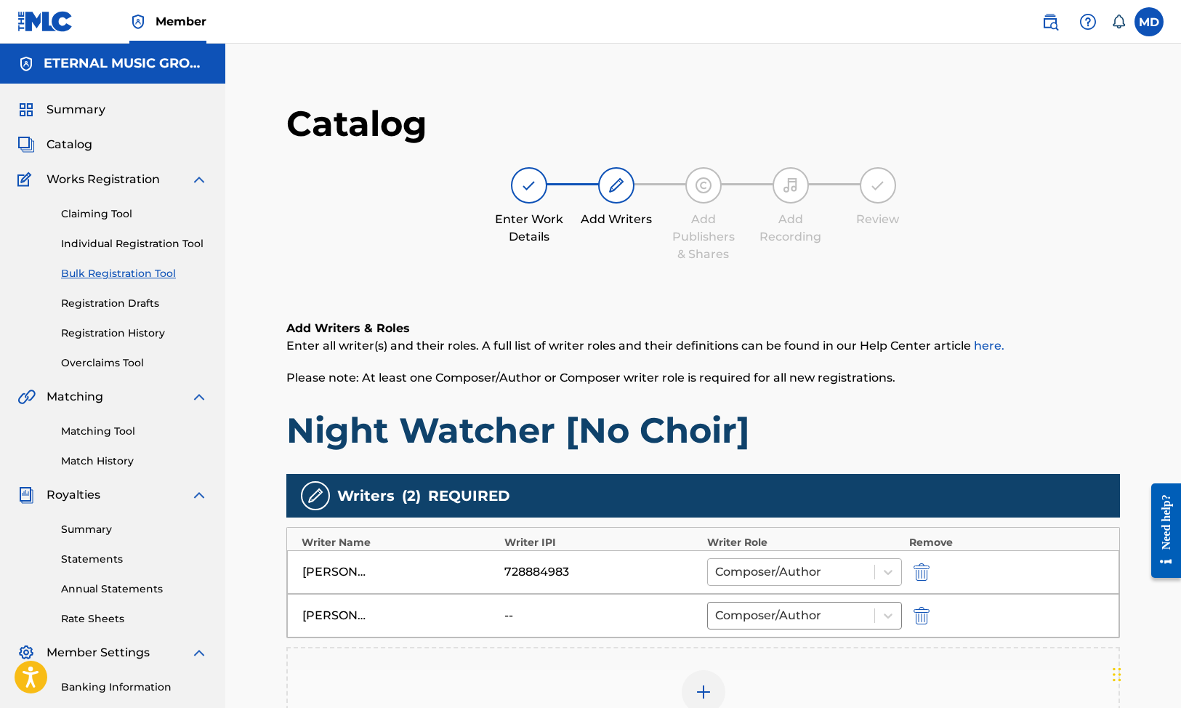
scroll to position [288, 0]
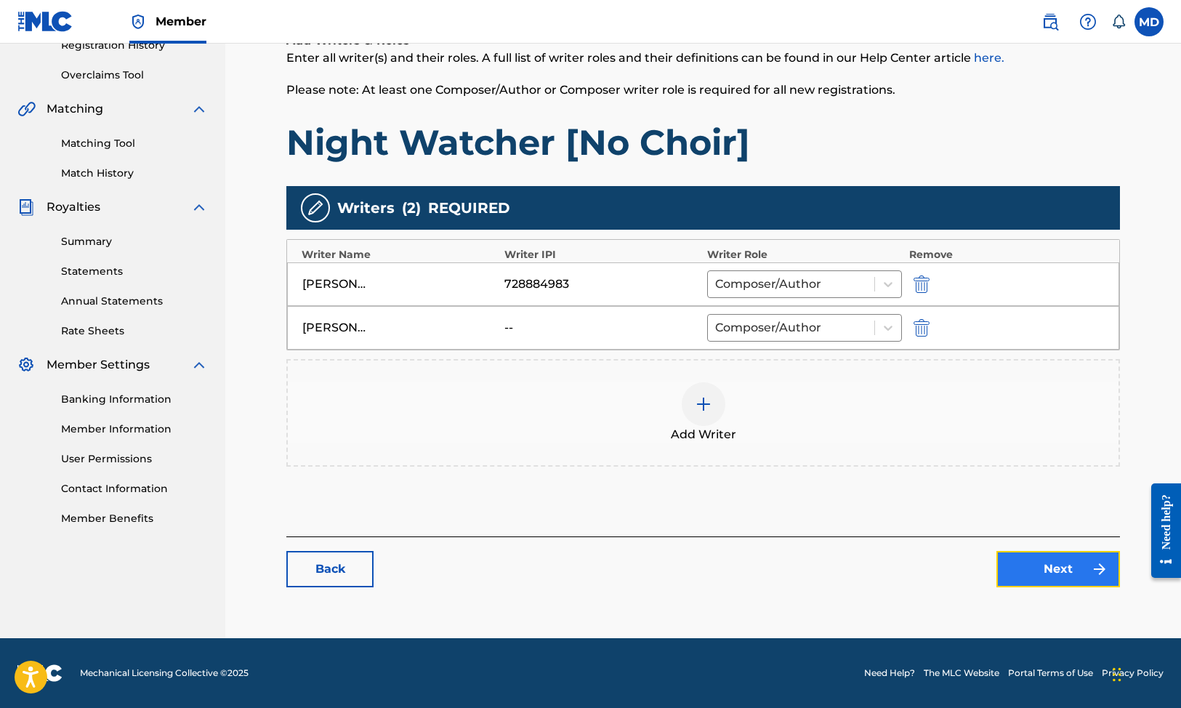
click at [1048, 560] on link "Next" at bounding box center [1058, 569] width 124 height 36
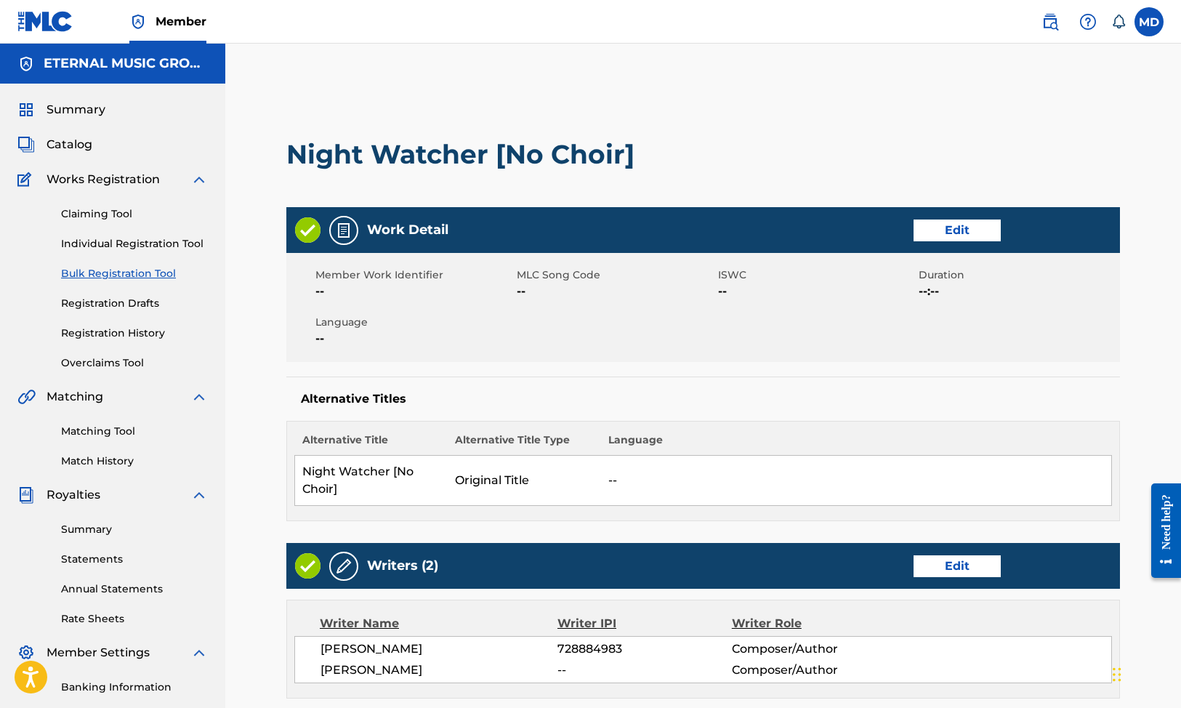
scroll to position [532, 0]
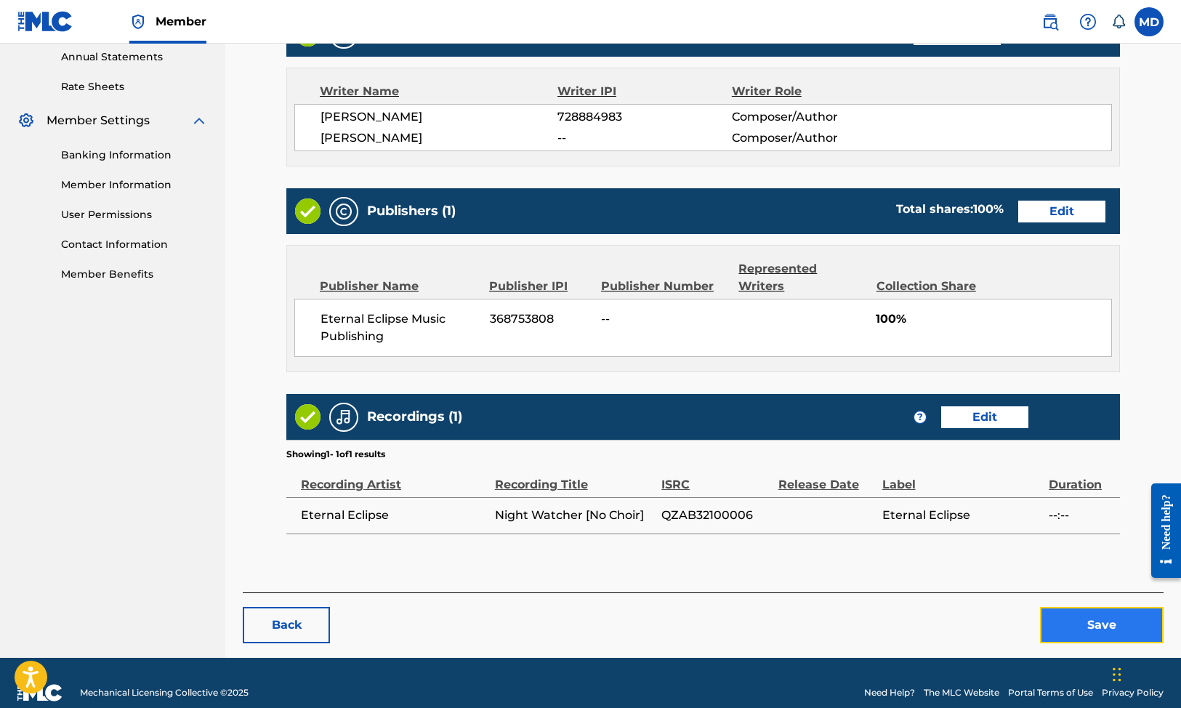
click at [1058, 607] on button "Save" at bounding box center [1102, 625] width 124 height 36
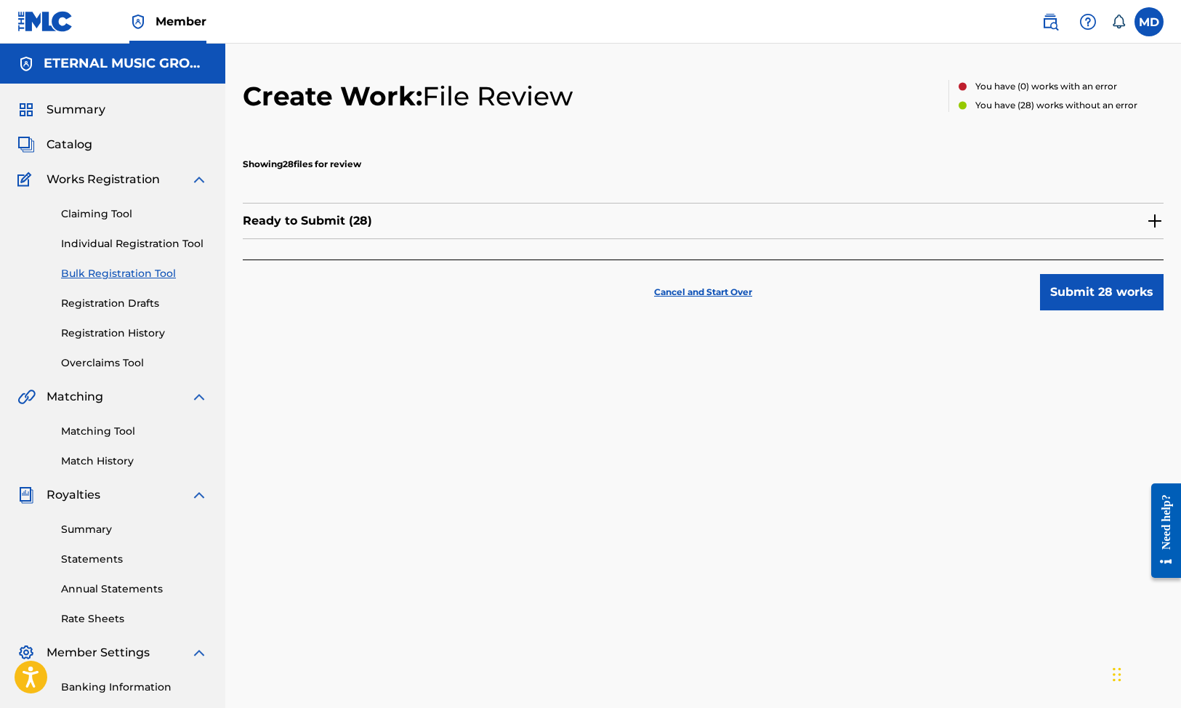
click at [1150, 219] on img at bounding box center [1154, 220] width 17 height 17
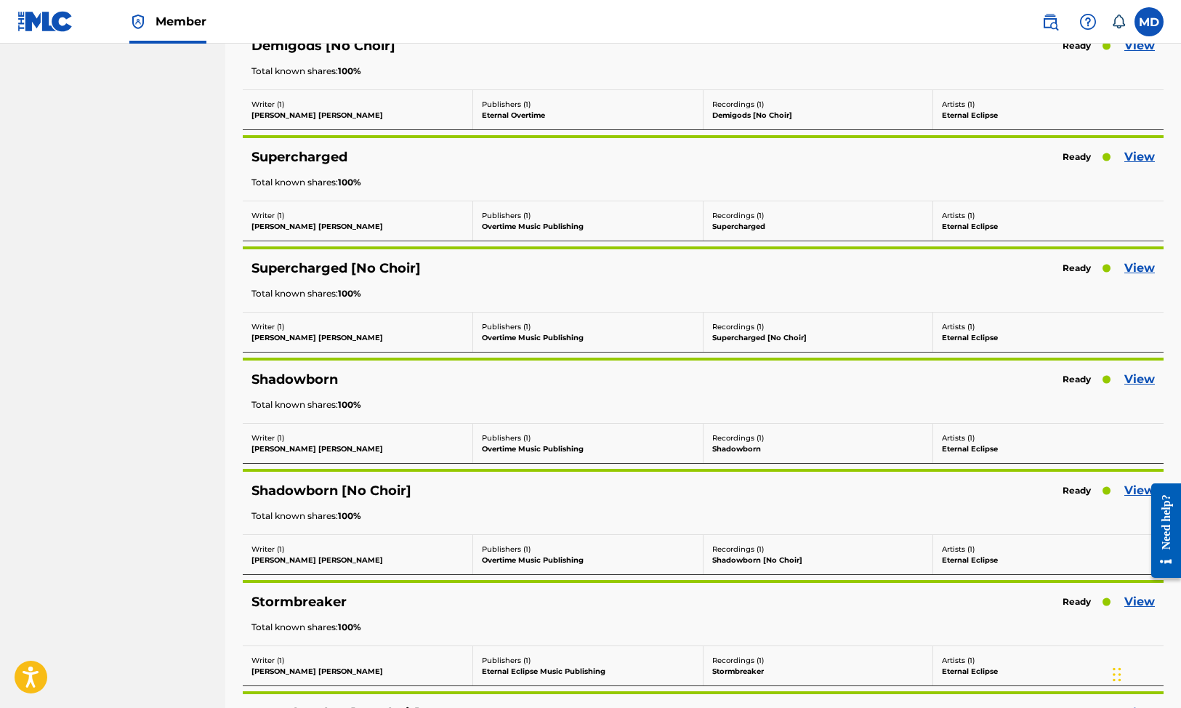
scroll to position [2331, 0]
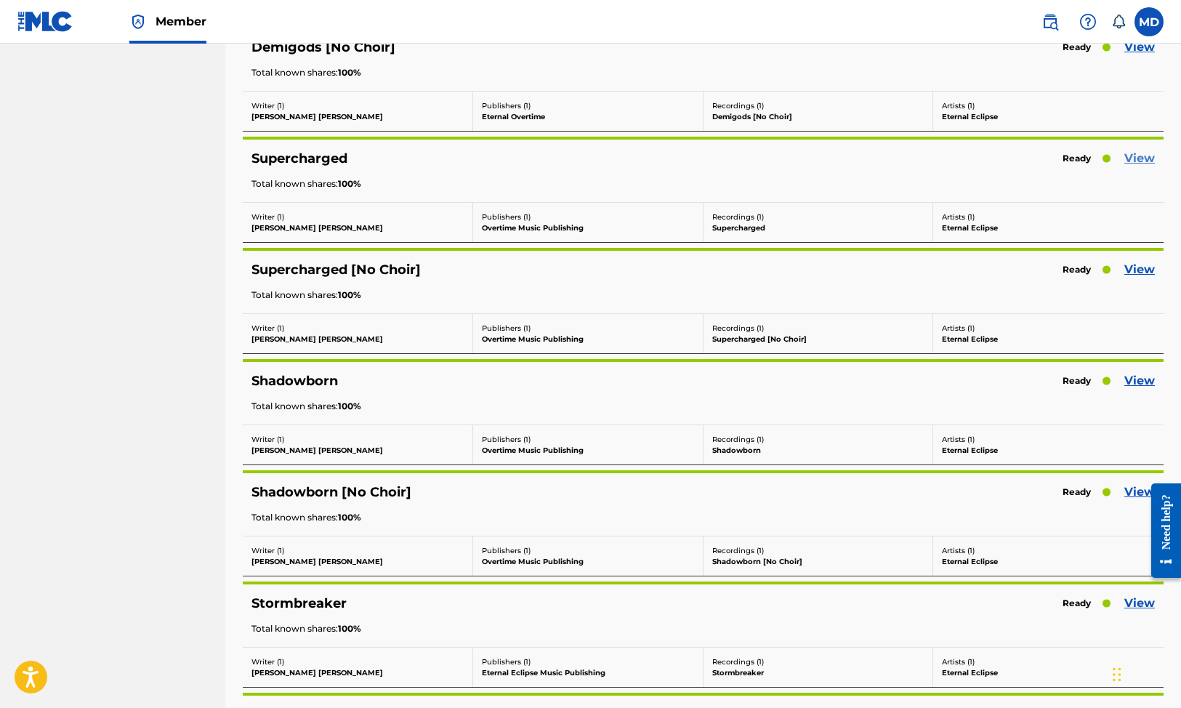
click at [1137, 158] on link "View" at bounding box center [1139, 158] width 31 height 17
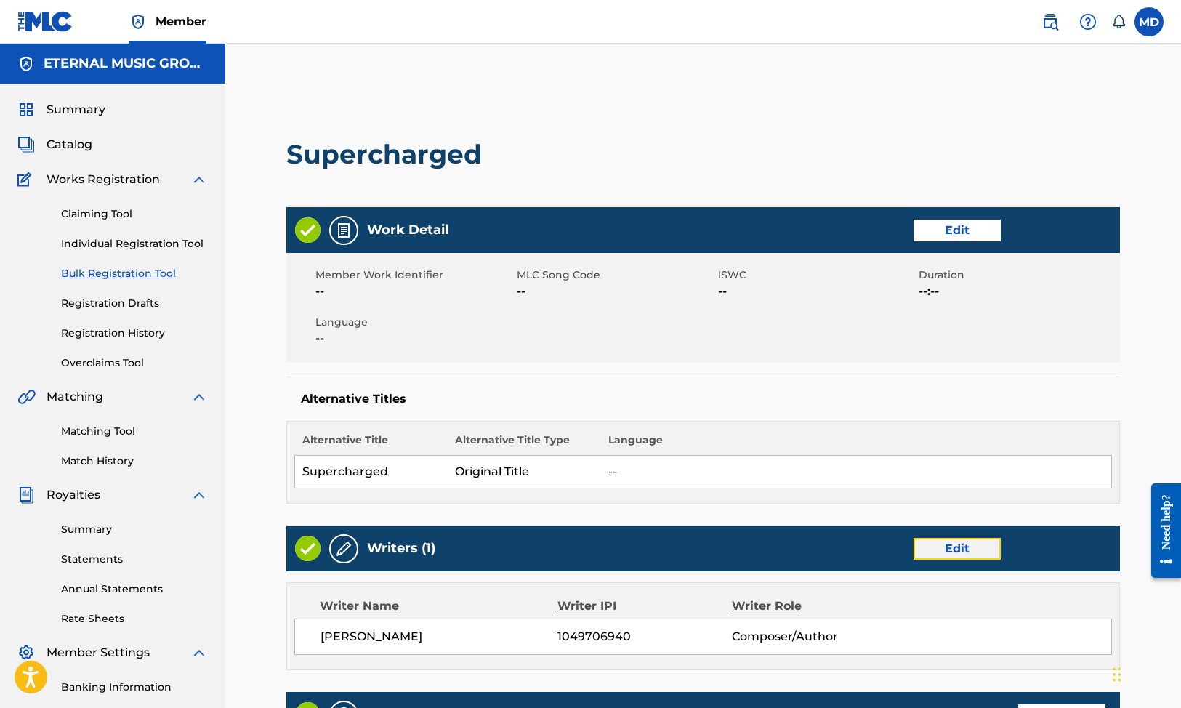
click at [950, 543] on link "Edit" at bounding box center [956, 549] width 87 height 22
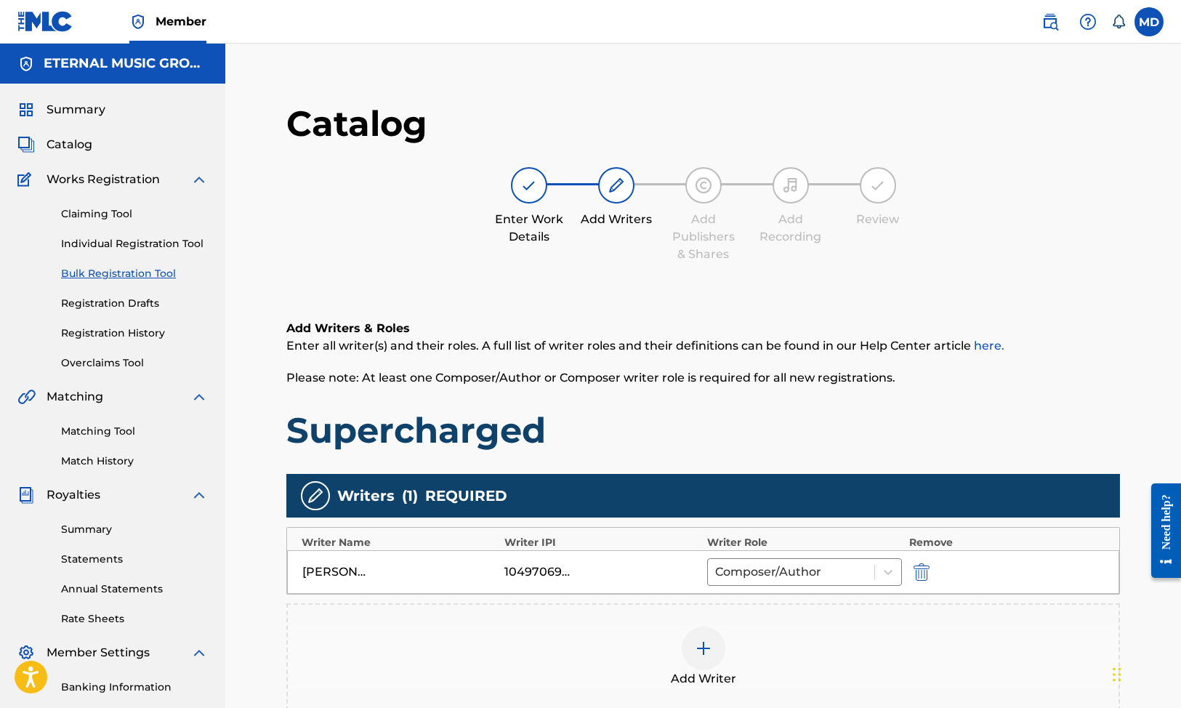
click at [713, 651] on div at bounding box center [703, 648] width 44 height 44
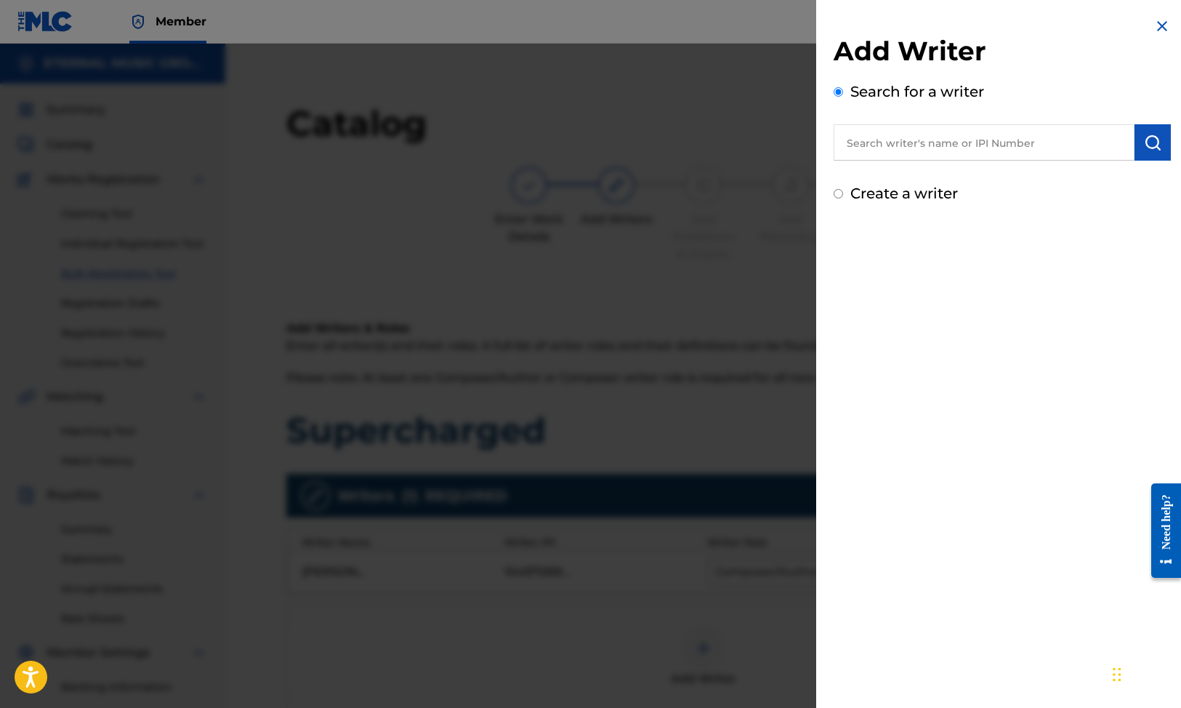
click at [965, 157] on input "text" at bounding box center [983, 142] width 301 height 36
paste input "[PERSON_NAME]"
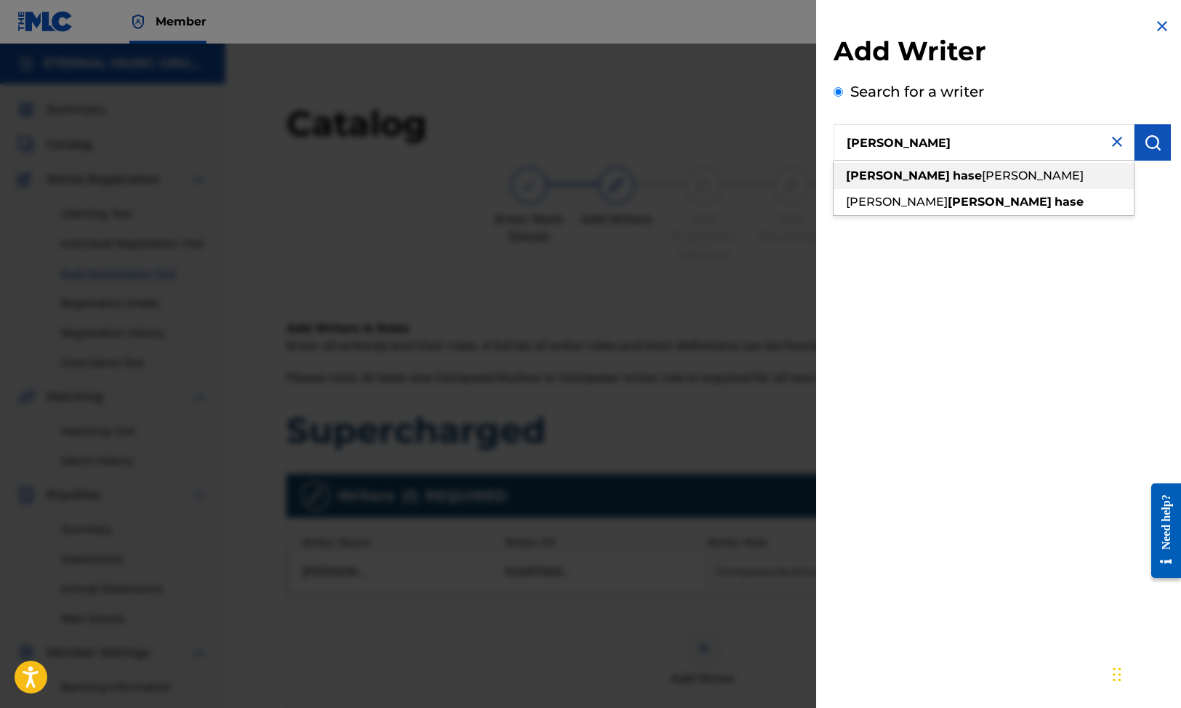
click at [982, 177] on div "[PERSON_NAME] [PERSON_NAME]" at bounding box center [983, 176] width 300 height 26
type input "[PERSON_NAME] [PERSON_NAME]"
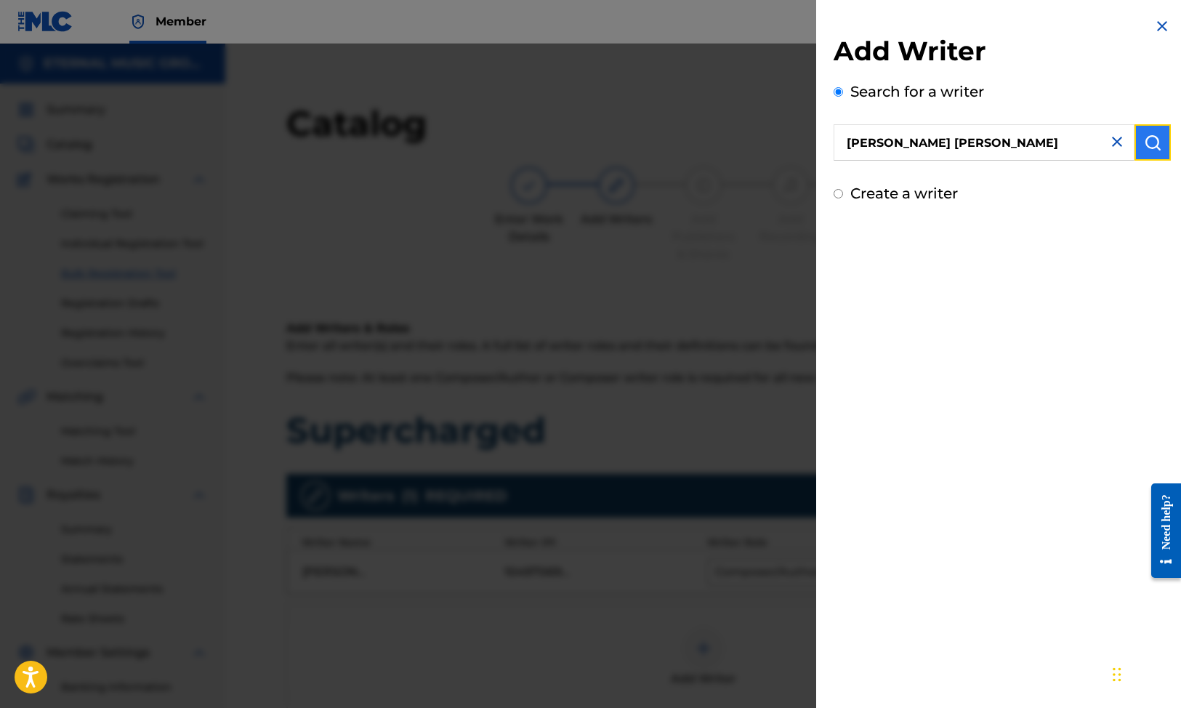
click at [1151, 137] on img "submit" at bounding box center [1151, 142] width 17 height 17
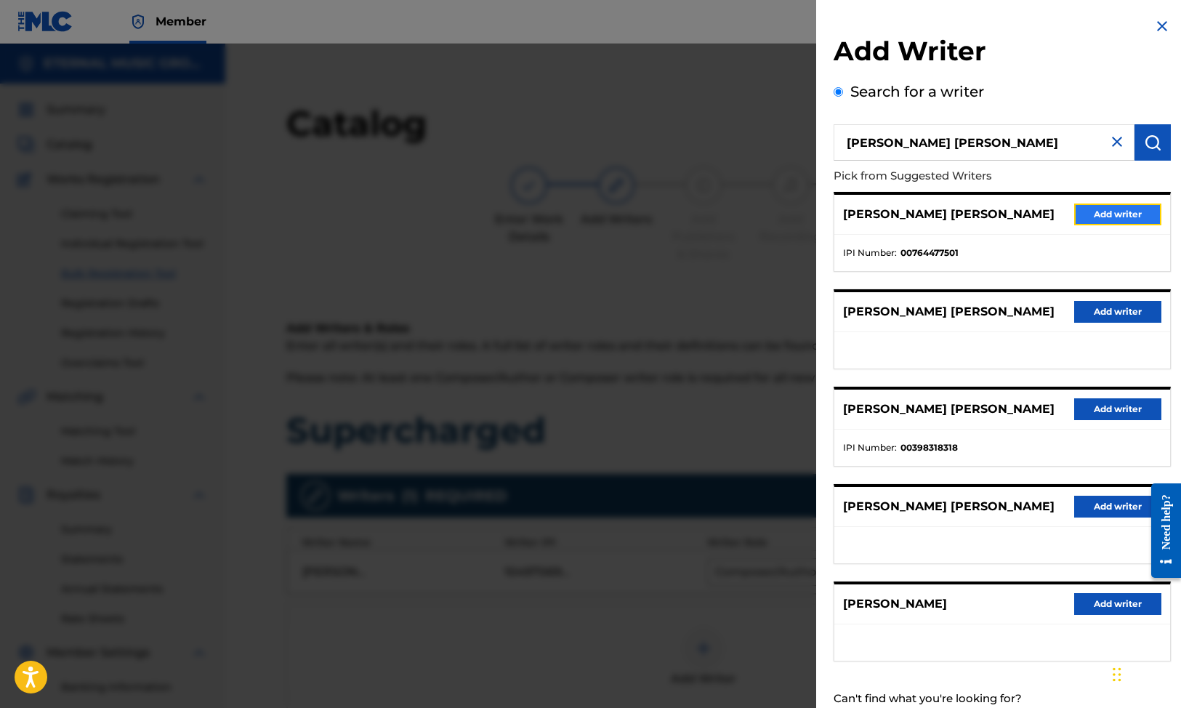
click at [1104, 216] on button "Add writer" at bounding box center [1117, 214] width 87 height 22
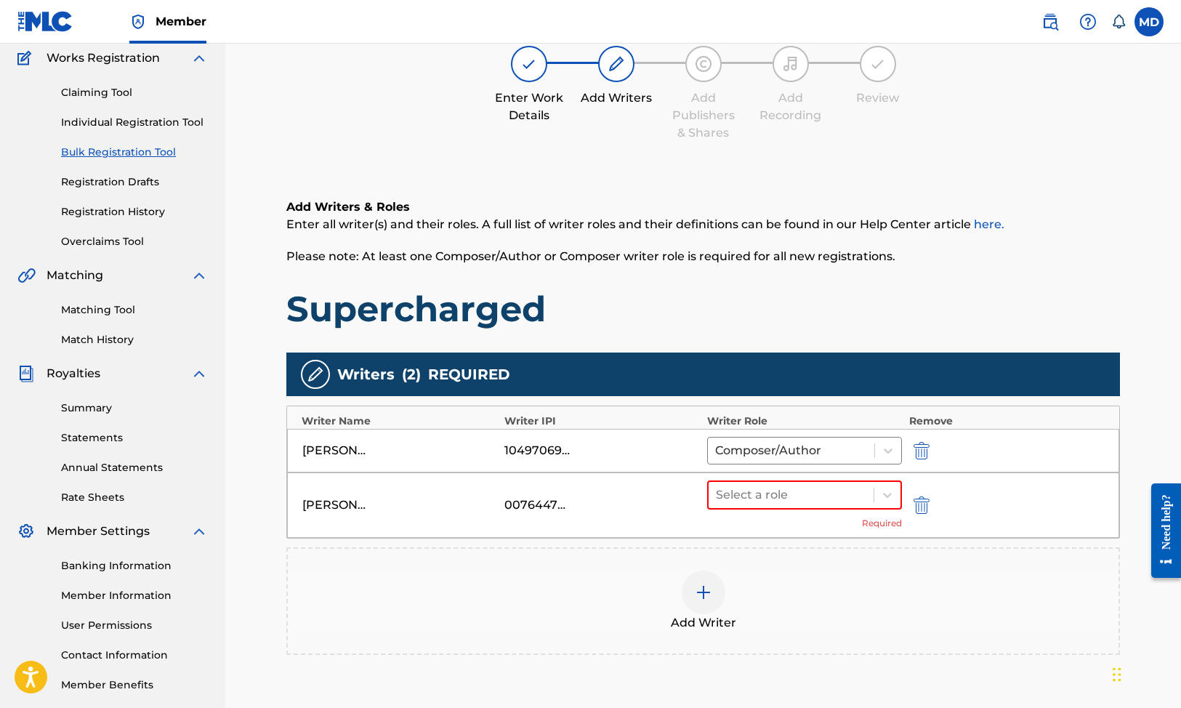
scroll to position [129, 0]
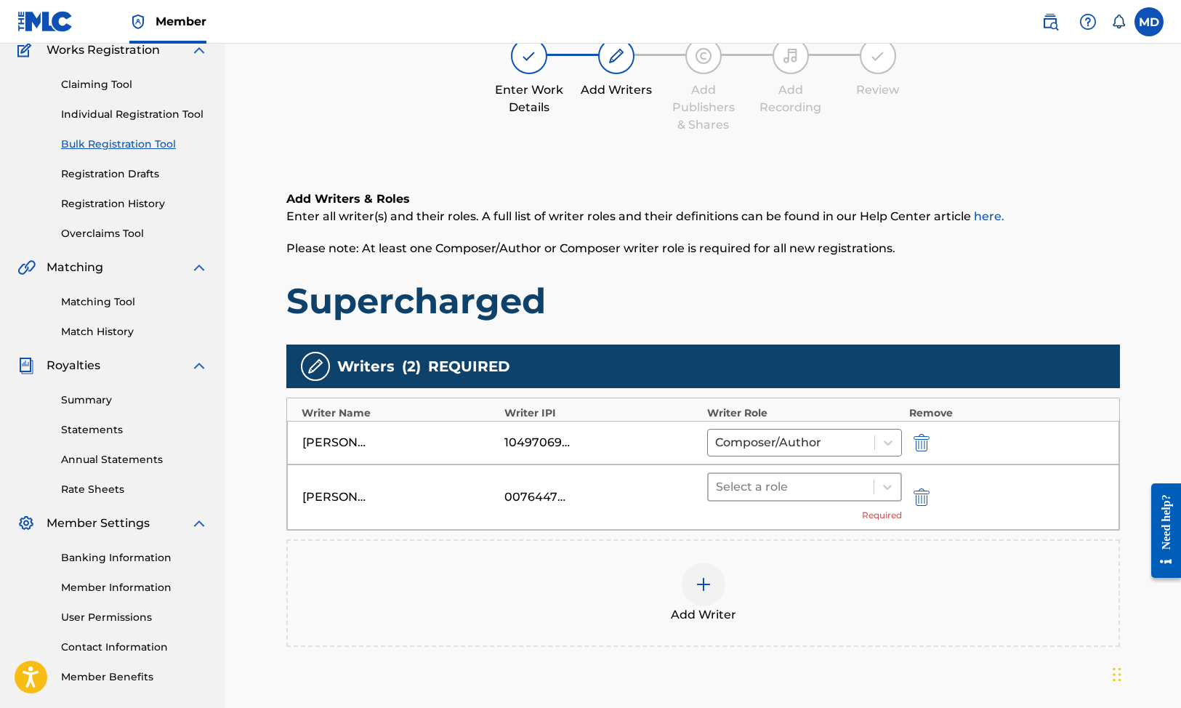
click at [842, 482] on div at bounding box center [791, 487] width 150 height 20
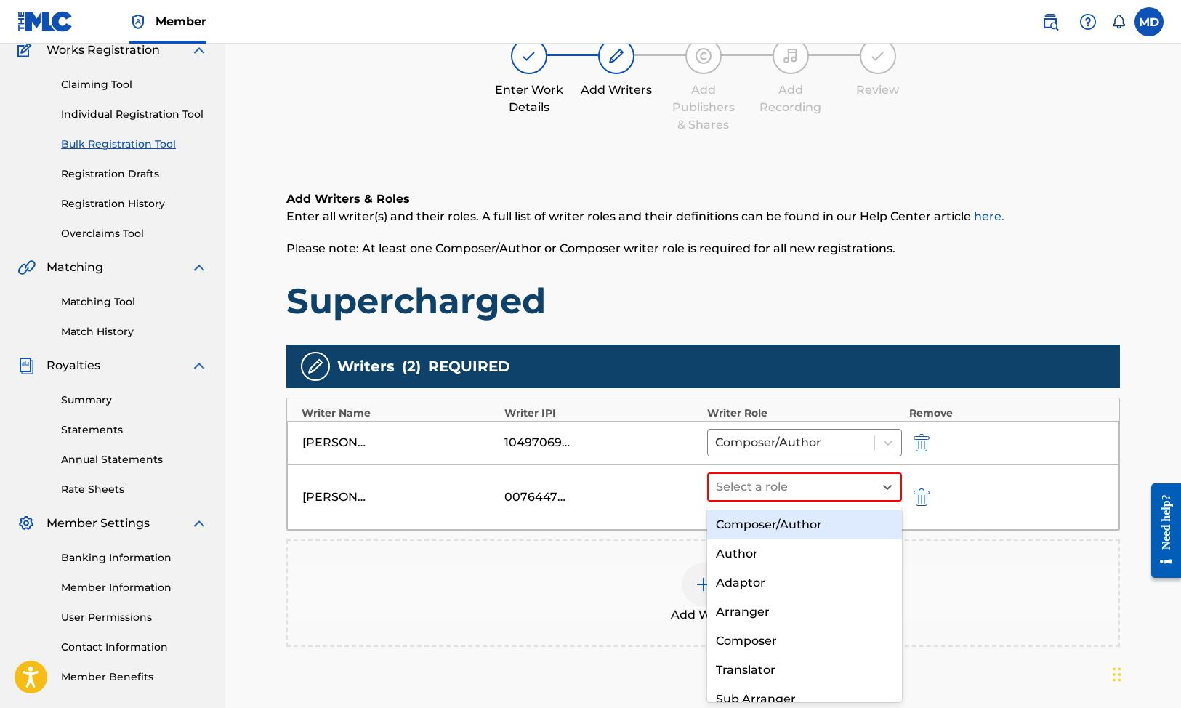
click at [821, 521] on div "Composer/Author" at bounding box center [804, 524] width 195 height 29
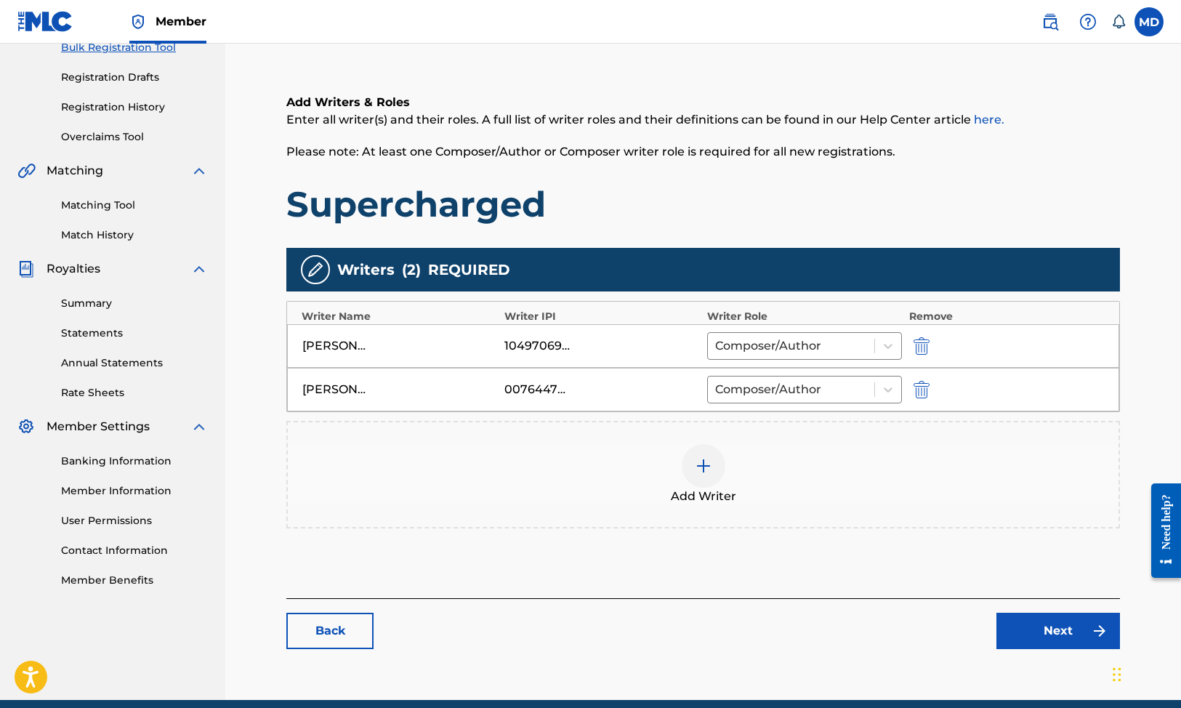
scroll to position [260, 0]
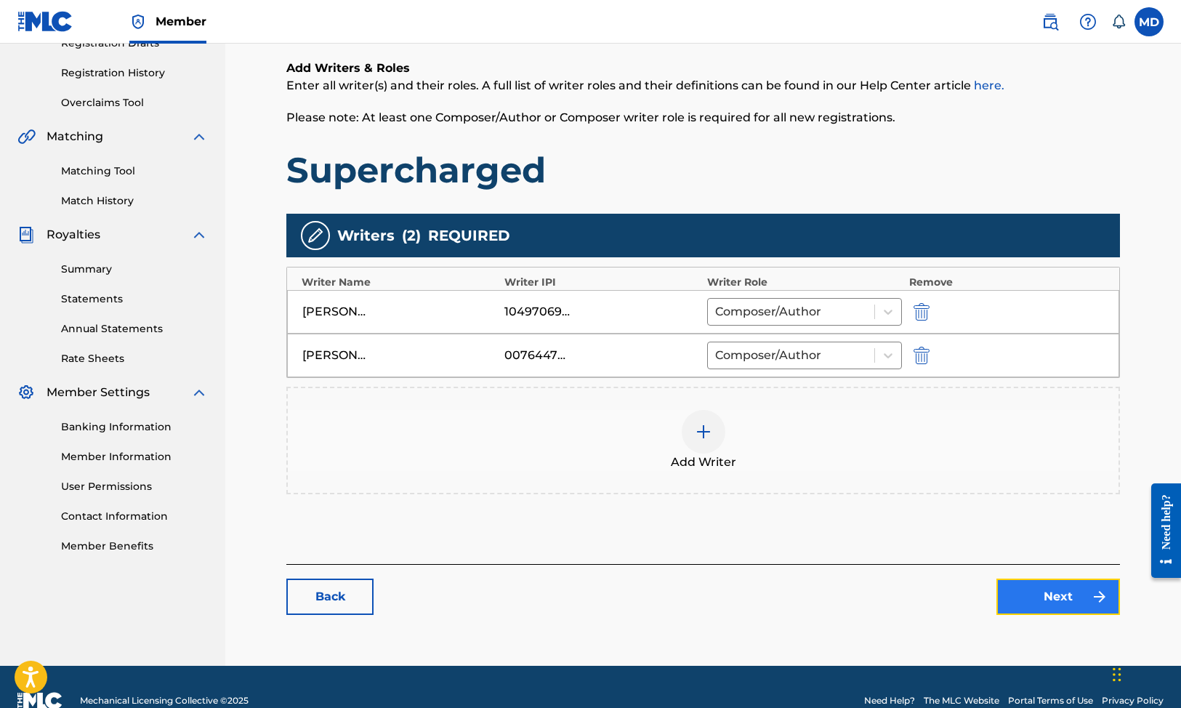
click at [1029, 588] on link "Next" at bounding box center [1058, 596] width 124 height 36
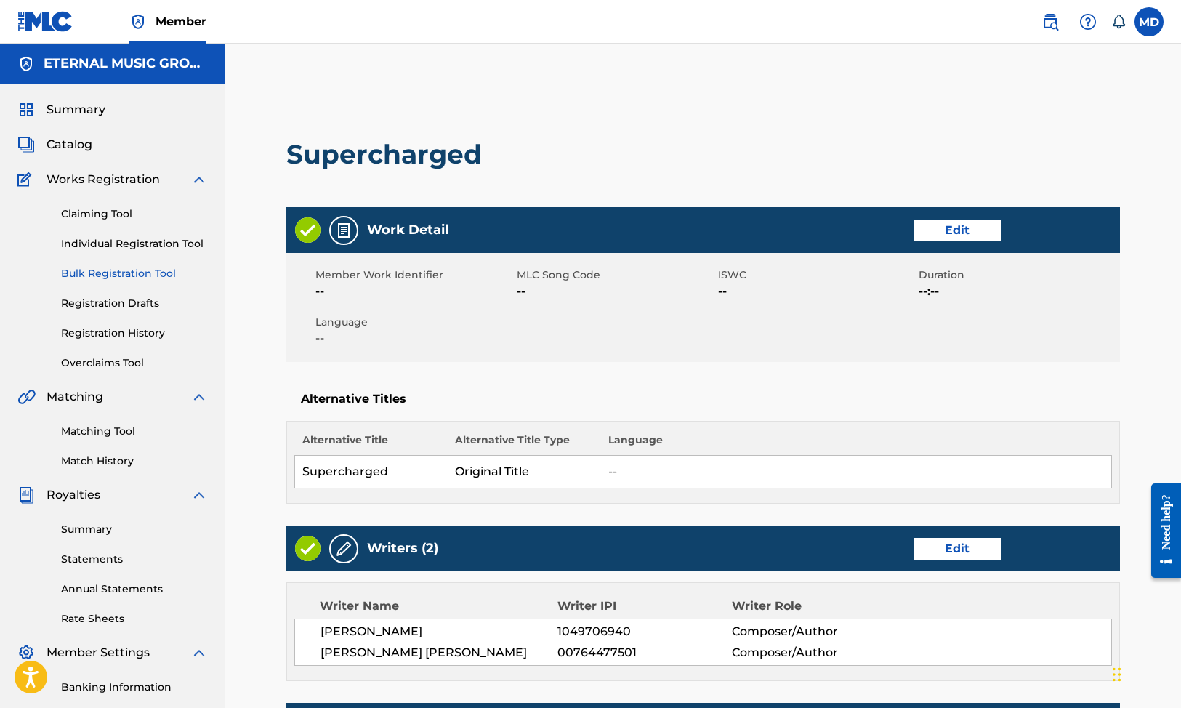
scroll to position [514, 0]
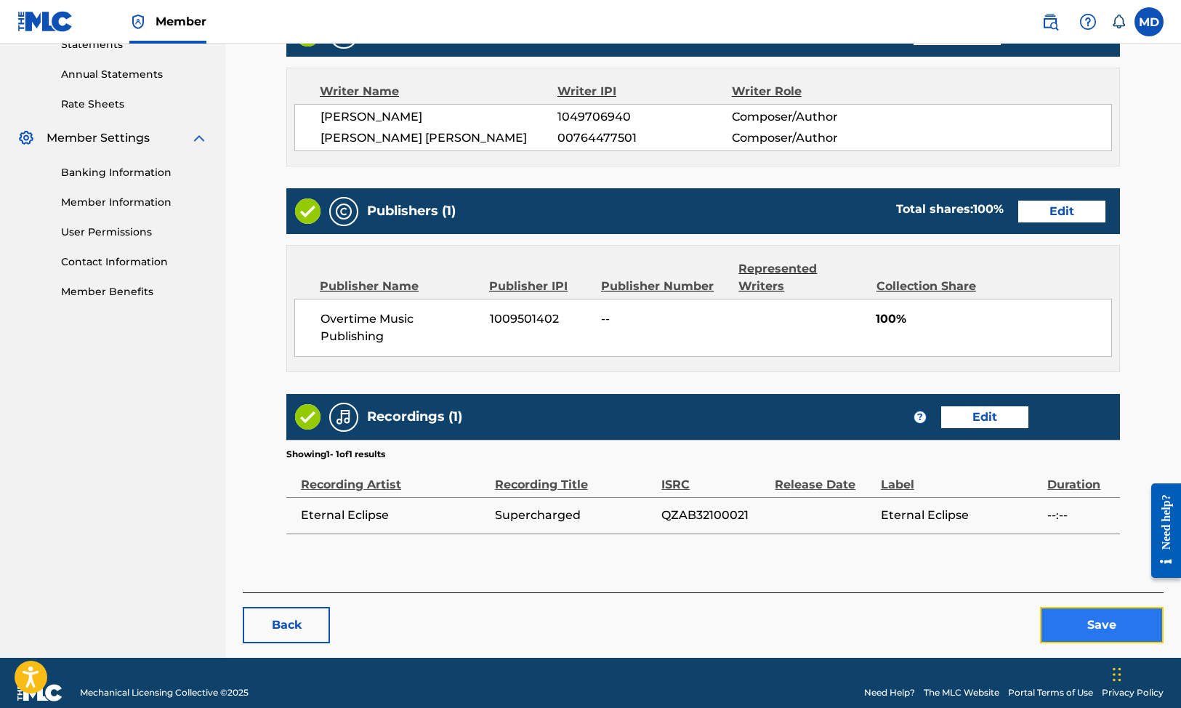
click at [1104, 607] on button "Save" at bounding box center [1102, 625] width 124 height 36
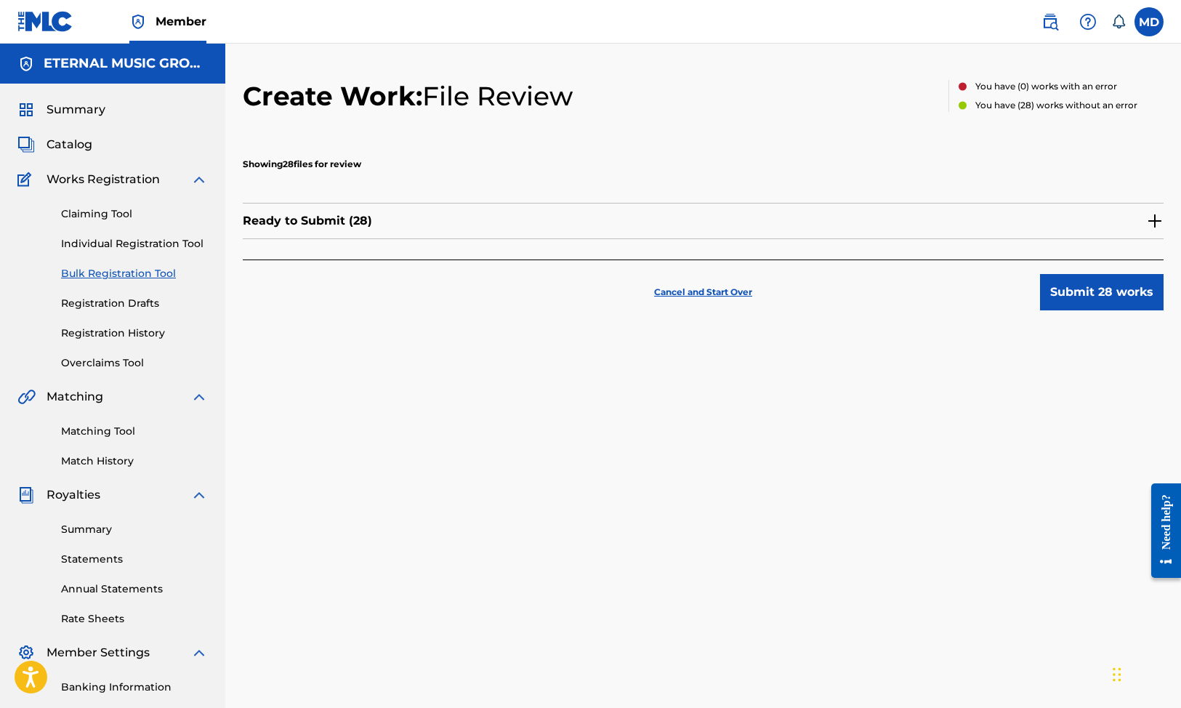
click at [1150, 223] on img at bounding box center [1154, 220] width 17 height 17
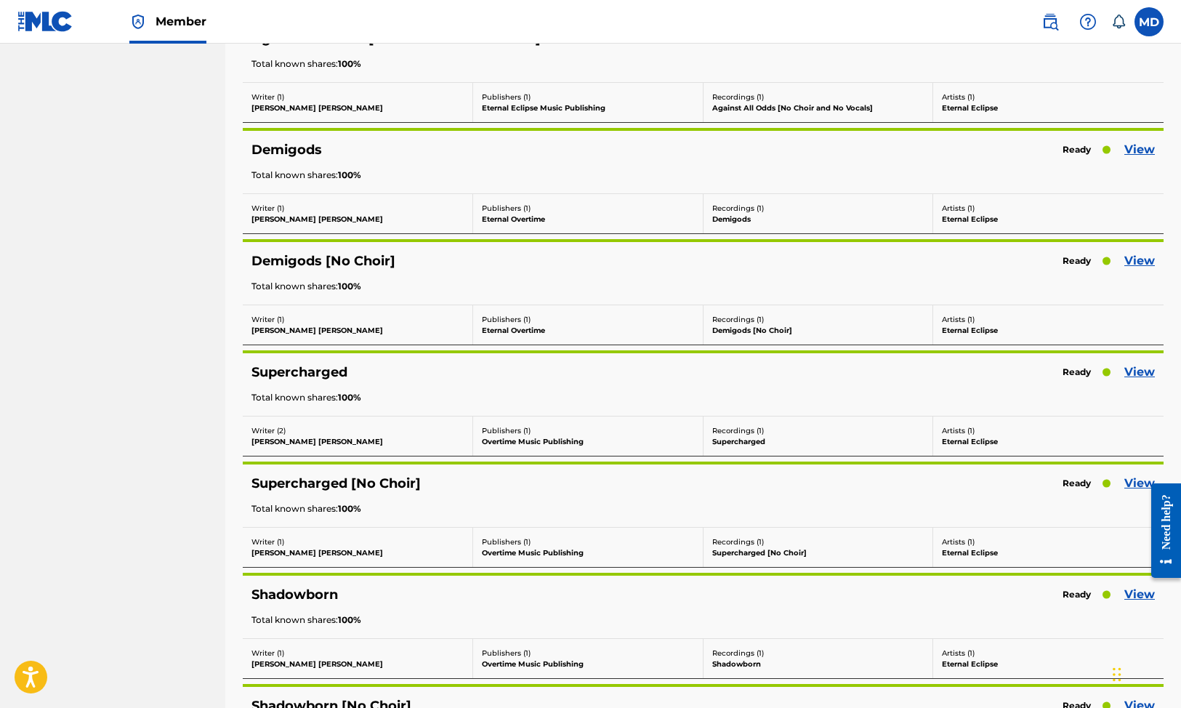
scroll to position [2188, 0]
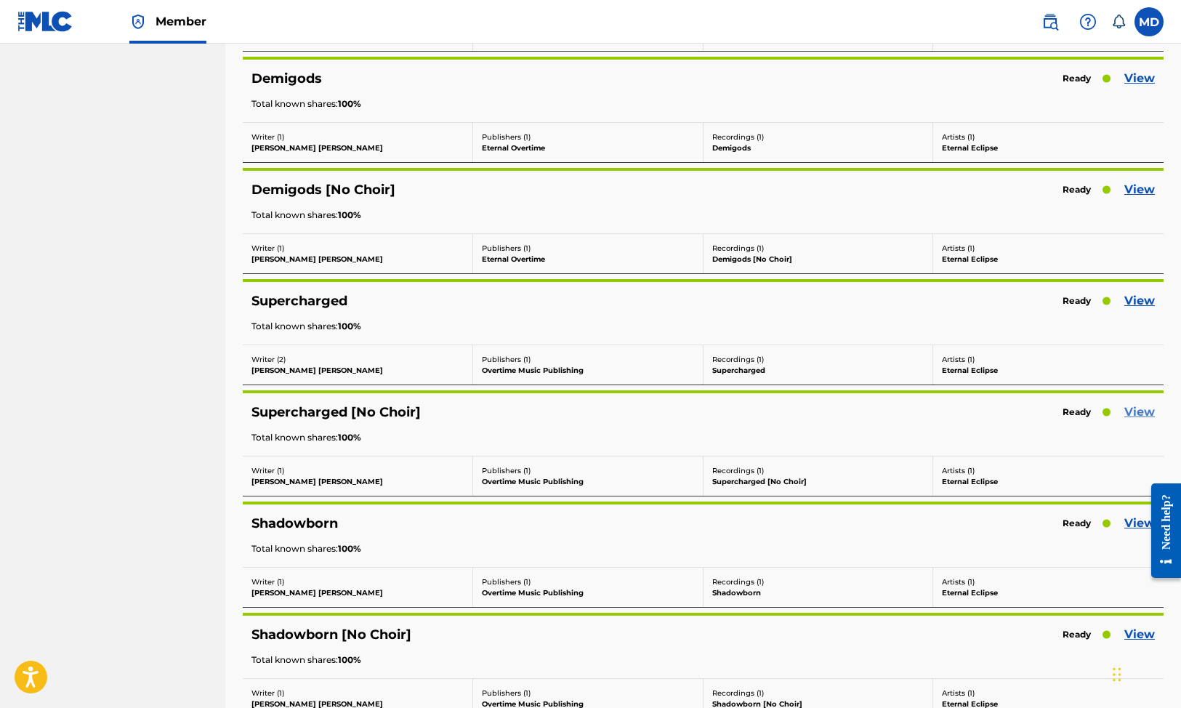
click at [1141, 409] on link "View" at bounding box center [1139, 411] width 31 height 17
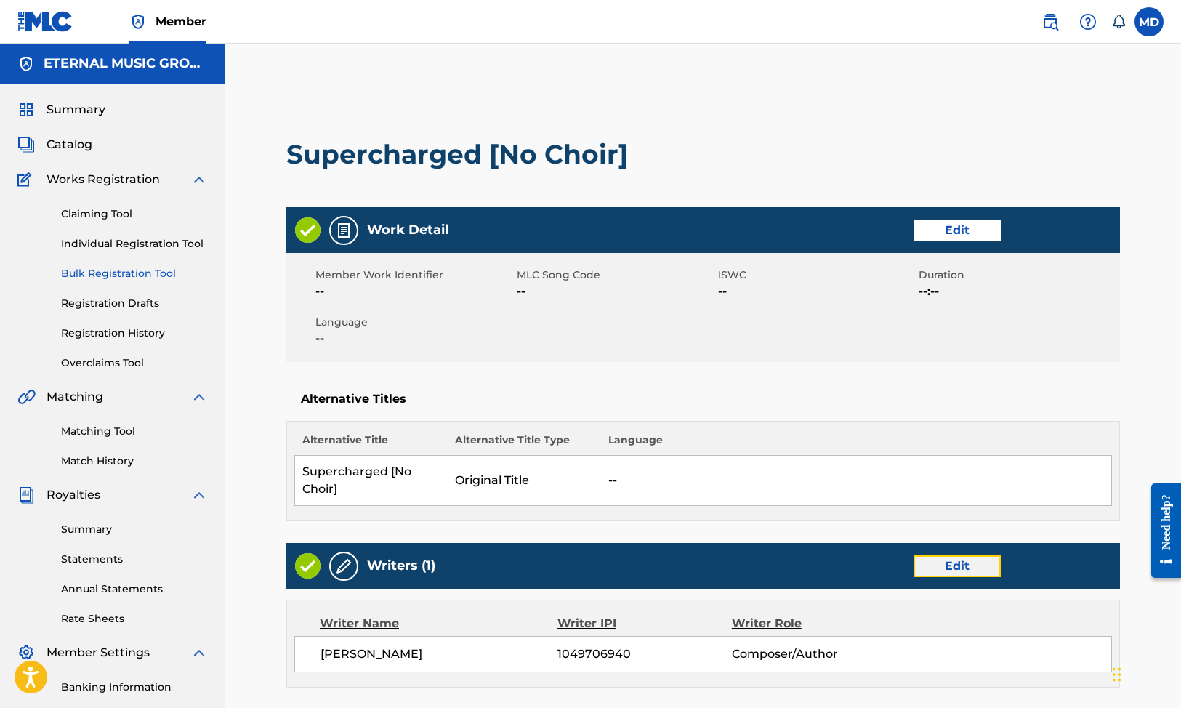
click at [966, 567] on link "Edit" at bounding box center [956, 566] width 87 height 22
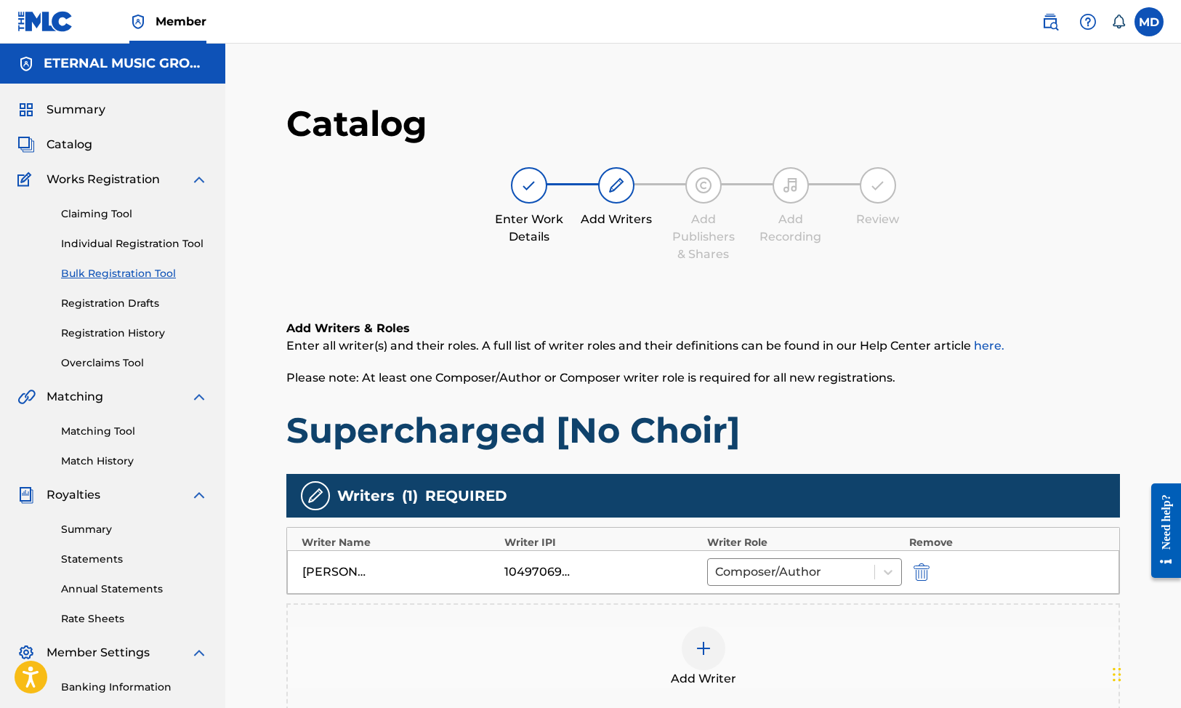
click at [697, 655] on img at bounding box center [703, 647] width 17 height 17
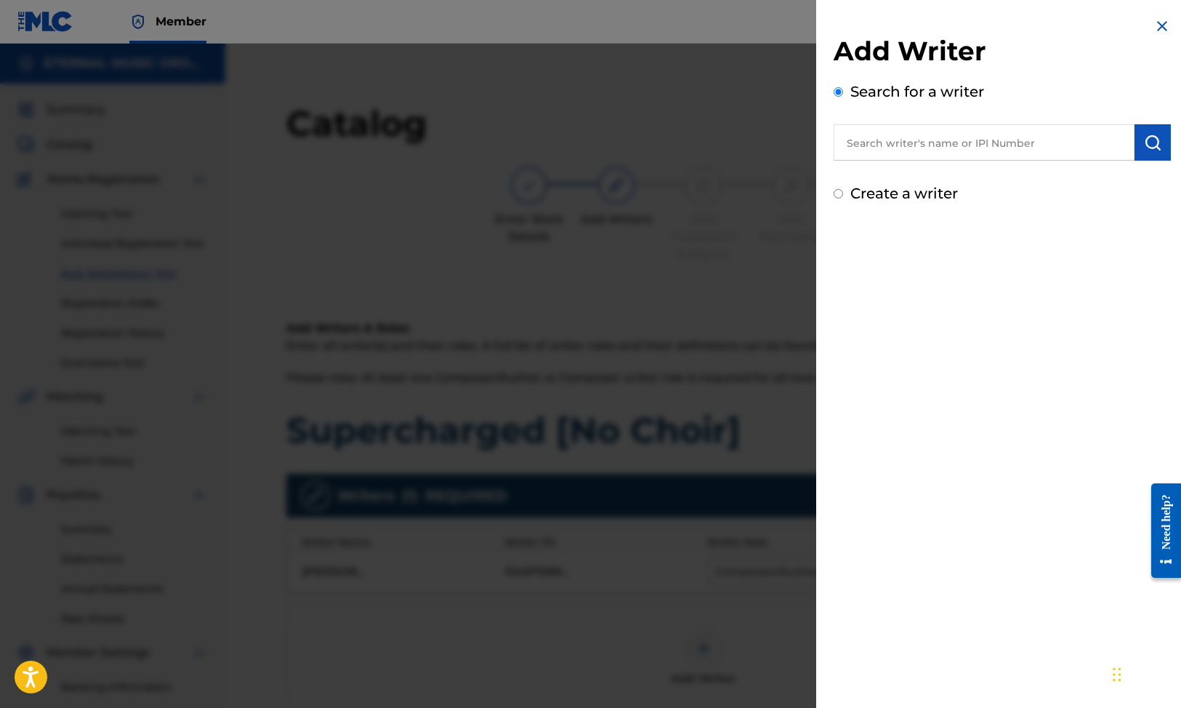
click at [947, 153] on input "text" at bounding box center [983, 142] width 301 height 36
paste input "[PERSON_NAME]"
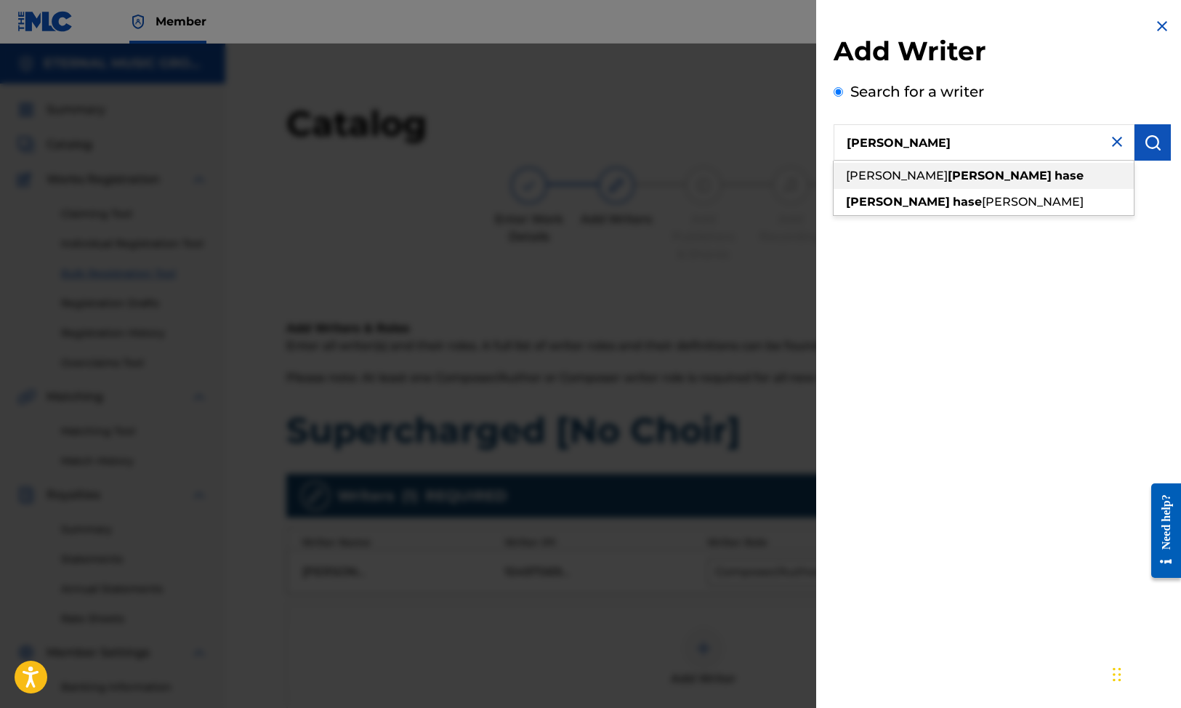
click at [957, 180] on div "[PERSON_NAME] [PERSON_NAME]" at bounding box center [983, 176] width 300 height 26
type input "[PERSON_NAME] [PERSON_NAME]"
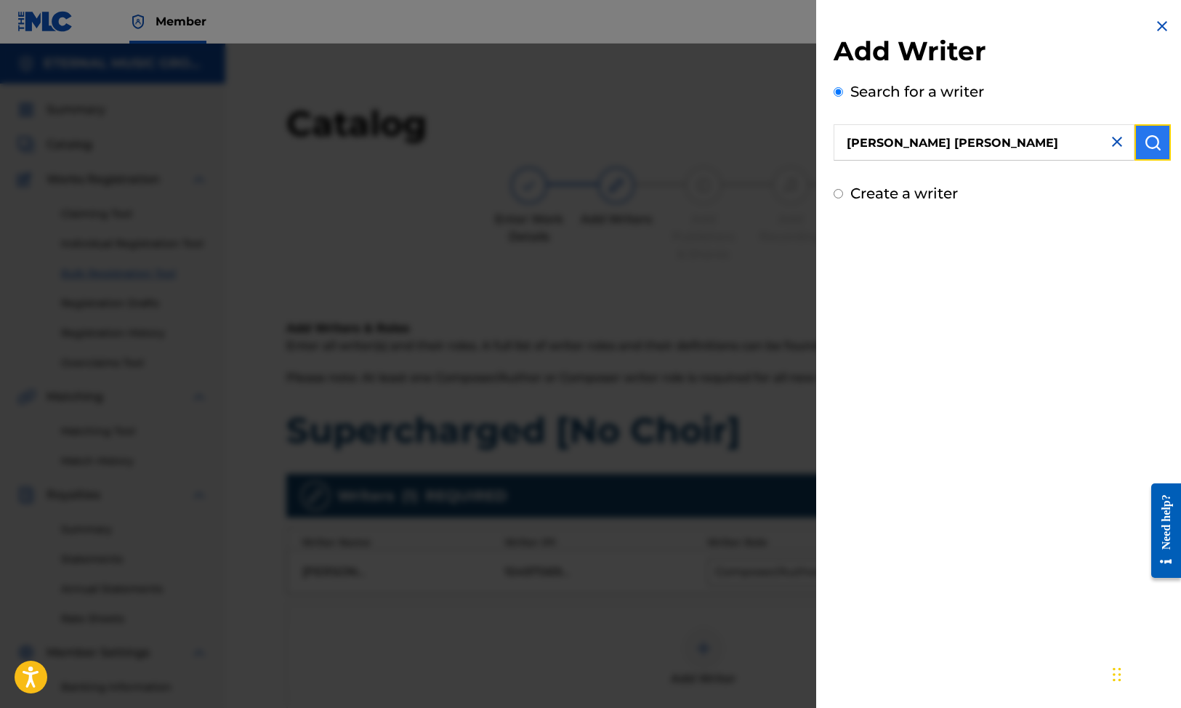
click at [1138, 145] on button "submit" at bounding box center [1152, 142] width 36 height 36
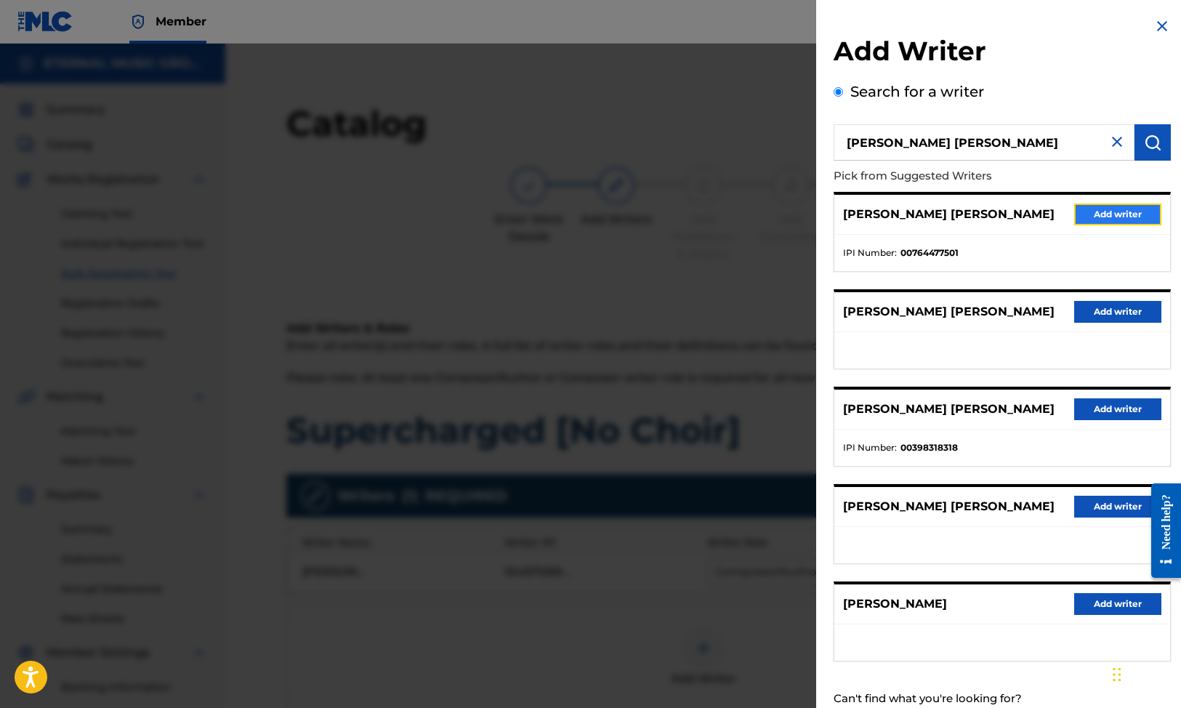
click at [1096, 218] on button "Add writer" at bounding box center [1117, 214] width 87 height 22
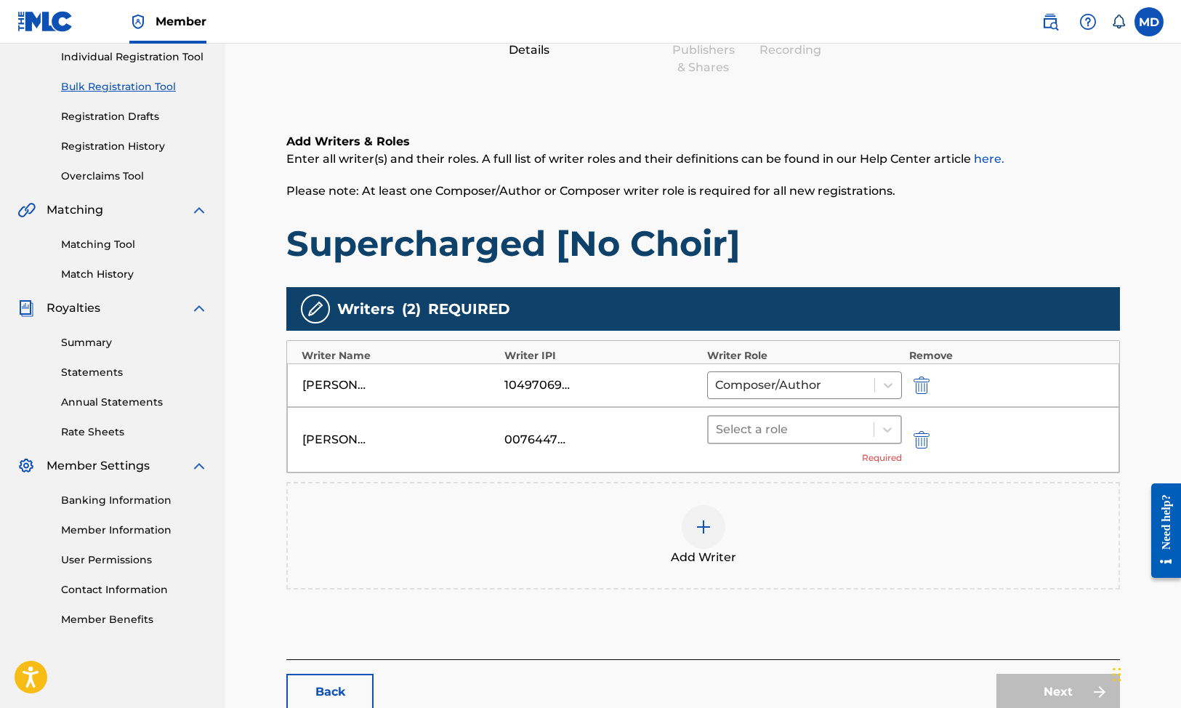
scroll to position [190, 0]
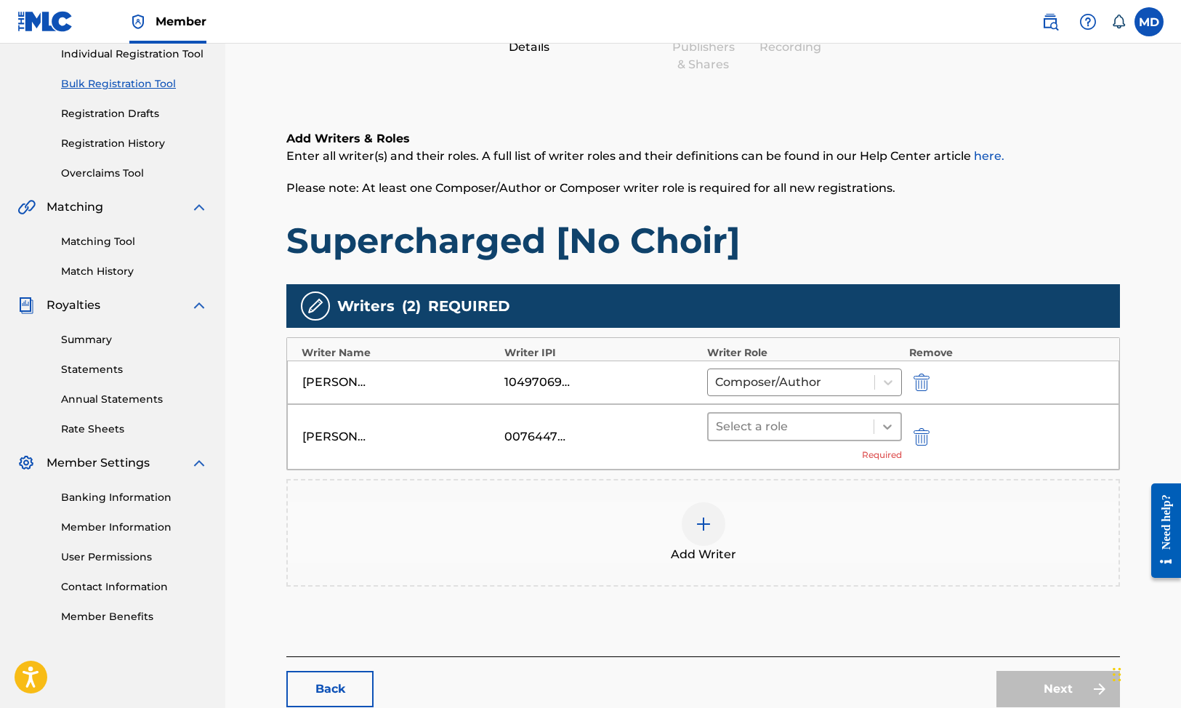
click at [886, 429] on icon at bounding box center [887, 426] width 15 height 15
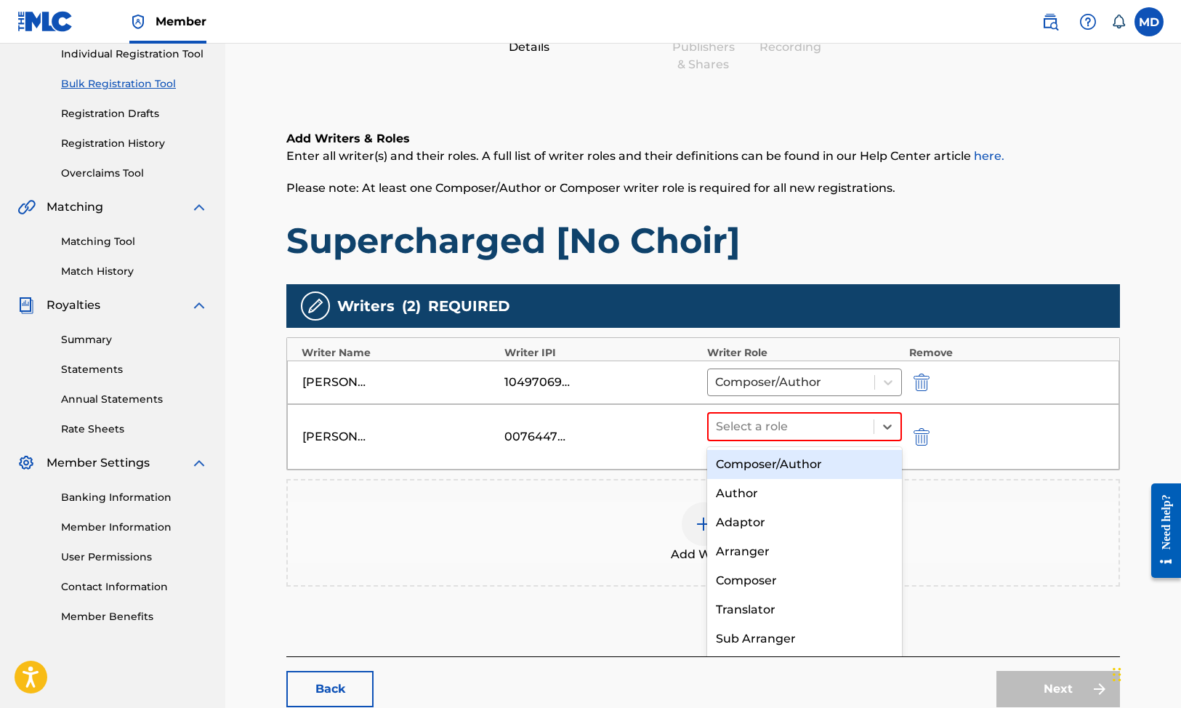
click at [867, 462] on div "Composer/Author" at bounding box center [804, 464] width 195 height 29
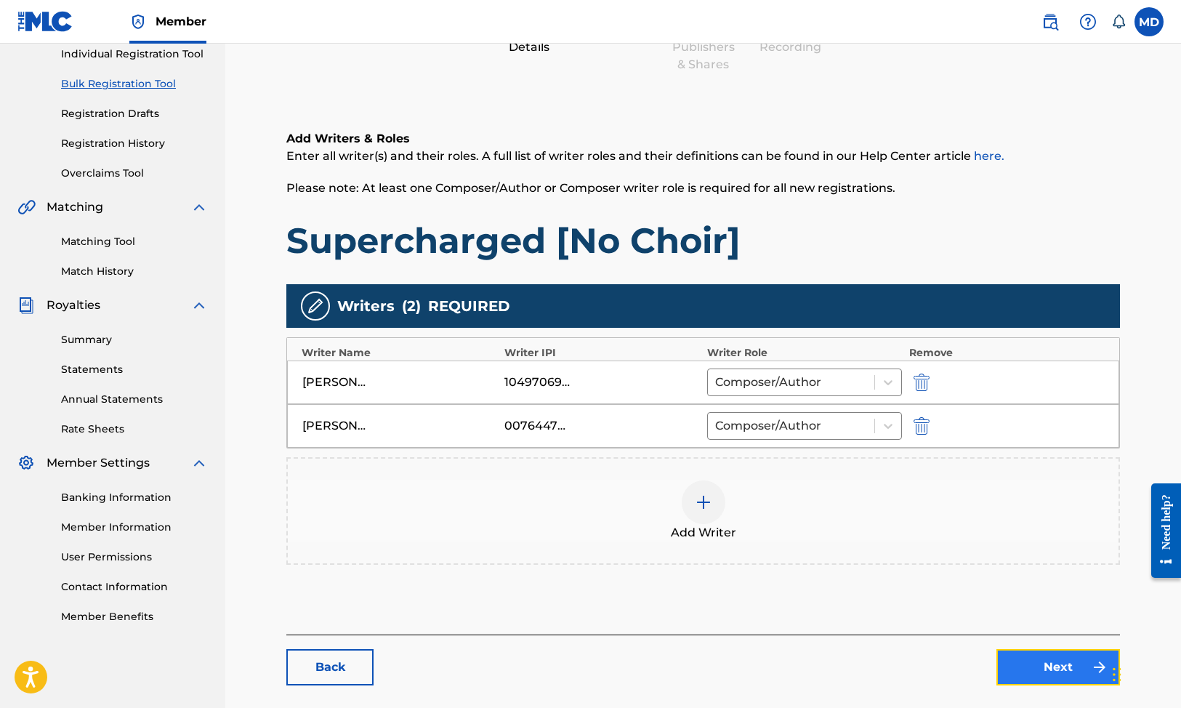
click at [1020, 668] on link "Next" at bounding box center [1058, 667] width 124 height 36
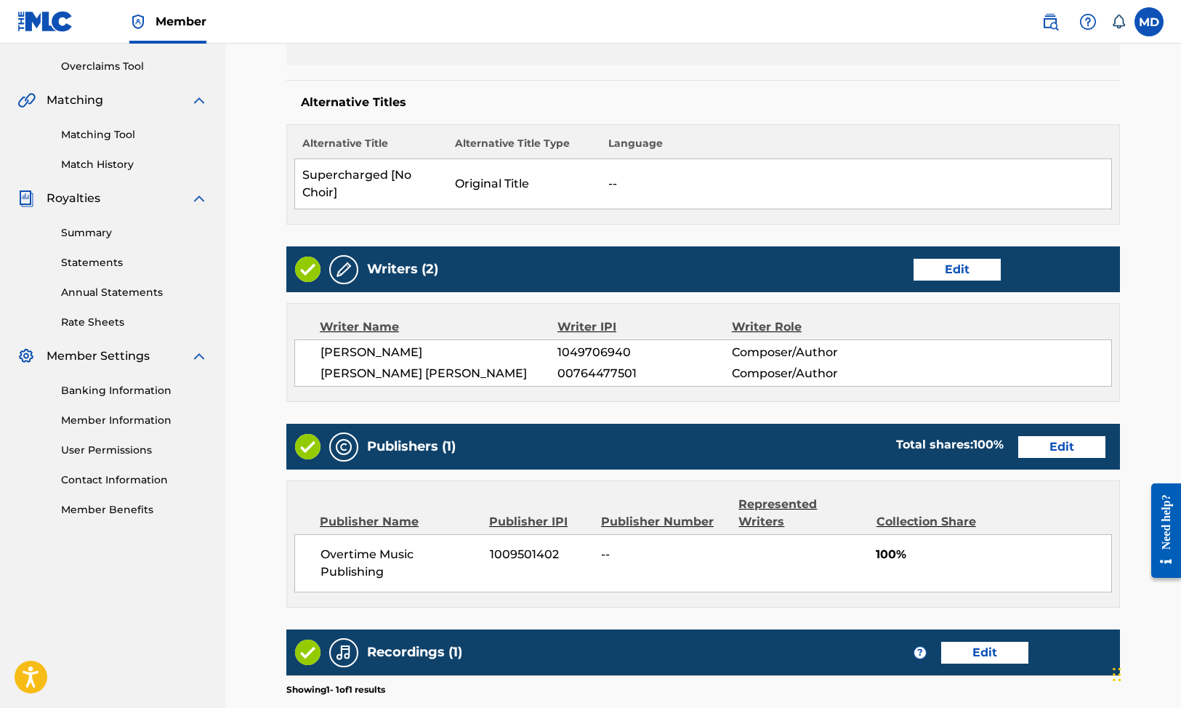
scroll to position [532, 0]
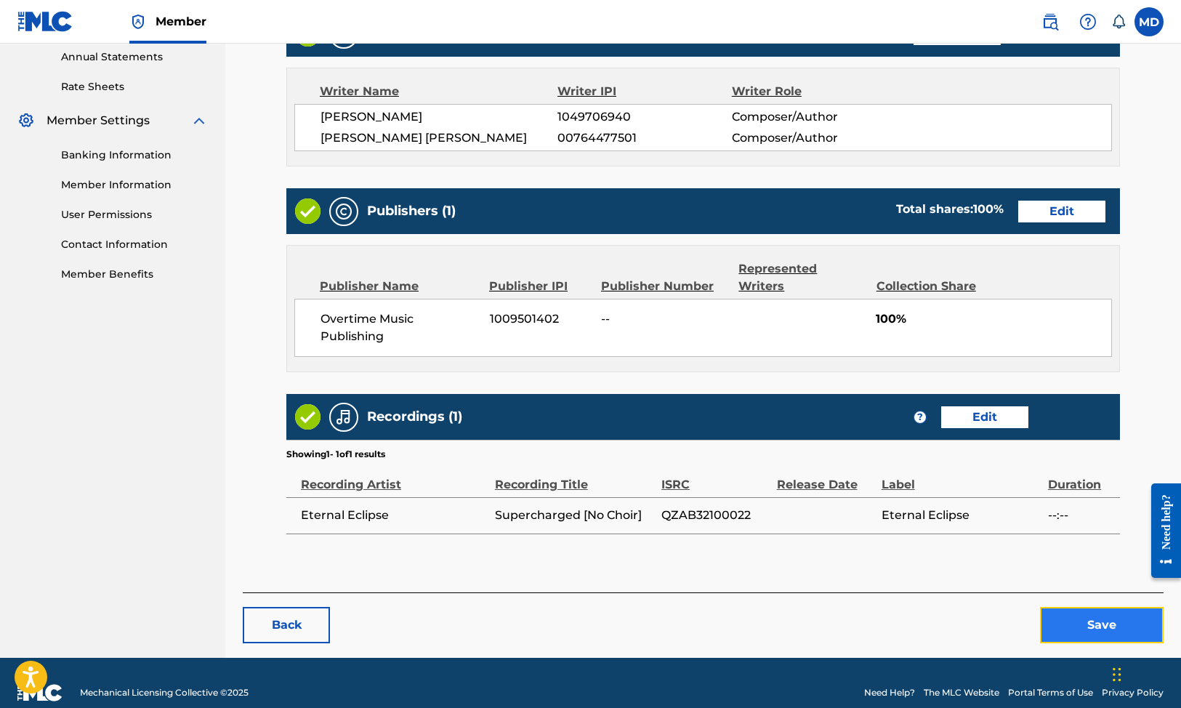
click at [1087, 607] on button "Save" at bounding box center [1102, 625] width 124 height 36
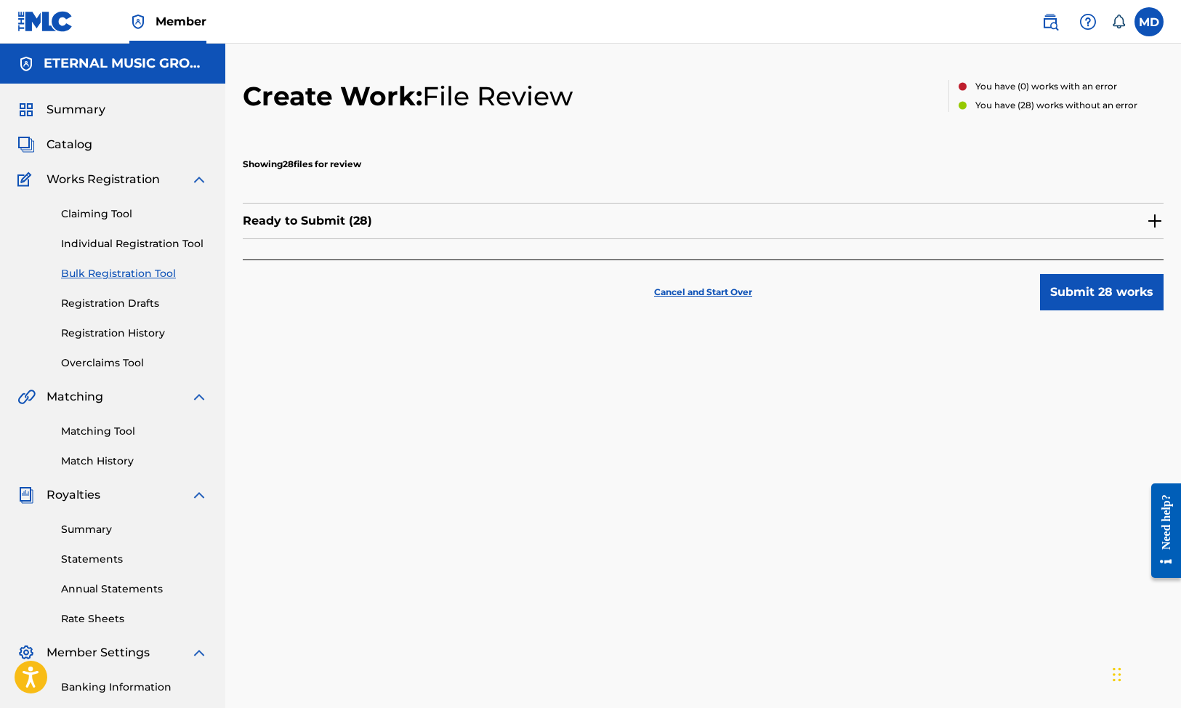
click at [1148, 224] on img at bounding box center [1154, 220] width 17 height 17
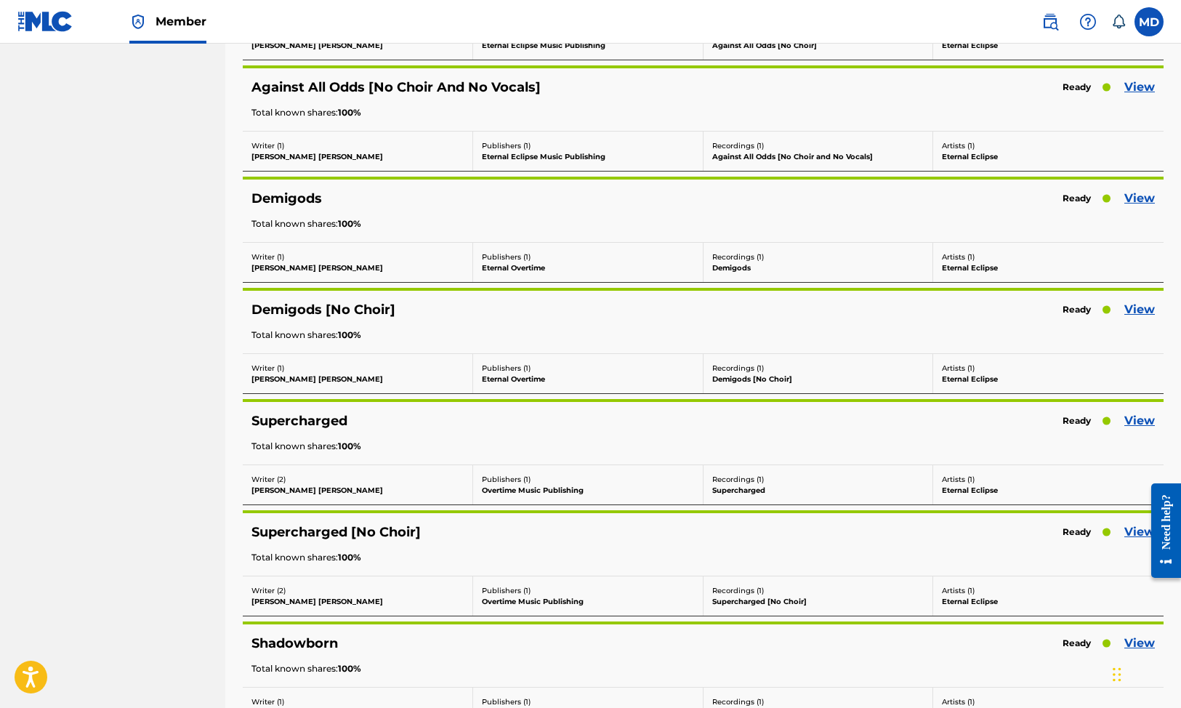
scroll to position [2358, 0]
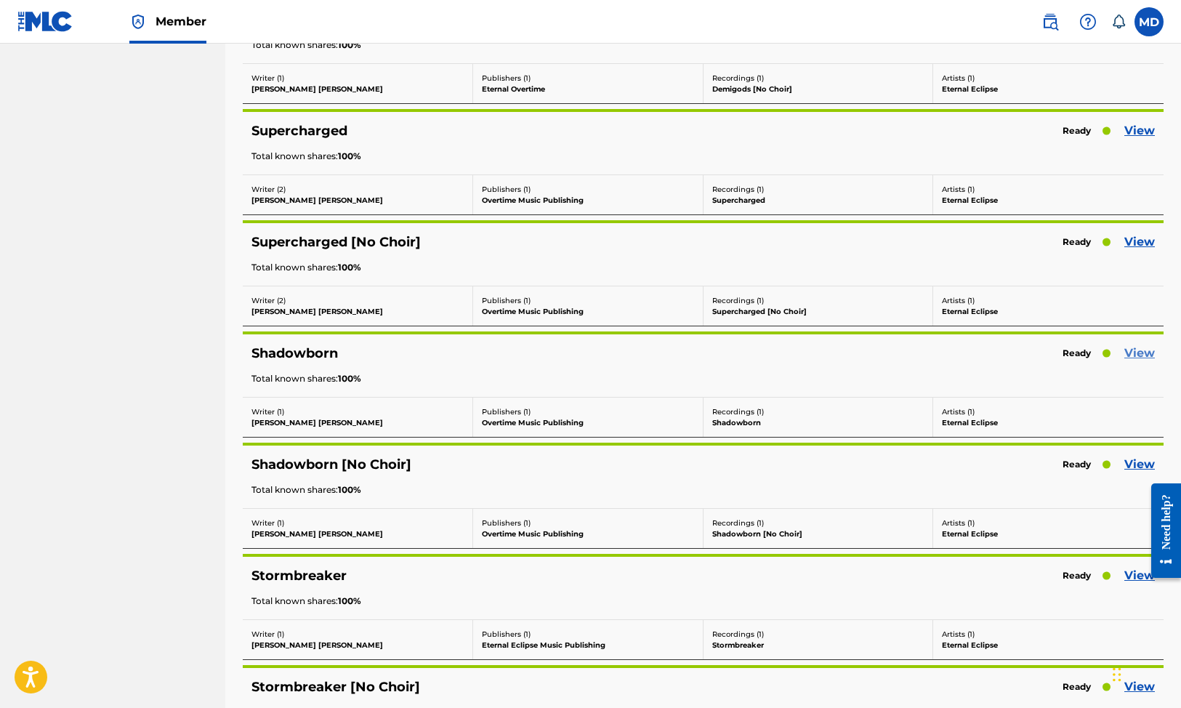
click at [1135, 348] on link "View" at bounding box center [1139, 352] width 31 height 17
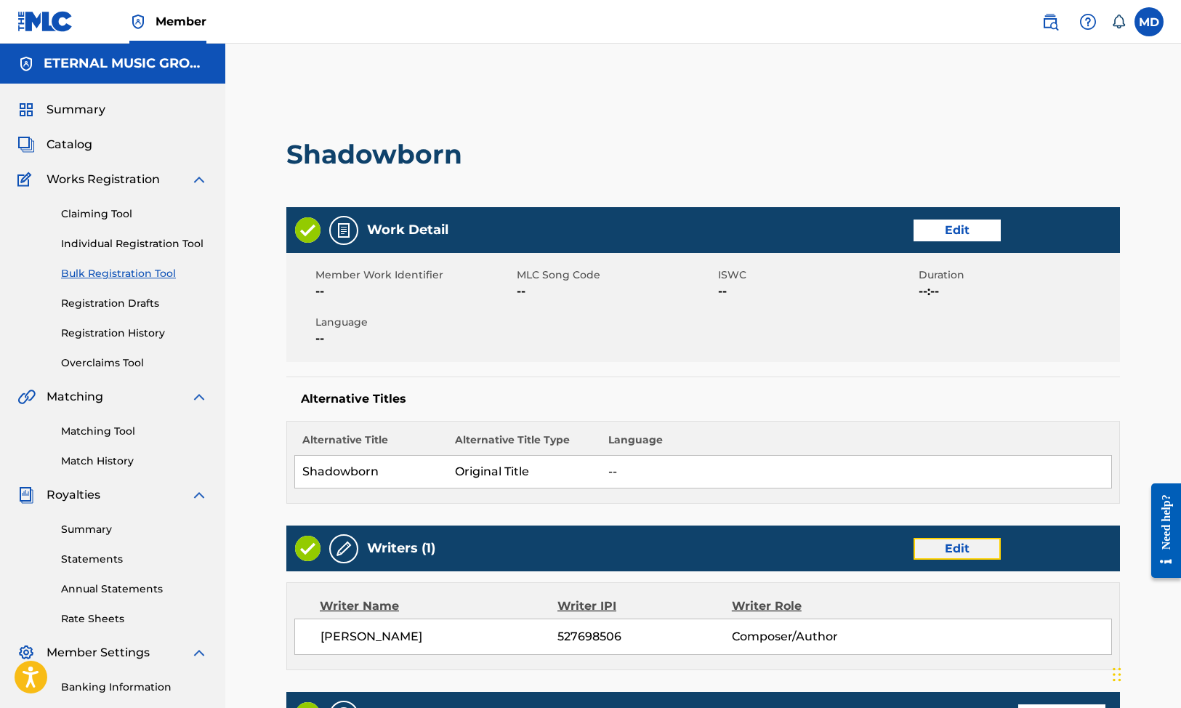
click at [968, 546] on link "Edit" at bounding box center [956, 549] width 87 height 22
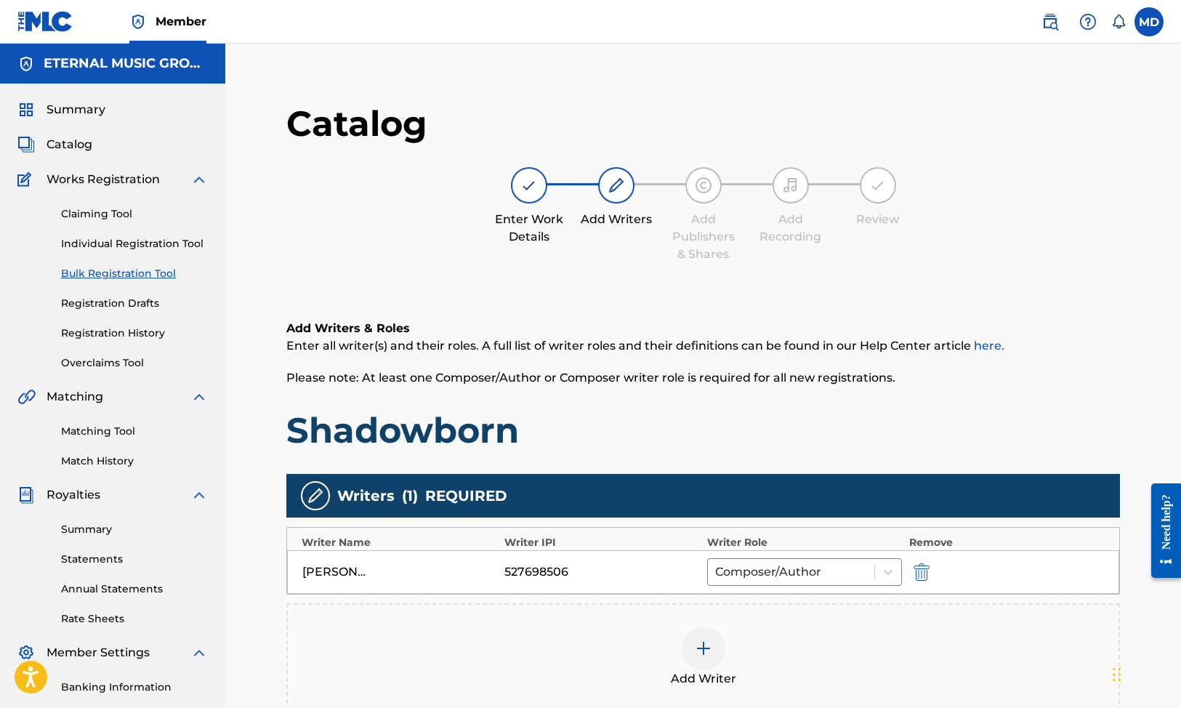
click at [699, 639] on img at bounding box center [703, 647] width 17 height 17
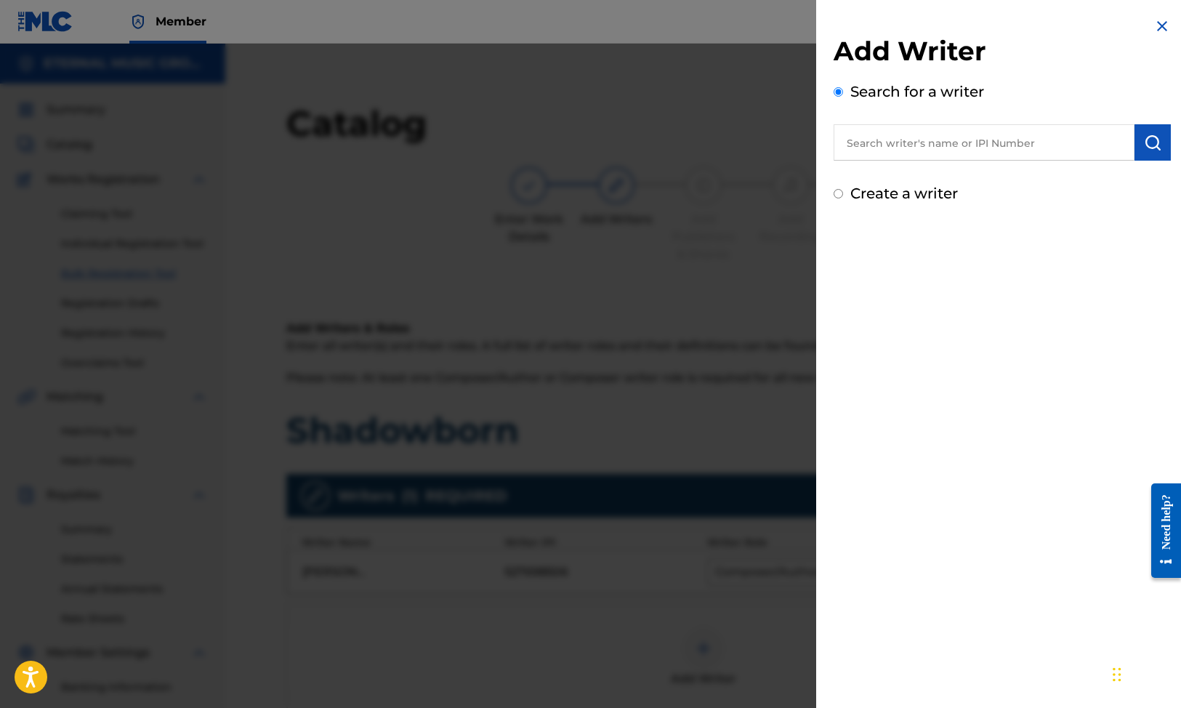
click at [1018, 137] on input "text" at bounding box center [983, 142] width 301 height 36
paste input "[GEOGRAPHIC_DATA]"
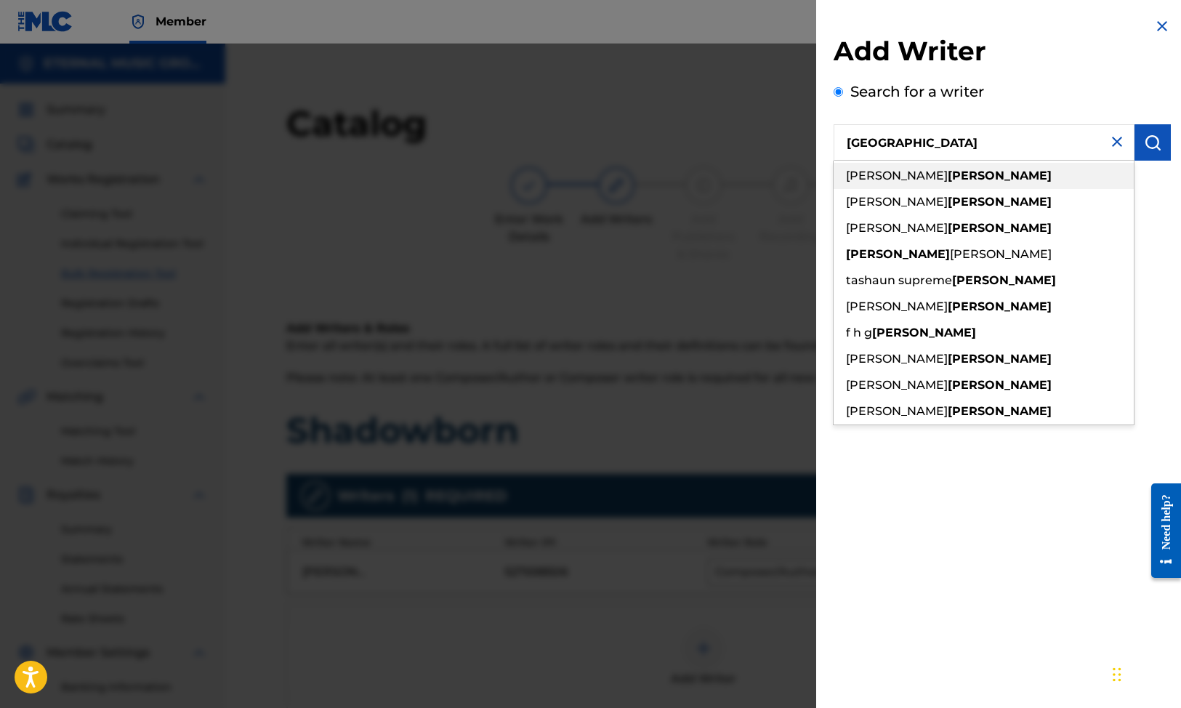
click at [947, 169] on strong "[PERSON_NAME]" at bounding box center [999, 176] width 104 height 14
type input "[PERSON_NAME] [PERSON_NAME]"
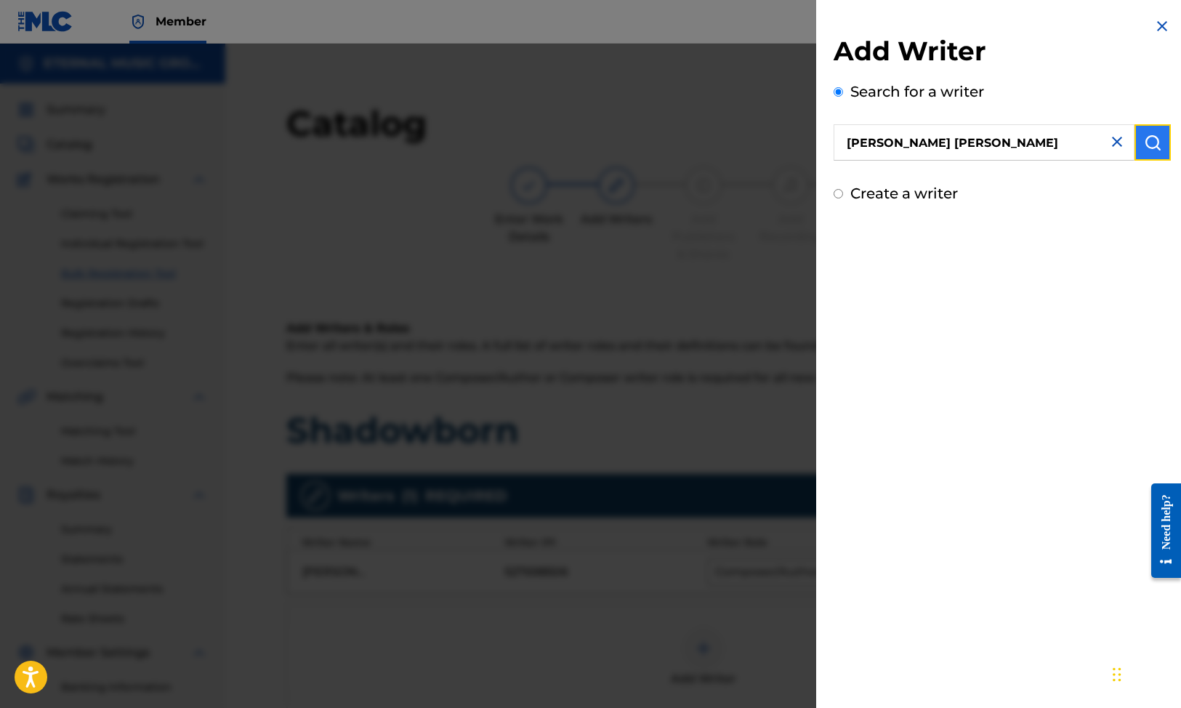
click at [1134, 145] on button "submit" at bounding box center [1152, 142] width 36 height 36
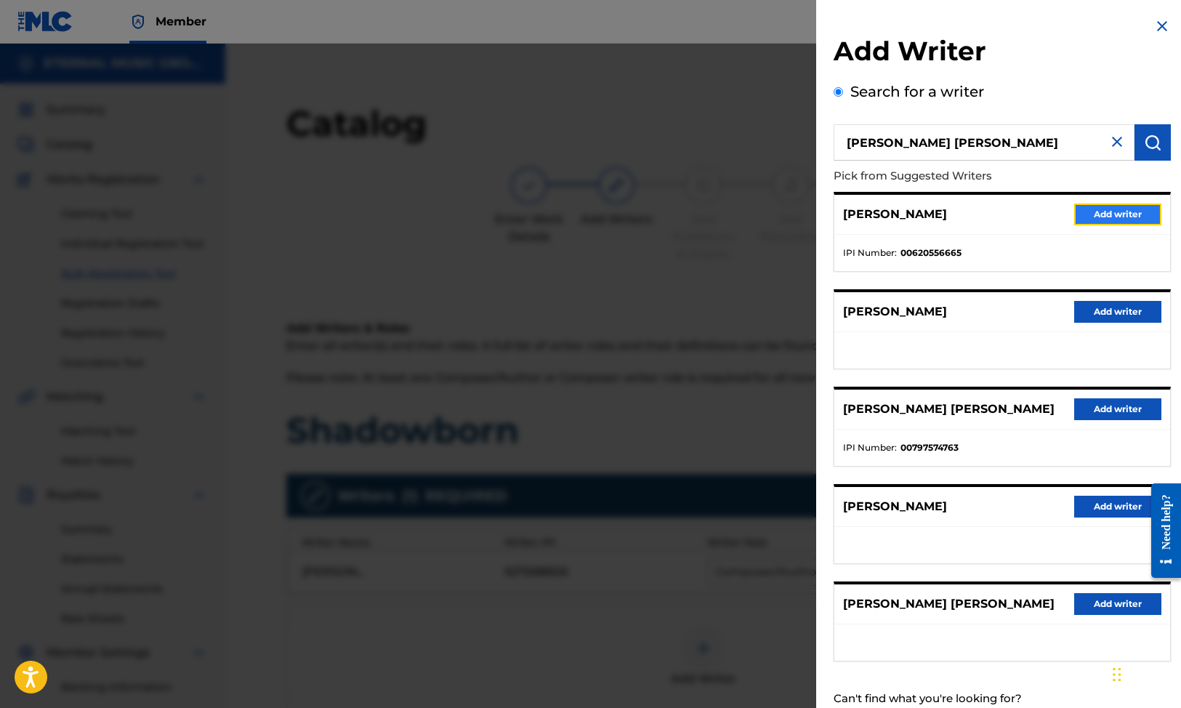
click at [1130, 219] on button "Add writer" at bounding box center [1117, 214] width 87 height 22
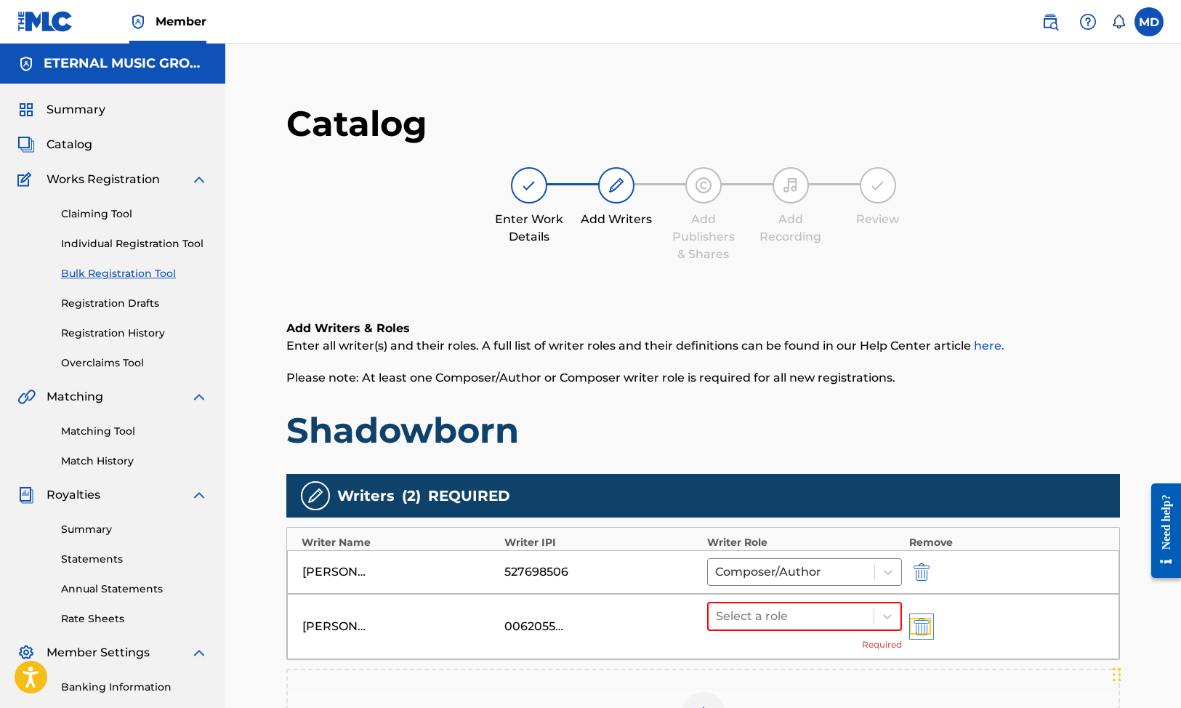
click at [916, 633] on img "submit" at bounding box center [921, 626] width 16 height 17
click at [687, 653] on div at bounding box center [703, 648] width 44 height 44
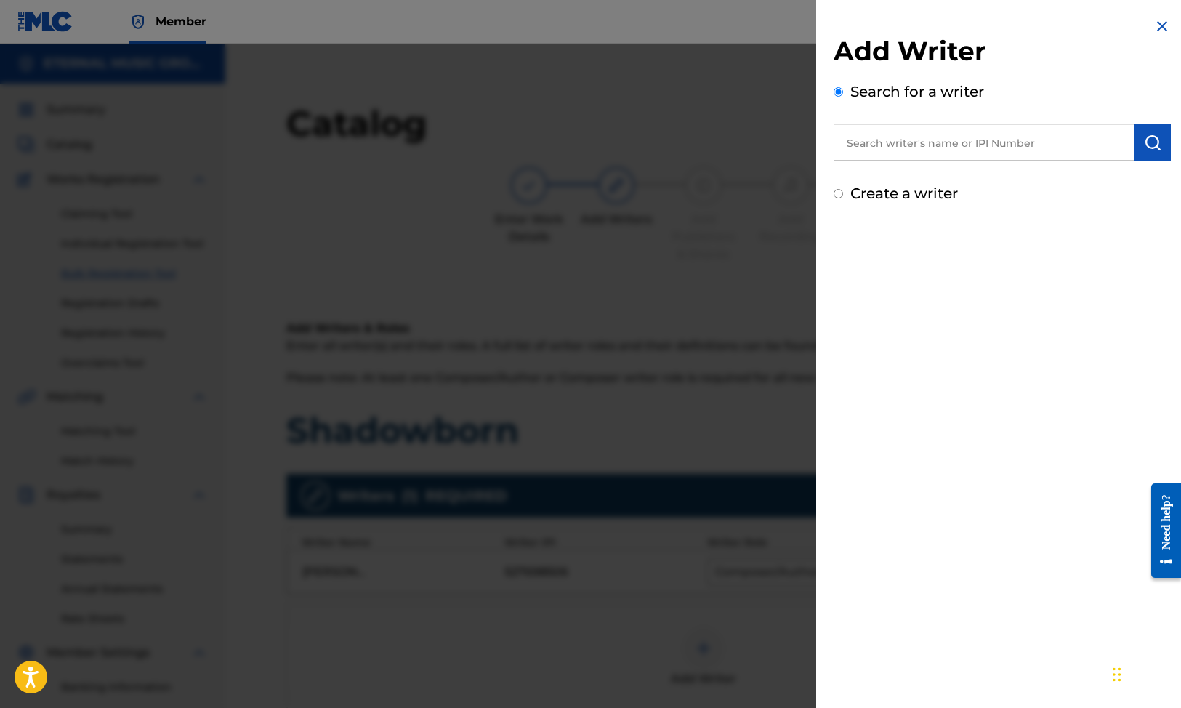
click at [1037, 156] on input "text" at bounding box center [983, 142] width 301 height 36
paste input "[GEOGRAPHIC_DATA]"
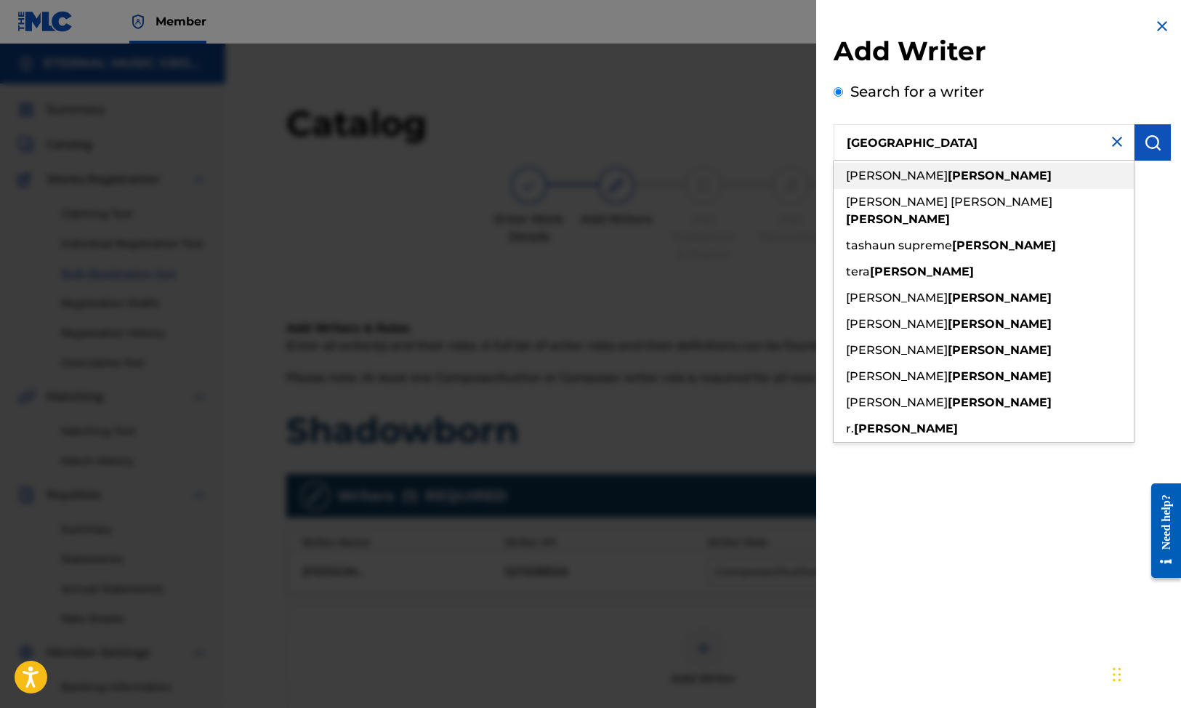
click at [959, 171] on strong "[PERSON_NAME]" at bounding box center [999, 176] width 104 height 14
type input "[PERSON_NAME] [PERSON_NAME]"
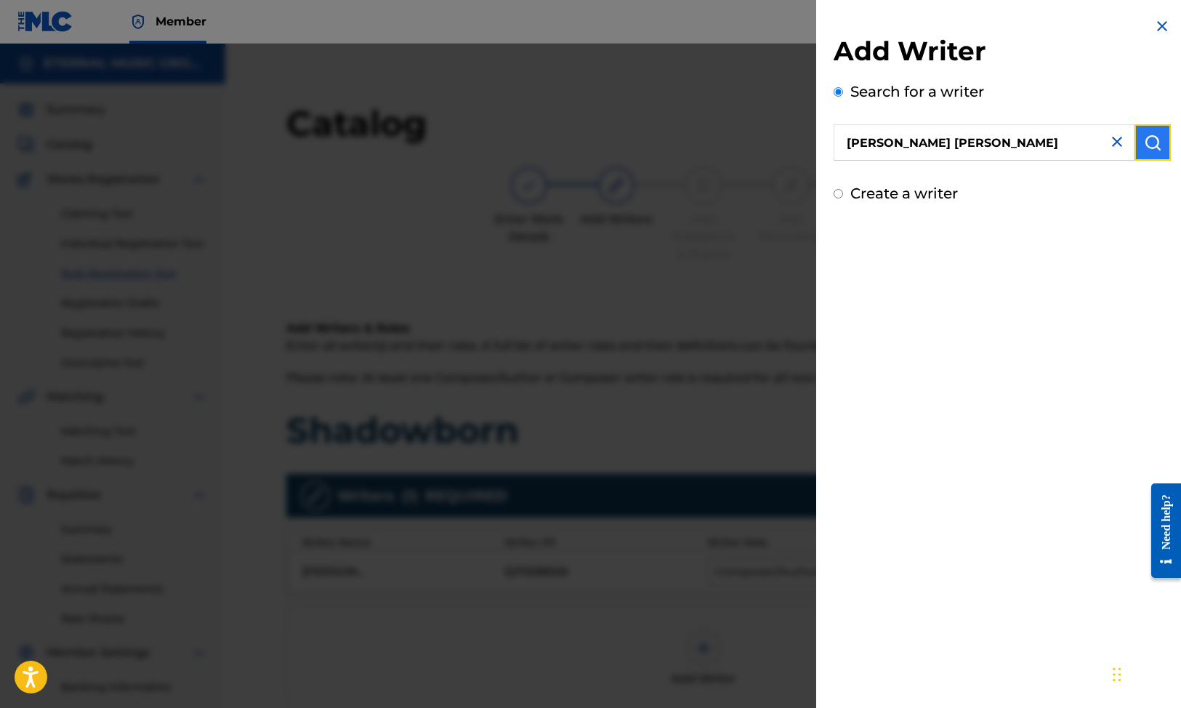
click at [1165, 139] on button "submit" at bounding box center [1152, 142] width 36 height 36
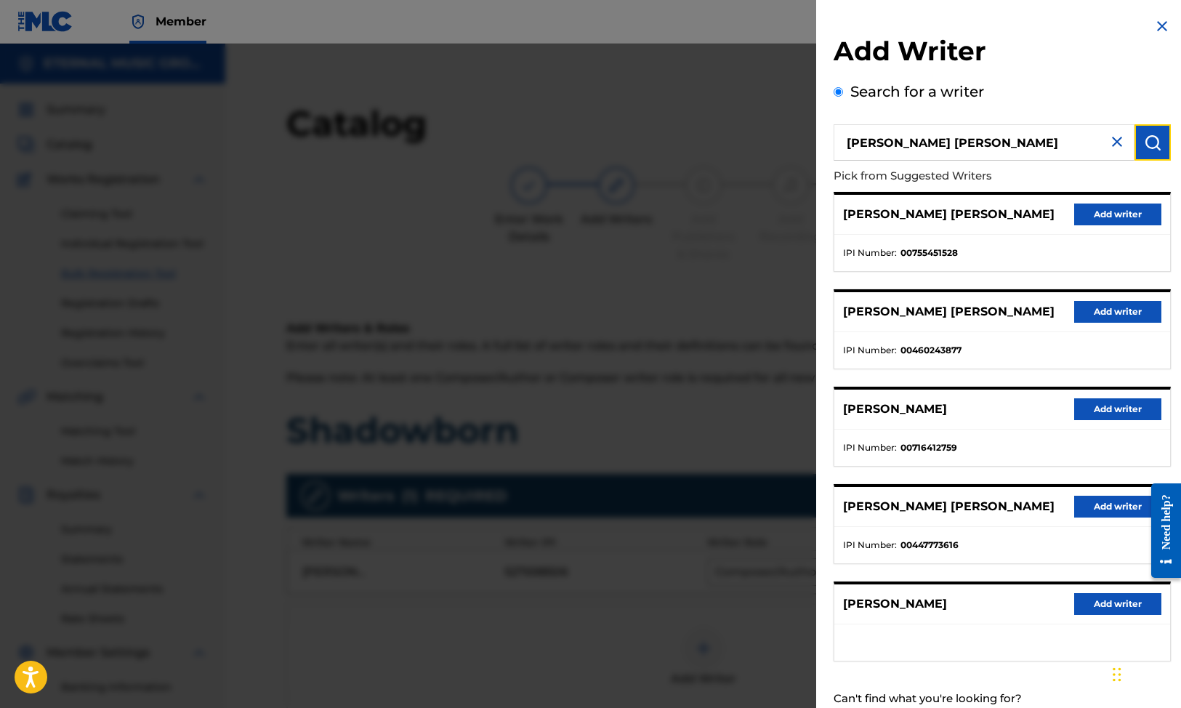
scroll to position [45, 0]
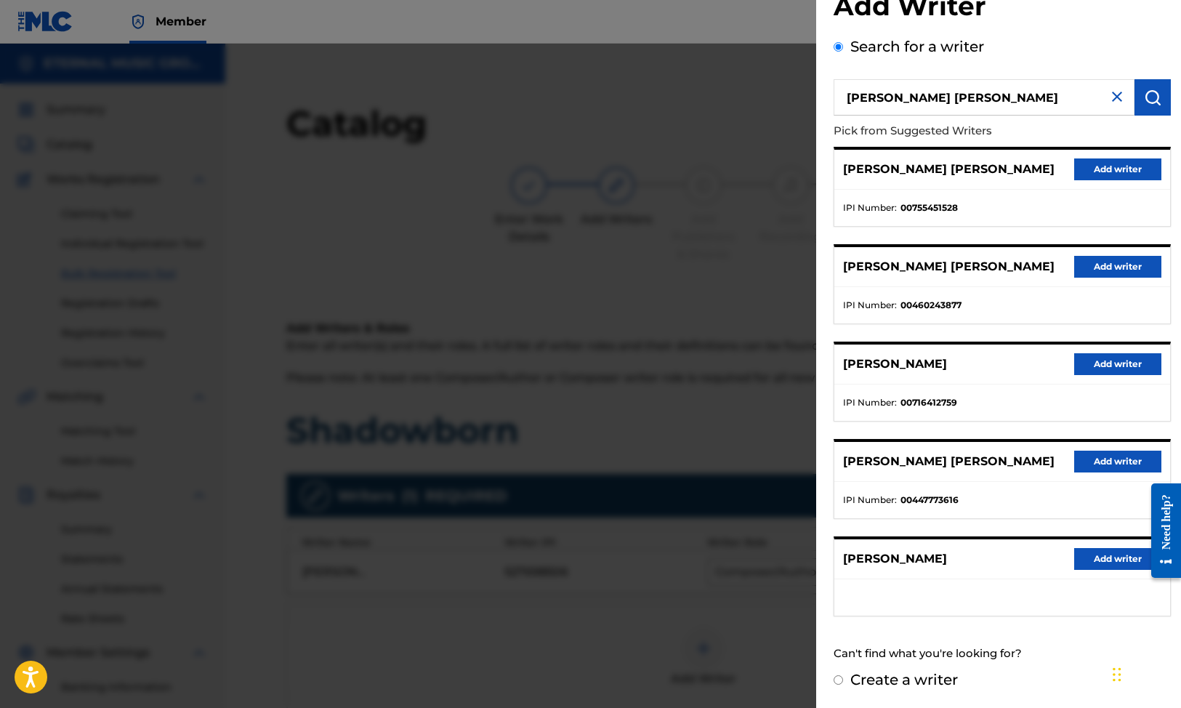
click at [870, 681] on label "Create a writer" at bounding box center [904, 679] width 108 height 17
radio input "true"
click at [843, 681] on input "Create a writer" at bounding box center [837, 679] width 9 height 9
radio input "false"
radio input "true"
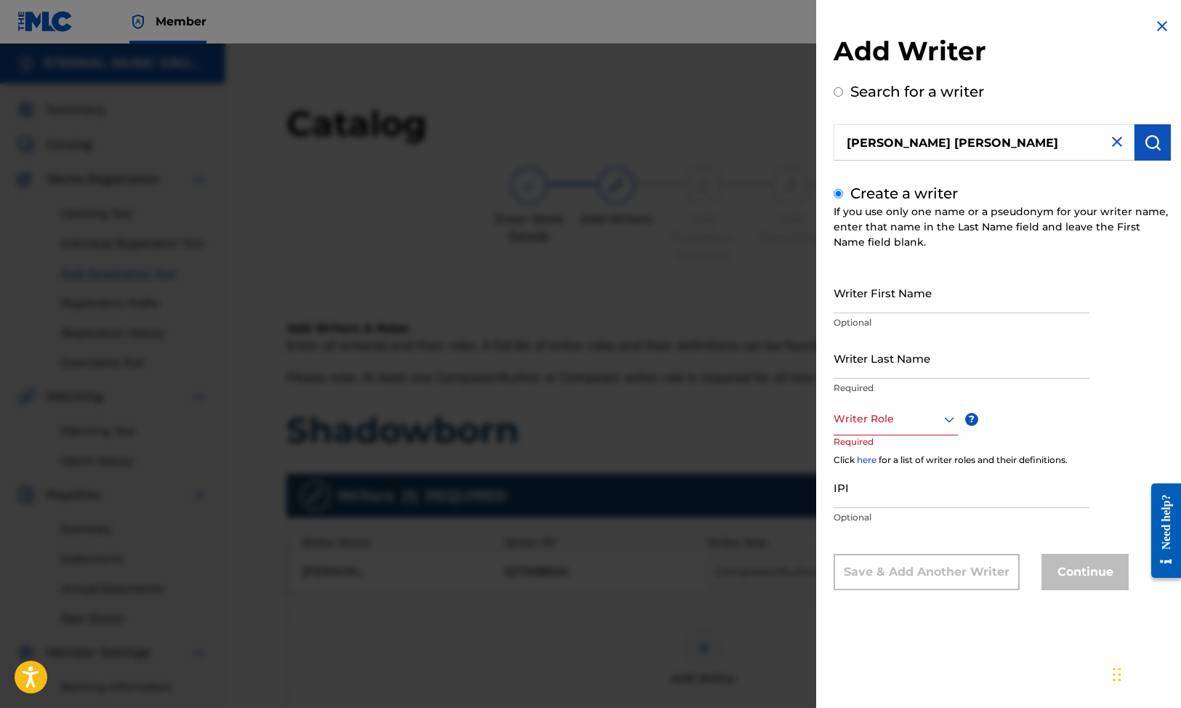
scroll to position [0, 0]
click at [900, 366] on input "Writer Last Name" at bounding box center [961, 357] width 256 height 41
paste input "[GEOGRAPHIC_DATA]"
type input "[GEOGRAPHIC_DATA]"
click at [921, 286] on input "Writer First Name" at bounding box center [961, 292] width 256 height 41
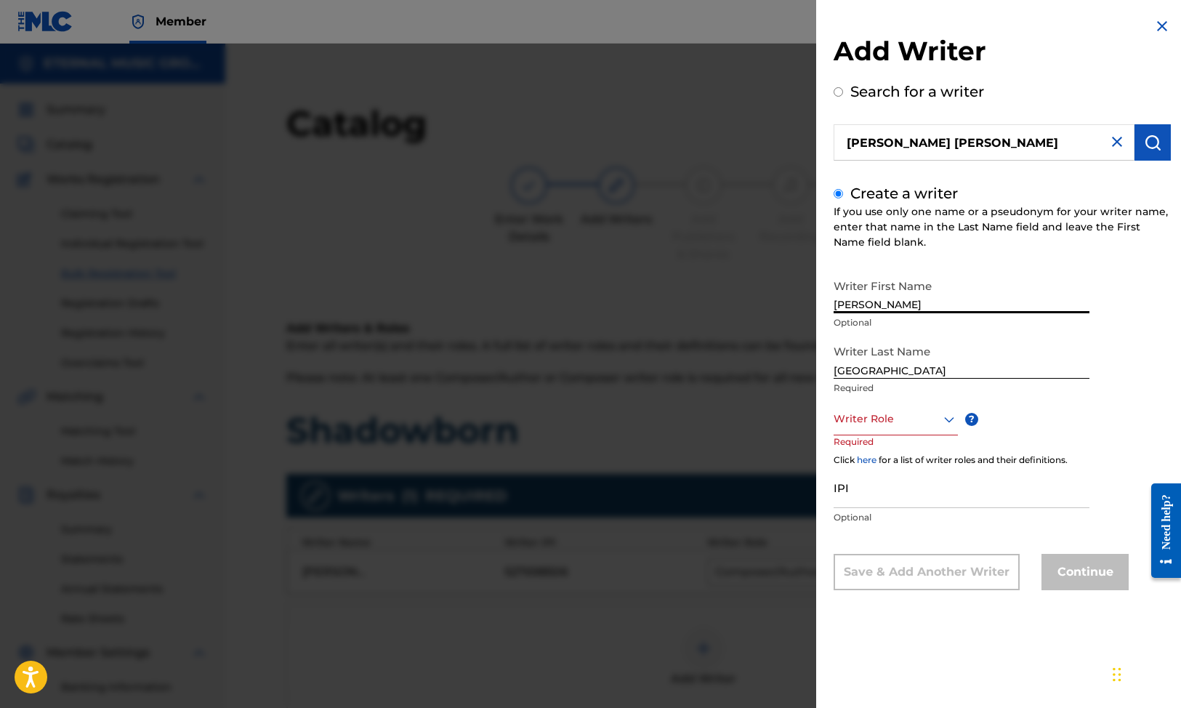
type input "[PERSON_NAME]"
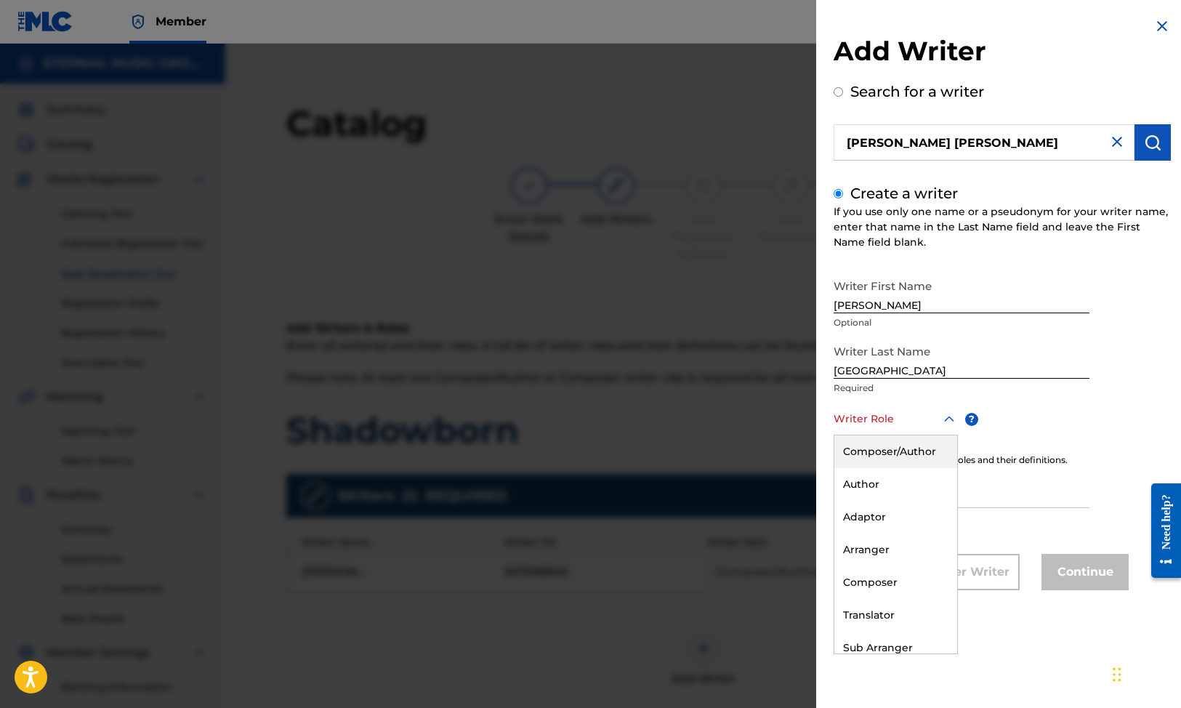
click at [891, 426] on div at bounding box center [895, 419] width 124 height 18
click at [887, 442] on div "Composer/Author" at bounding box center [895, 451] width 123 height 33
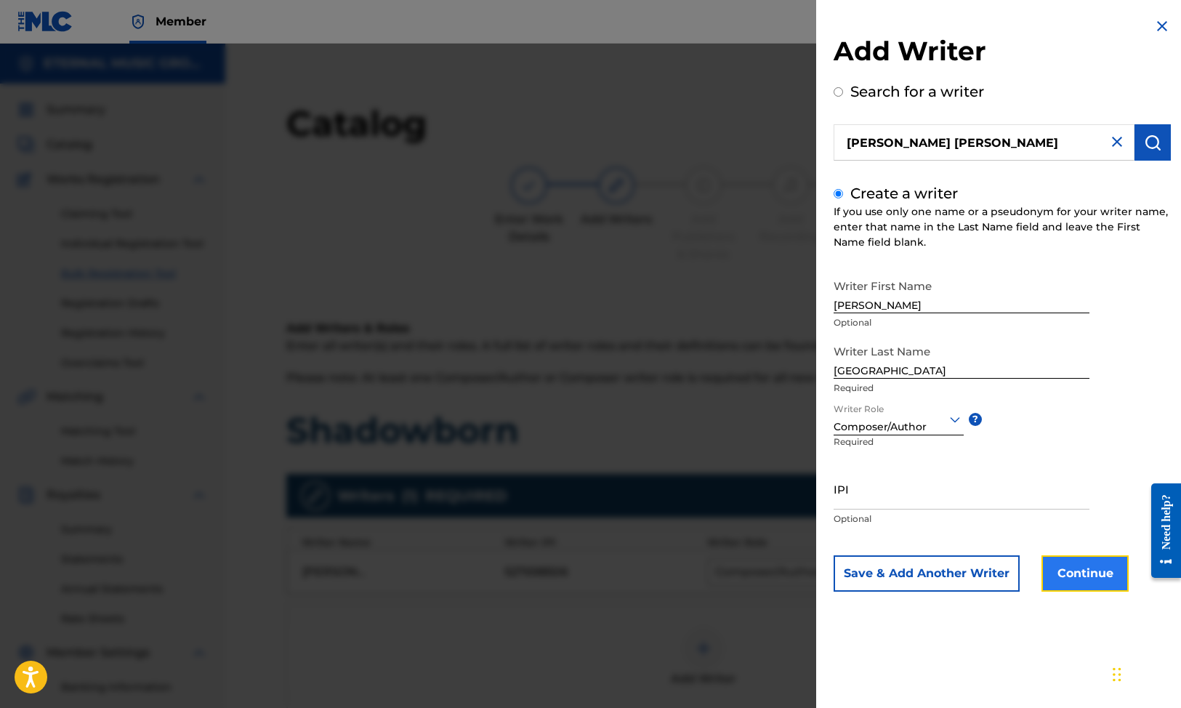
click at [1082, 558] on button "Continue" at bounding box center [1084, 573] width 87 height 36
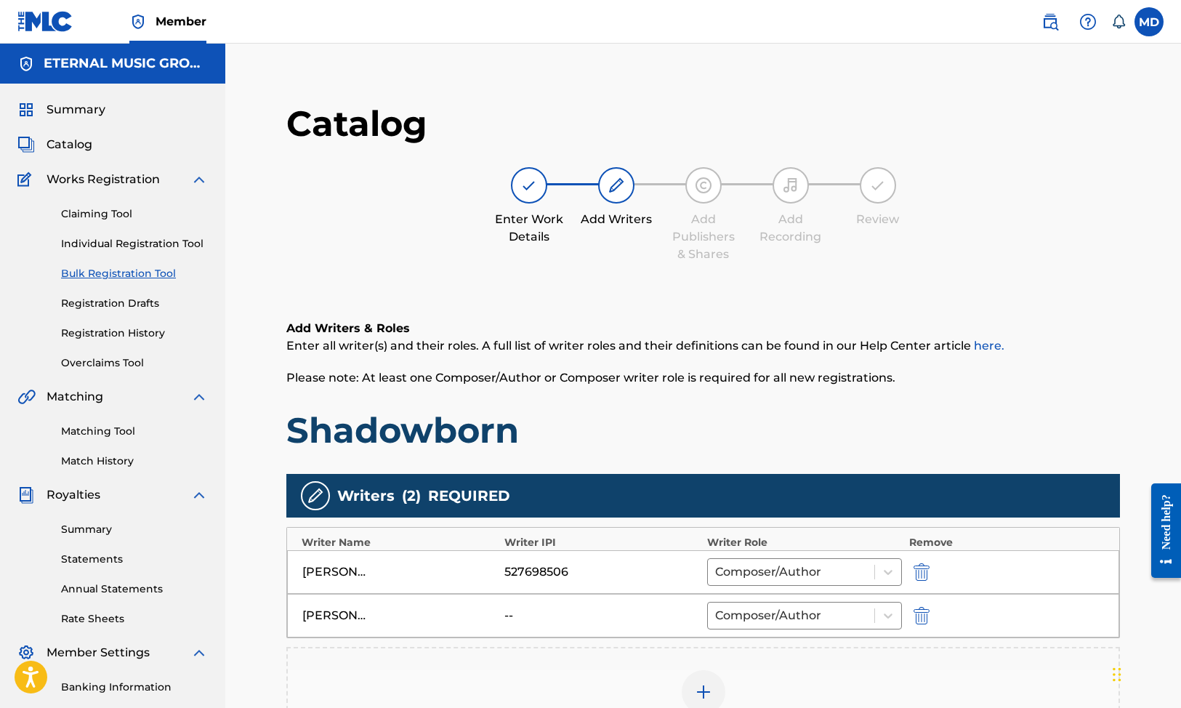
scroll to position [288, 0]
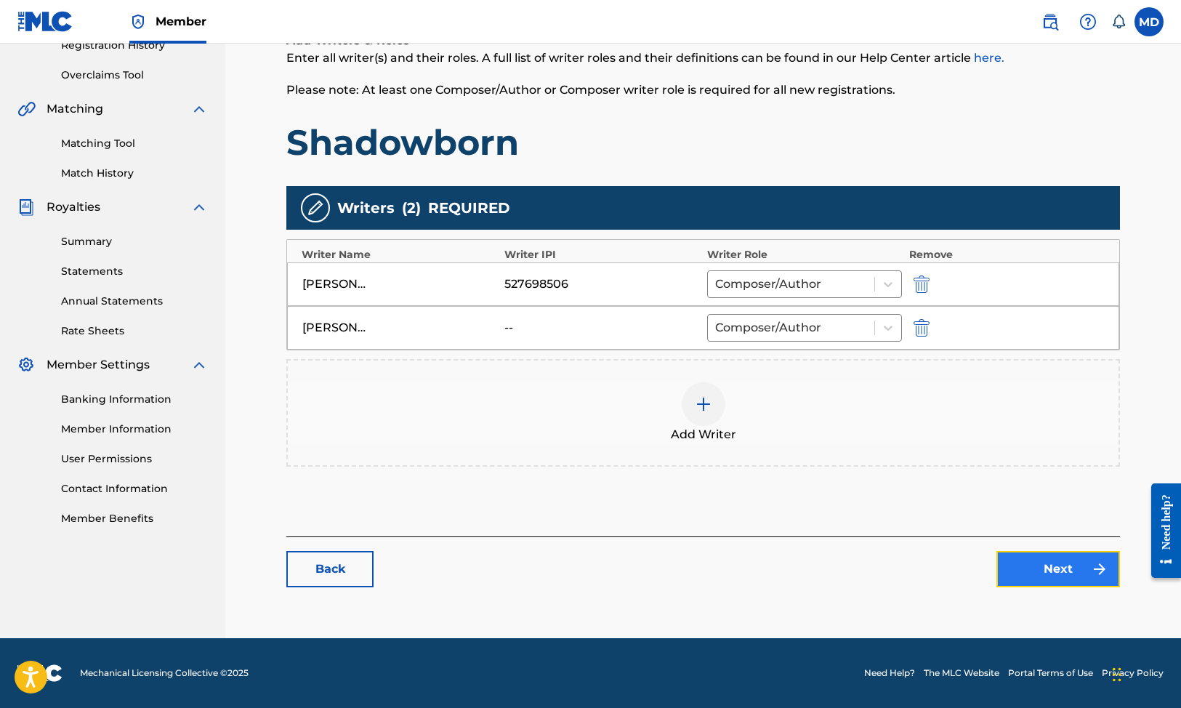
click at [1046, 578] on link "Next" at bounding box center [1058, 569] width 124 height 36
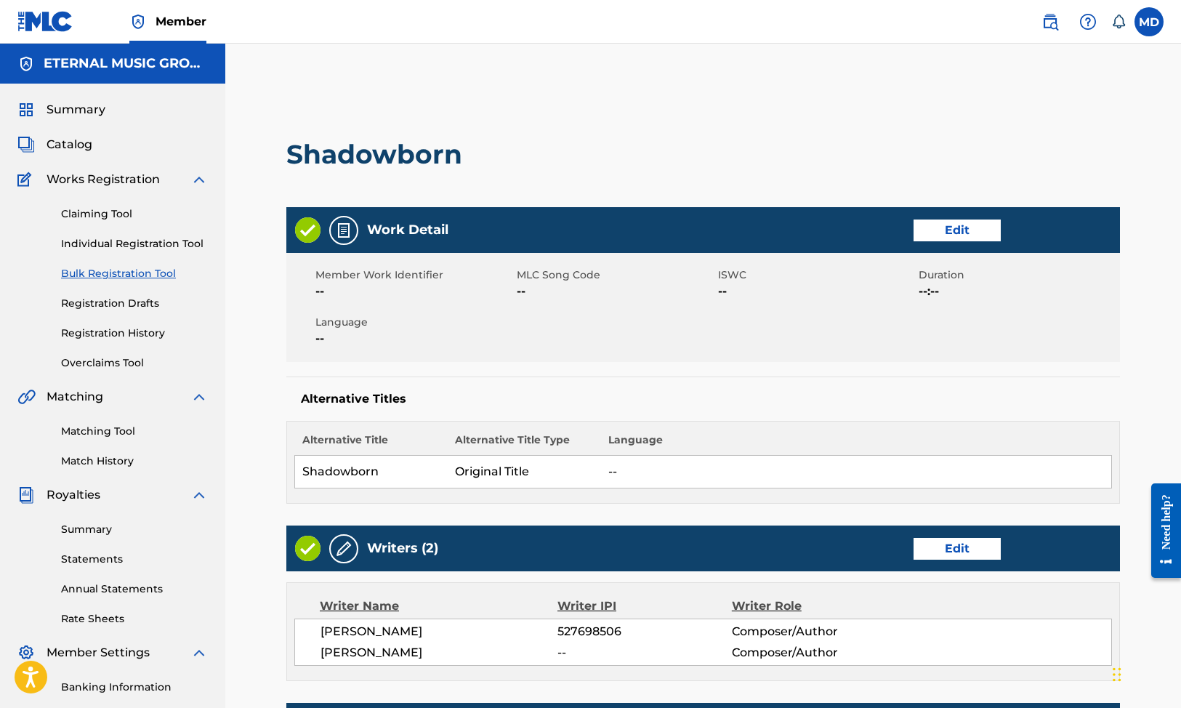
scroll to position [514, 0]
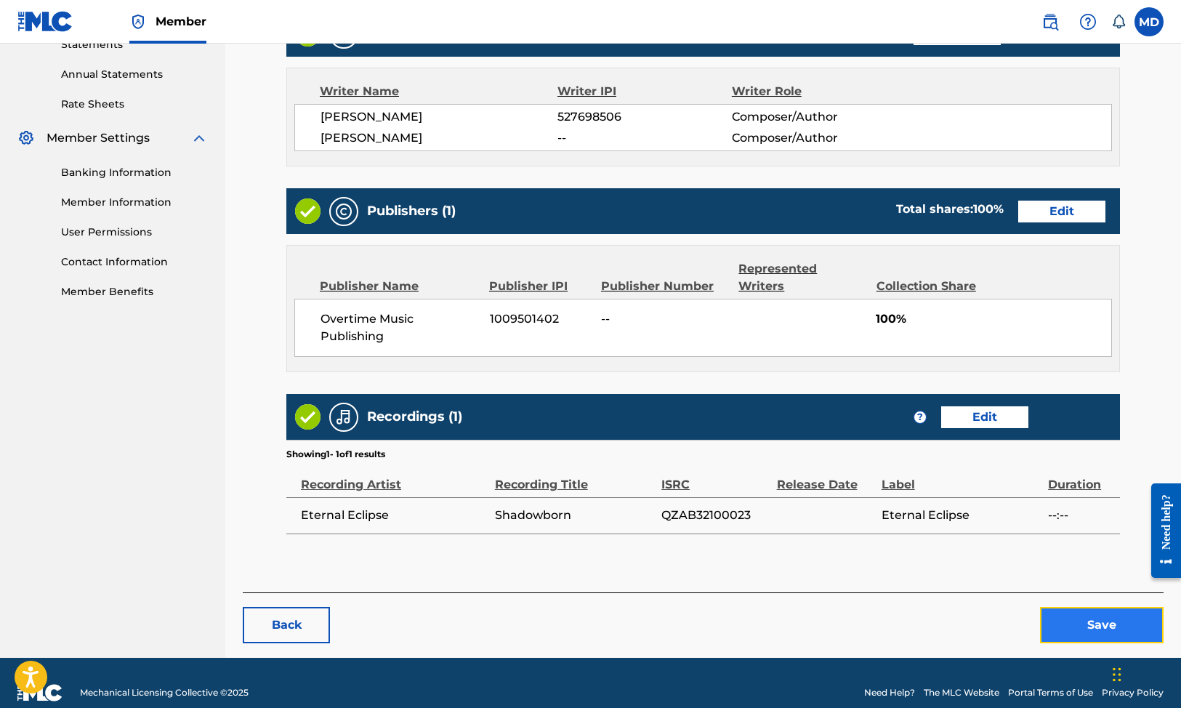
click at [1072, 607] on button "Save" at bounding box center [1102, 625] width 124 height 36
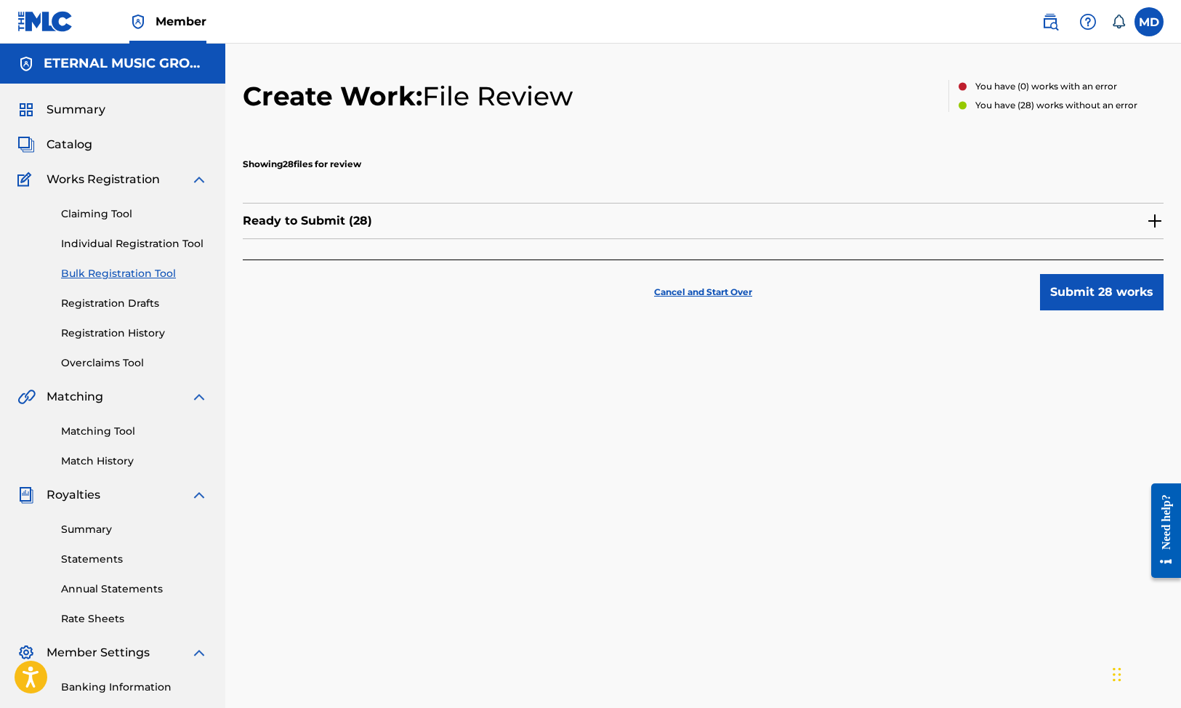
click at [1149, 215] on img at bounding box center [1154, 220] width 17 height 17
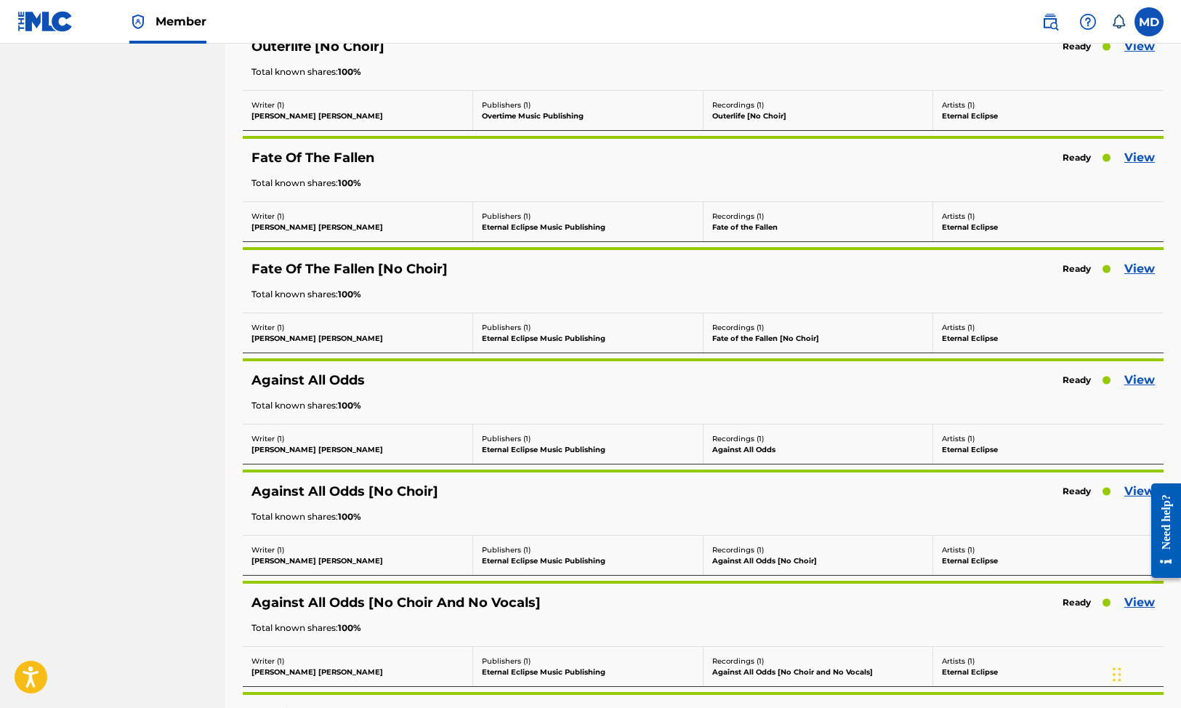
scroll to position [2532, 0]
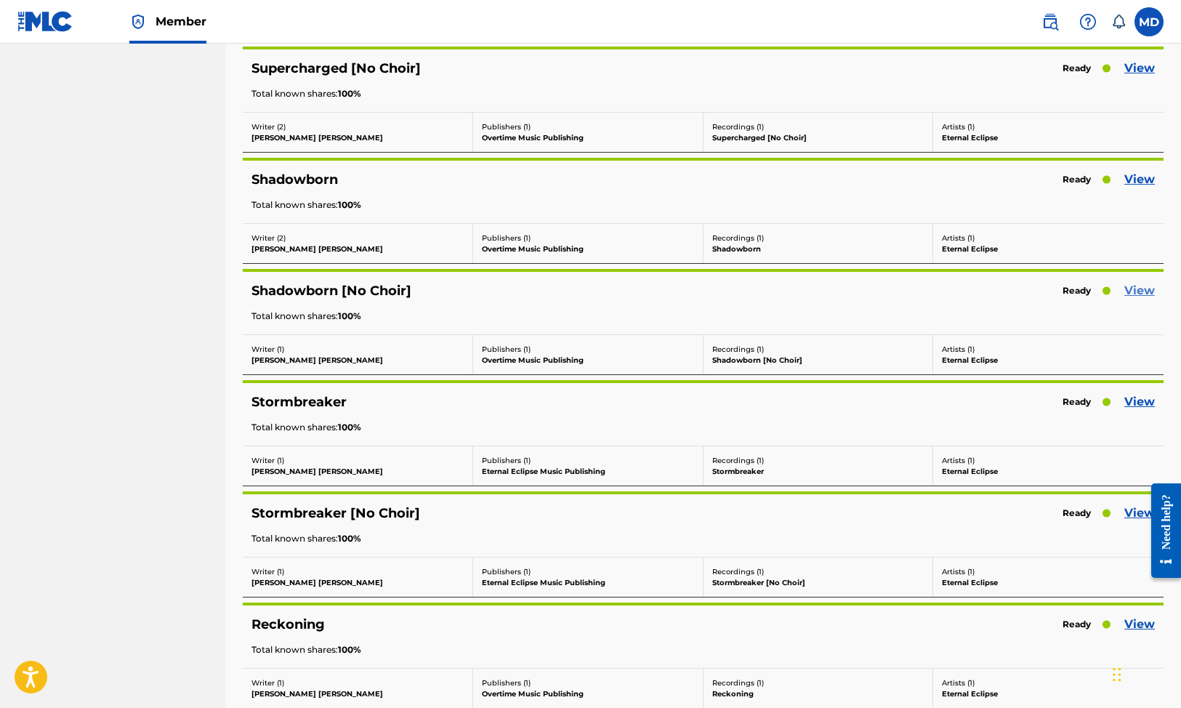
click at [1142, 285] on link "View" at bounding box center [1139, 290] width 31 height 17
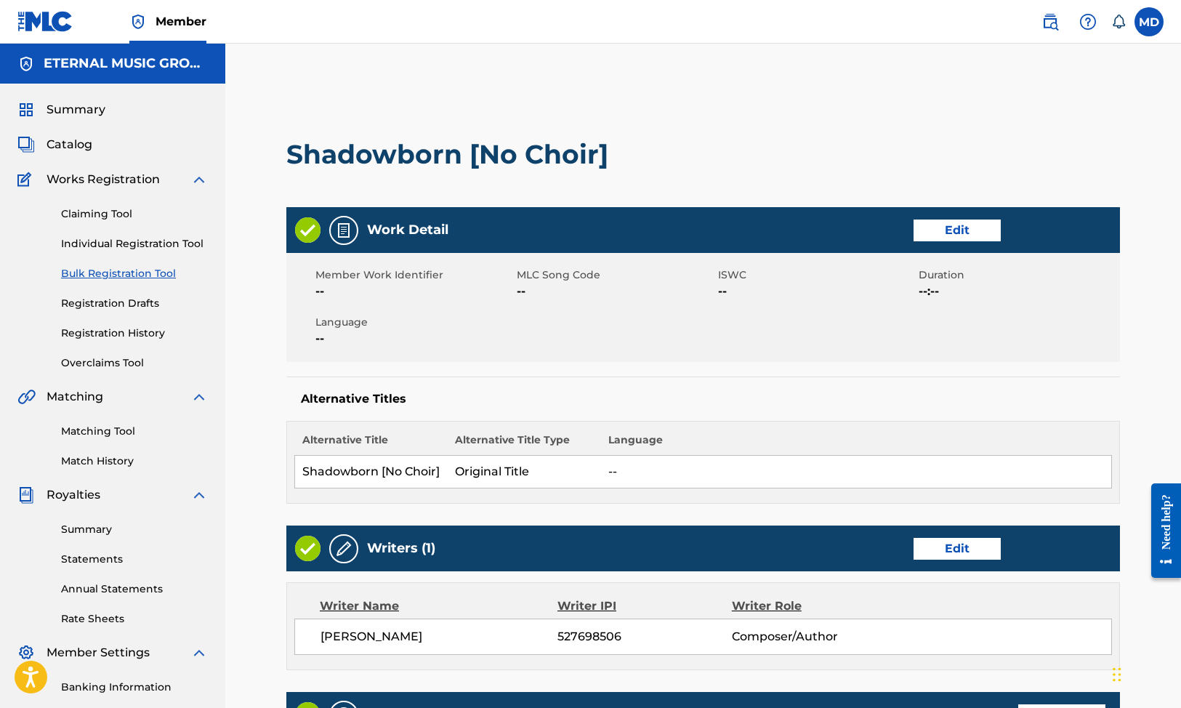
click at [982, 534] on div "Writers (1) Edit" at bounding box center [702, 548] width 833 height 46
click at [978, 548] on link "Edit" at bounding box center [956, 549] width 87 height 22
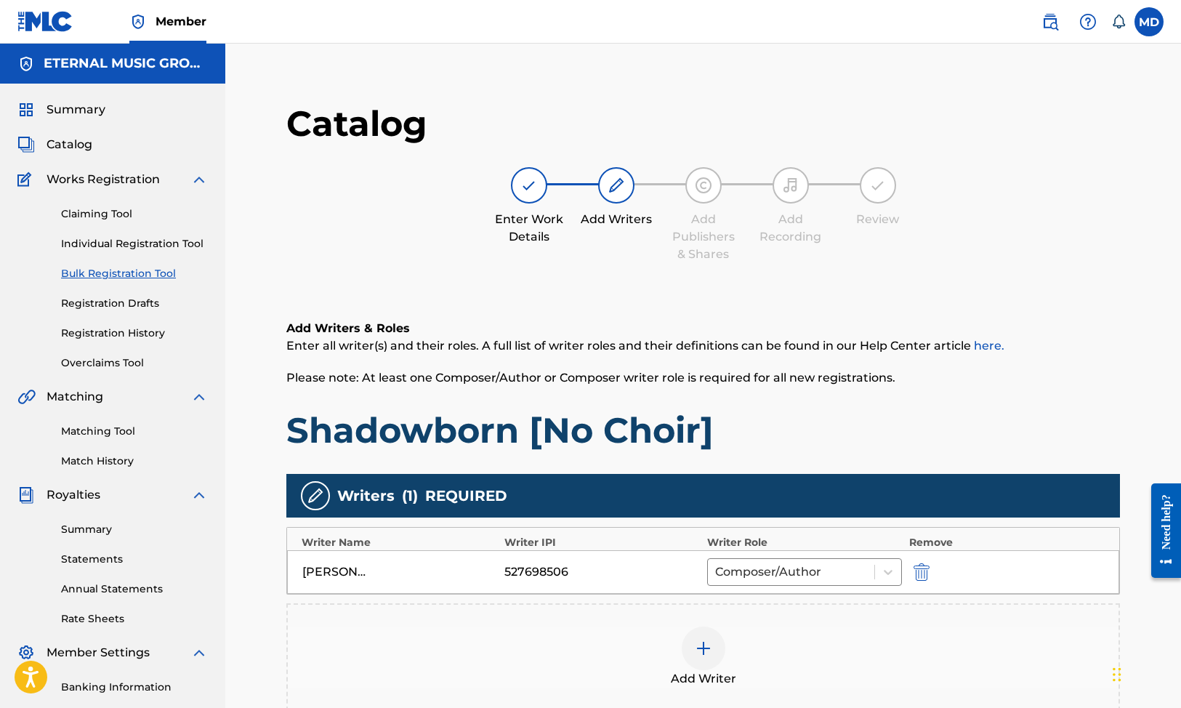
click at [703, 641] on img at bounding box center [703, 647] width 17 height 17
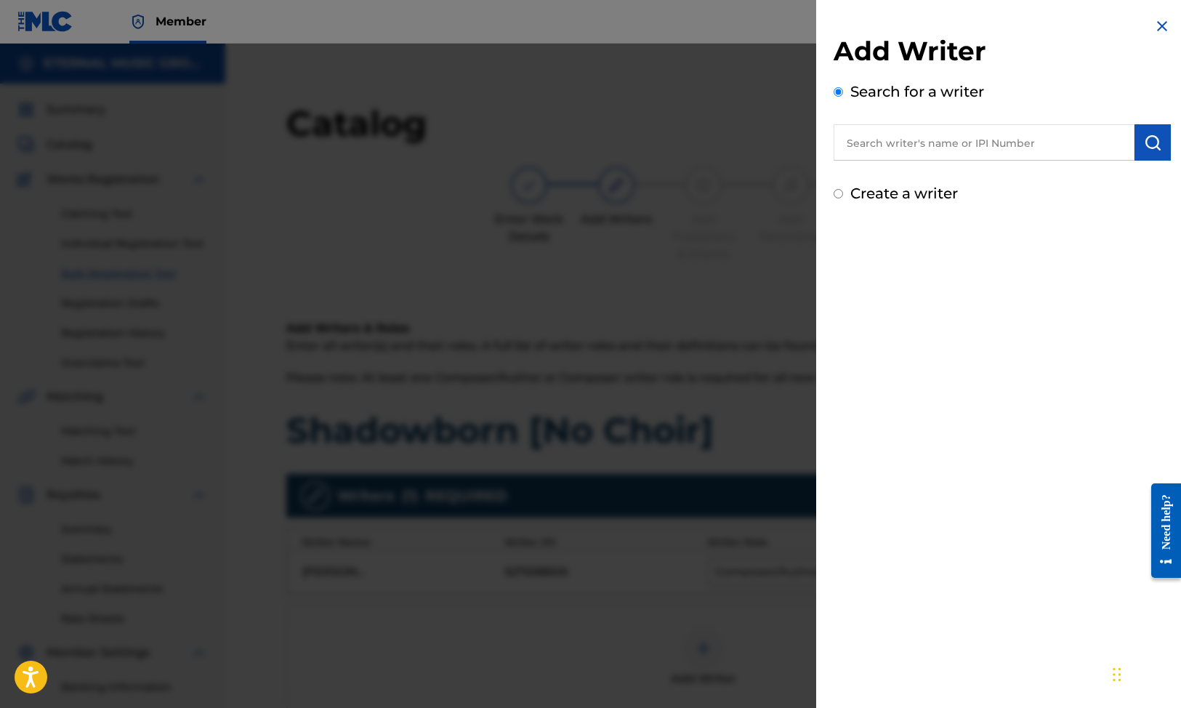
click at [933, 182] on div "Create a writer" at bounding box center [1001, 193] width 337 height 22
click at [933, 187] on label "Create a writer" at bounding box center [904, 193] width 108 height 17
radio input "true"
click at [843, 189] on input "Create a writer" at bounding box center [837, 193] width 9 height 9
radio input "false"
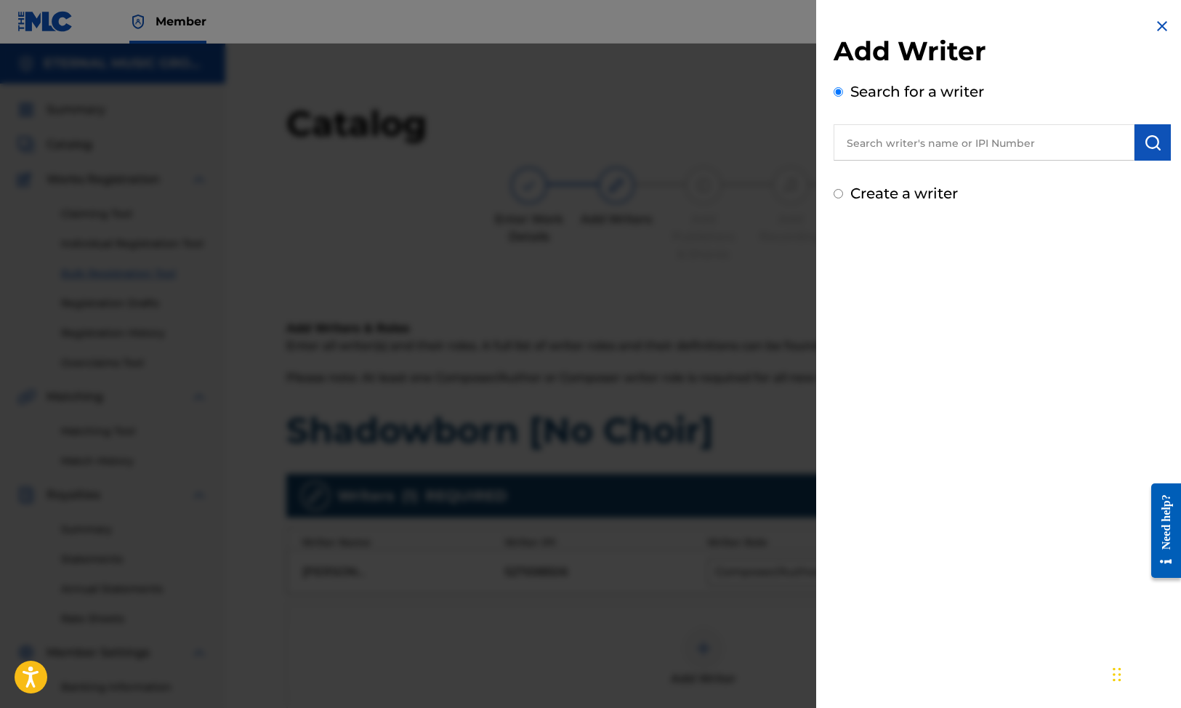
radio input "true"
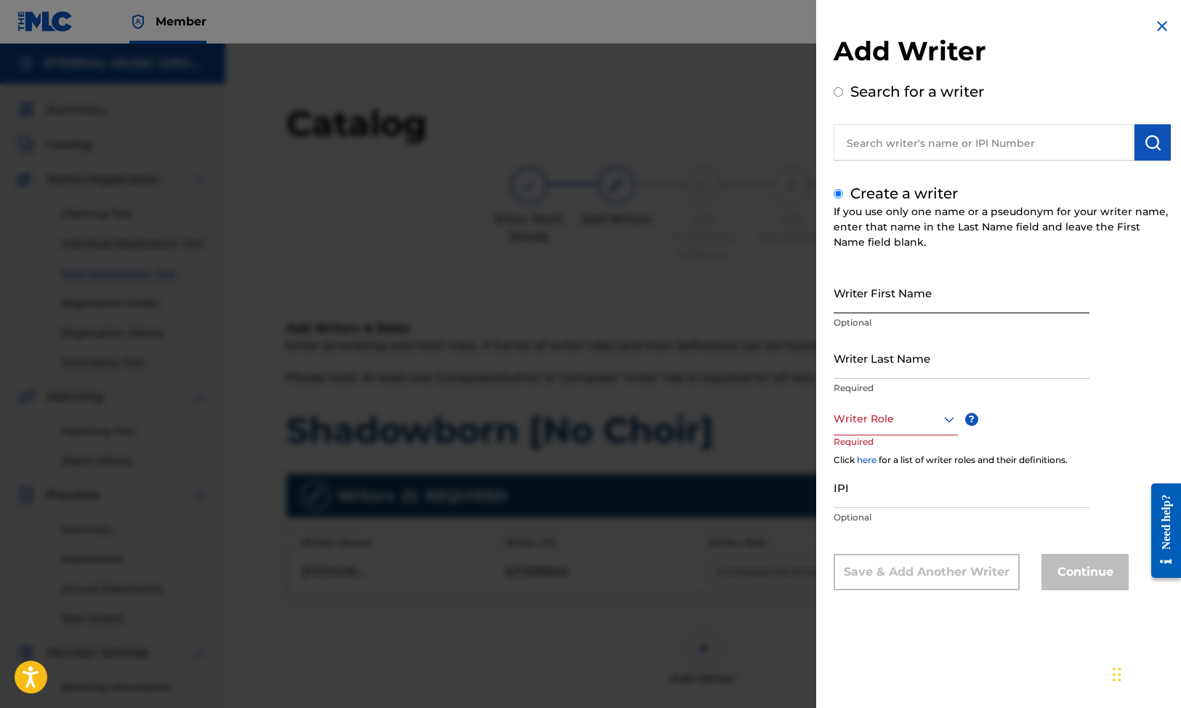
click at [908, 292] on input "Writer First Name" at bounding box center [961, 292] width 256 height 41
type input "[PERSON_NAME]"
click at [904, 356] on input "Writer Last Name" at bounding box center [961, 357] width 256 height 41
paste input "[GEOGRAPHIC_DATA]"
type input "[GEOGRAPHIC_DATA]"
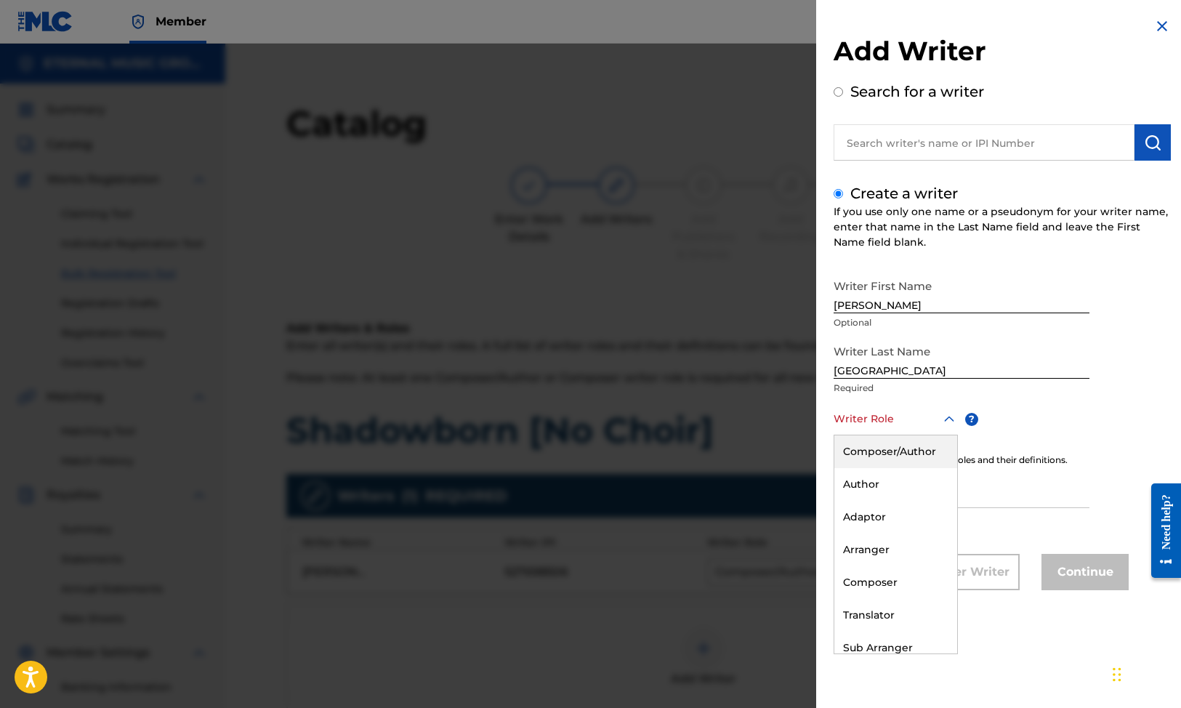
click at [888, 431] on div "Writer Role" at bounding box center [895, 418] width 124 height 33
click at [888, 454] on div "Composer/Author" at bounding box center [895, 451] width 123 height 33
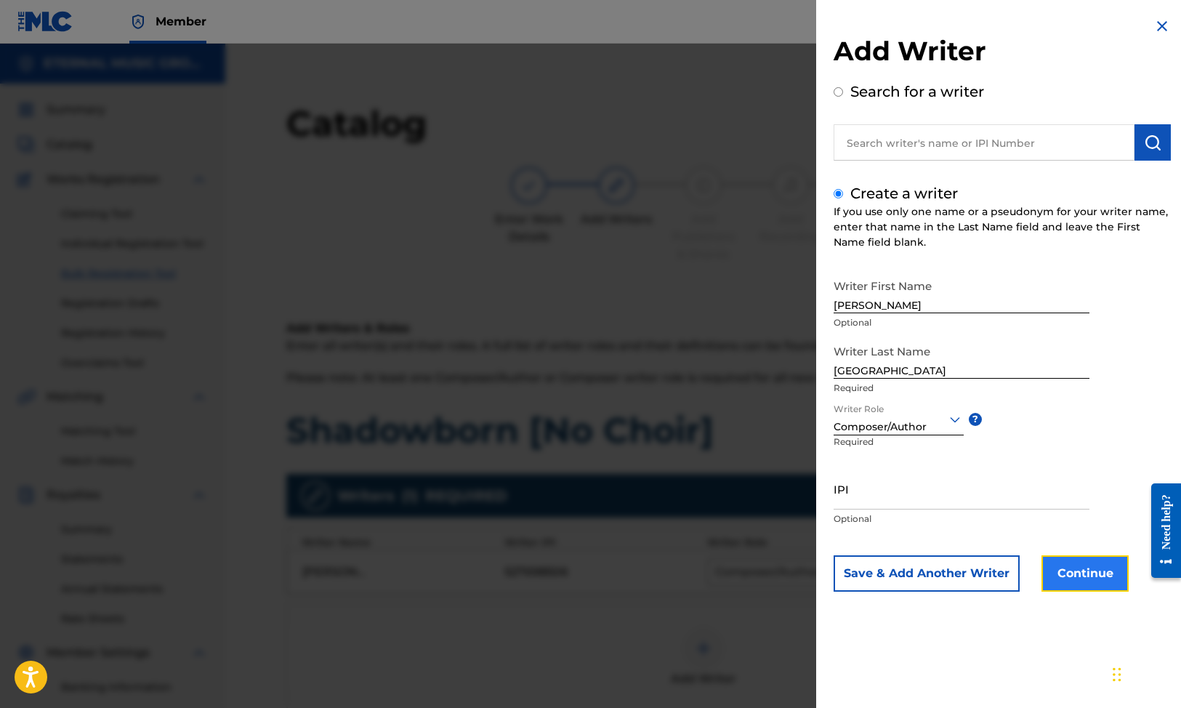
click at [1078, 572] on button "Continue" at bounding box center [1084, 573] width 87 height 36
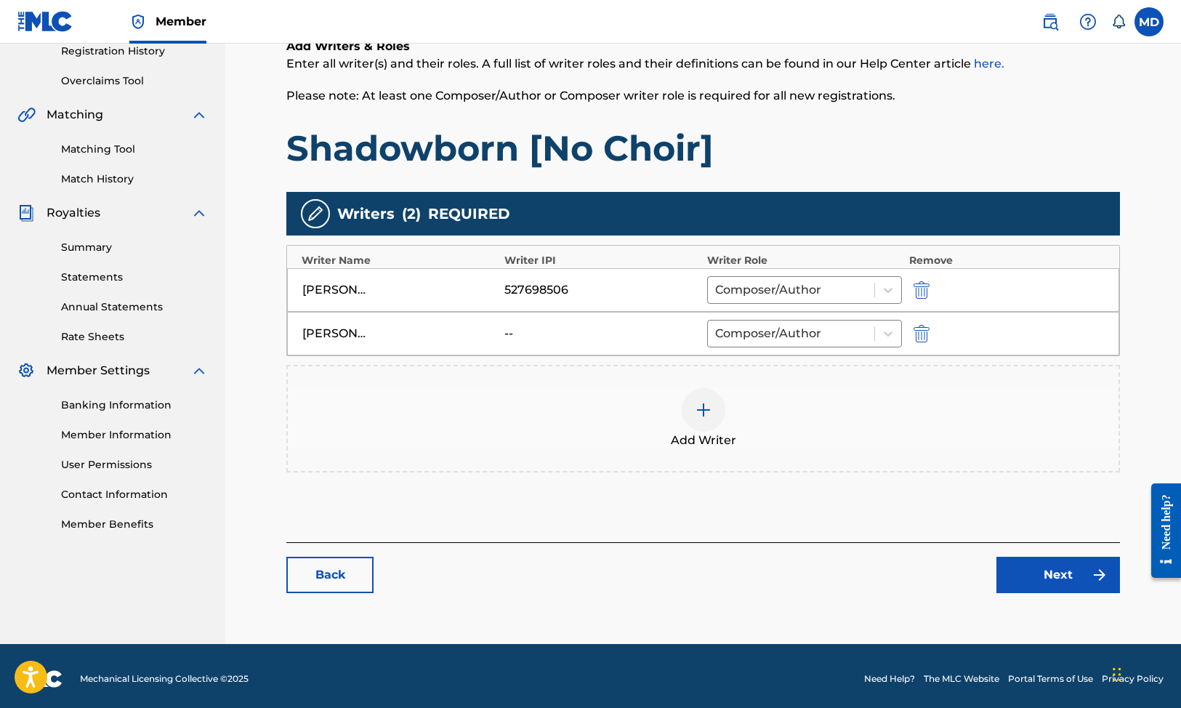
scroll to position [288, 0]
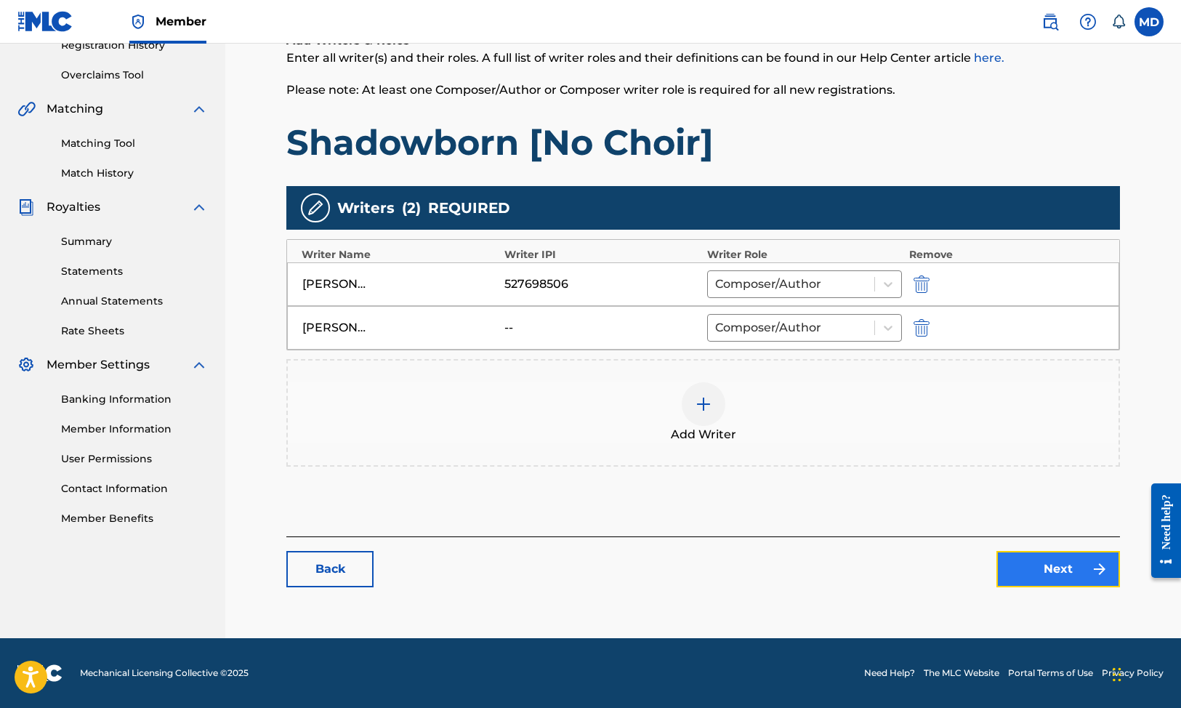
click at [1025, 566] on link "Next" at bounding box center [1058, 569] width 124 height 36
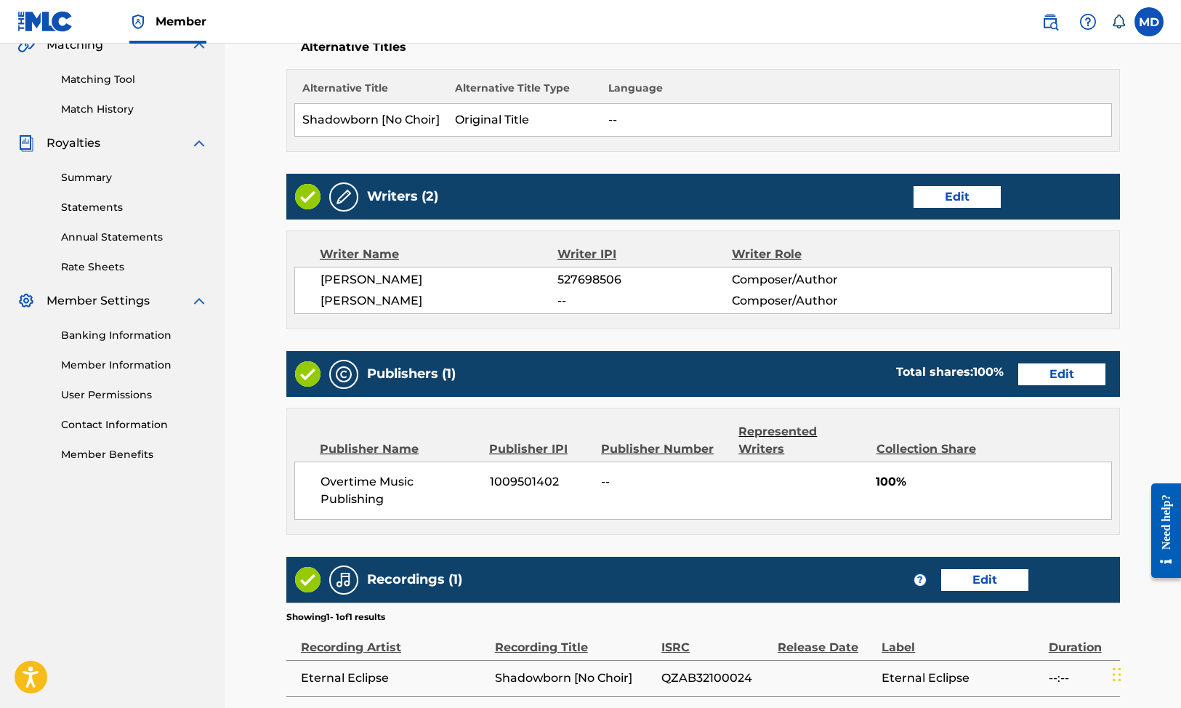
scroll to position [514, 0]
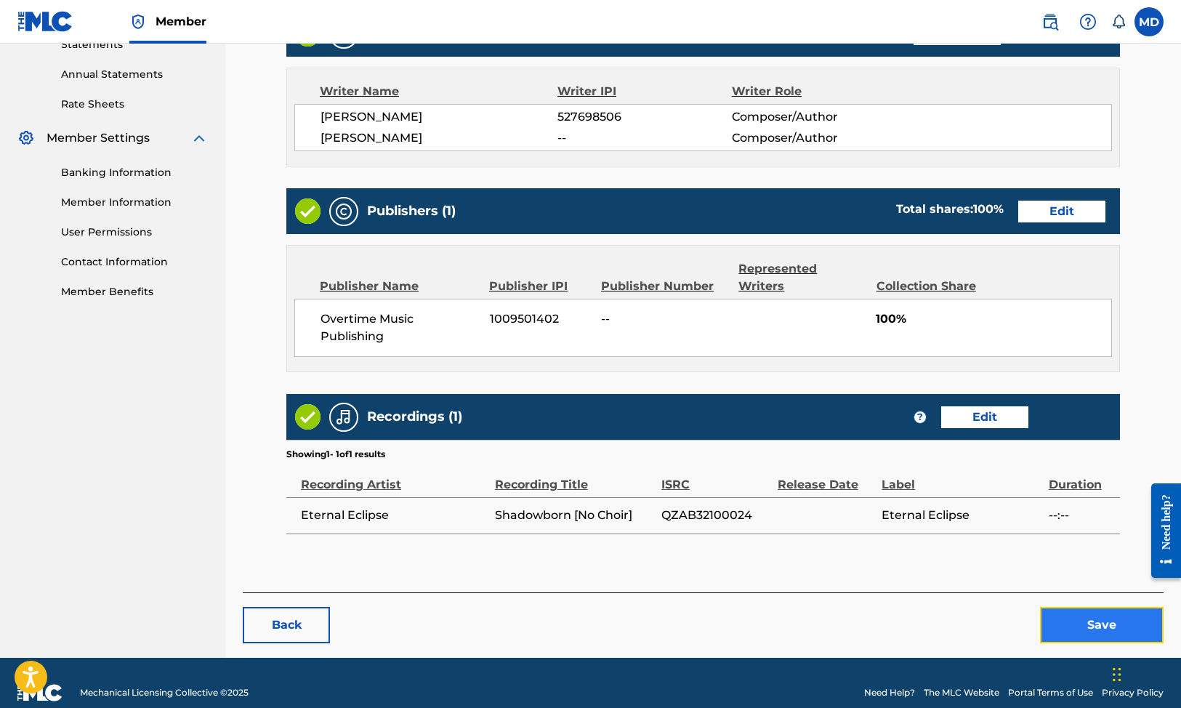
click at [1064, 607] on button "Save" at bounding box center [1102, 625] width 124 height 36
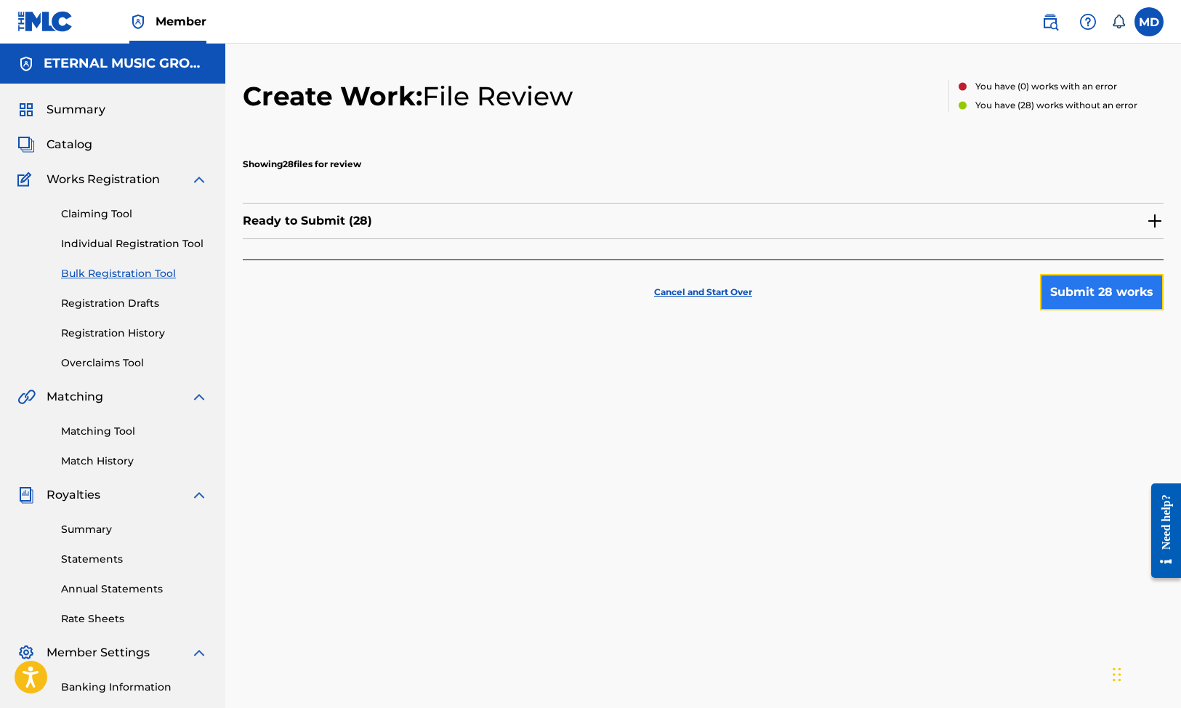
click at [1111, 296] on button "Submit 28 works" at bounding box center [1102, 292] width 124 height 36
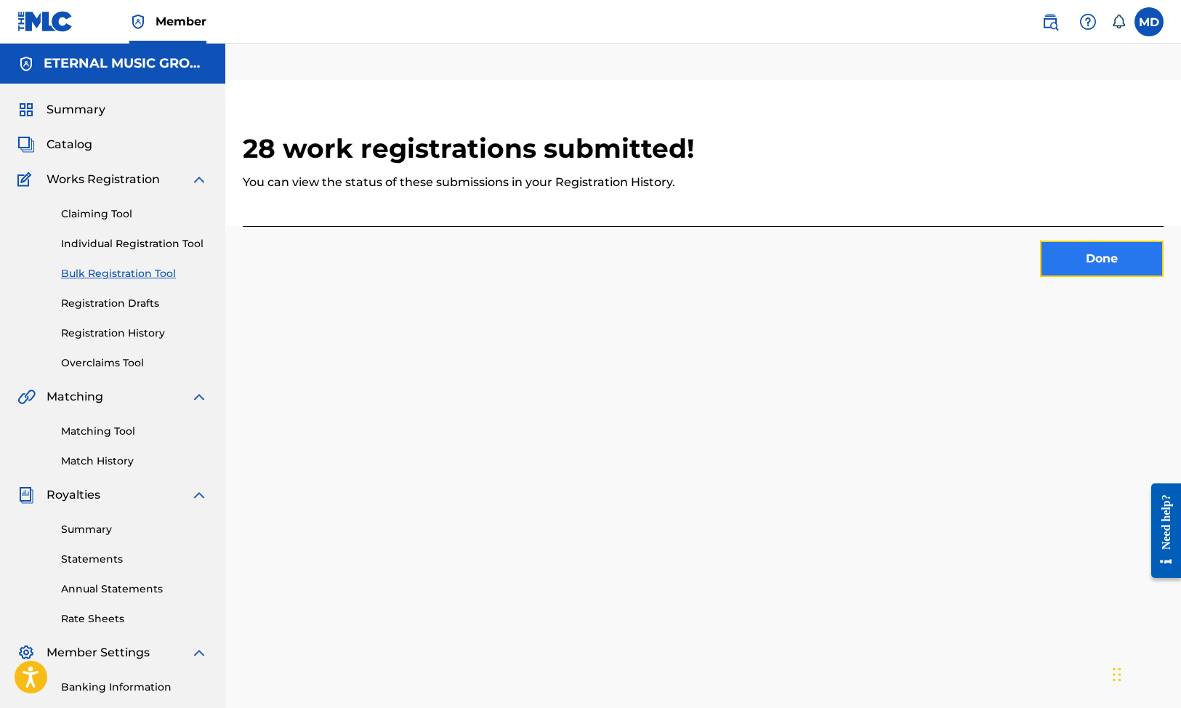
click at [1105, 250] on button "Done" at bounding box center [1102, 258] width 124 height 36
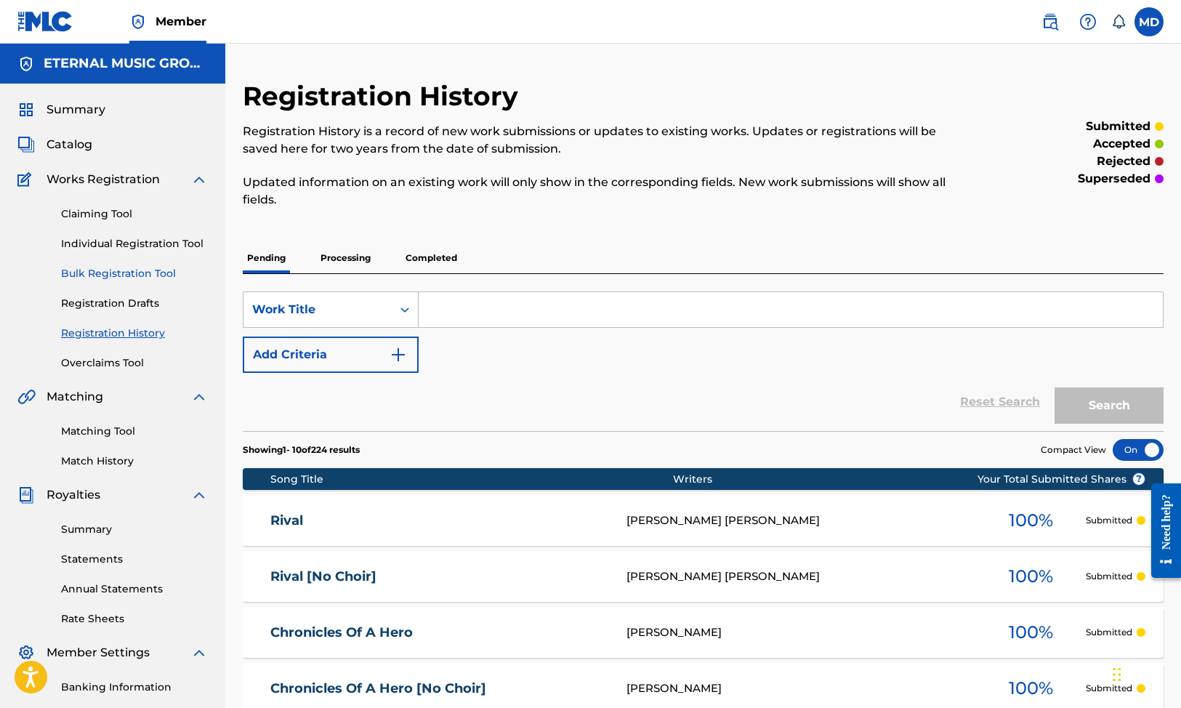
click at [155, 272] on link "Bulk Registration Tool" at bounding box center [134, 273] width 147 height 15
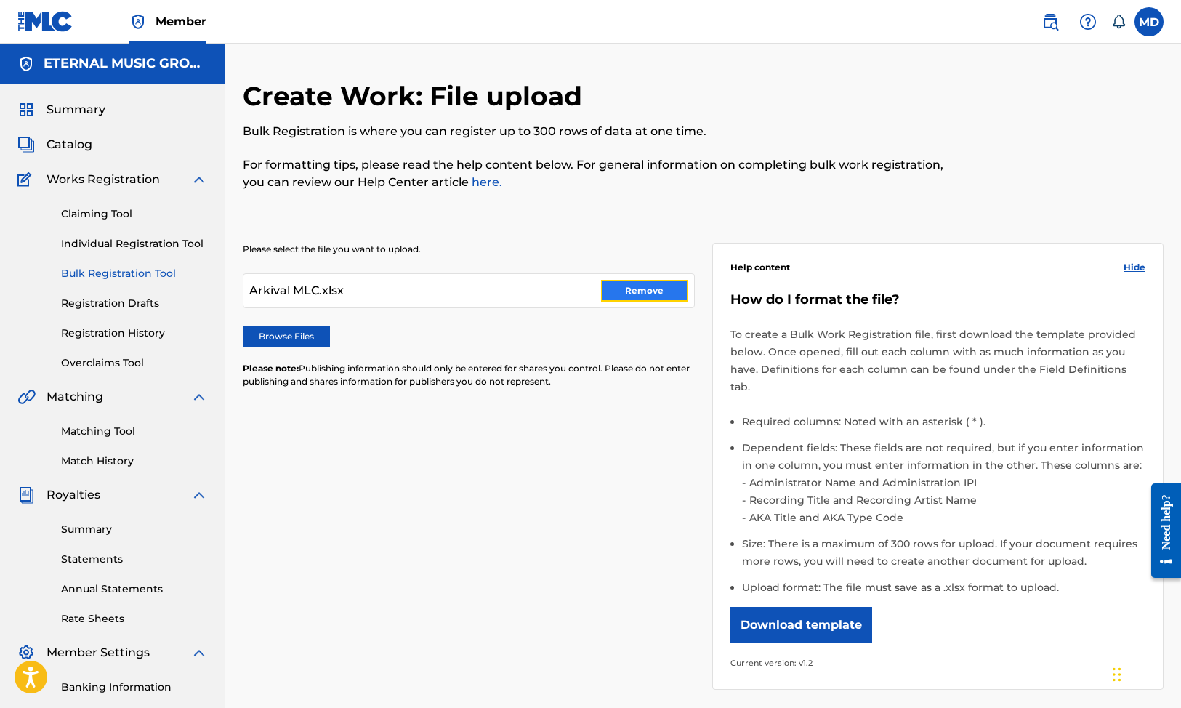
click at [631, 280] on button "Remove" at bounding box center [644, 291] width 87 height 22
click at [298, 328] on label "Browse Files" at bounding box center [286, 336] width 87 height 22
click at [0, 0] on input "Browse Files" at bounding box center [0, 0] width 0 height 0
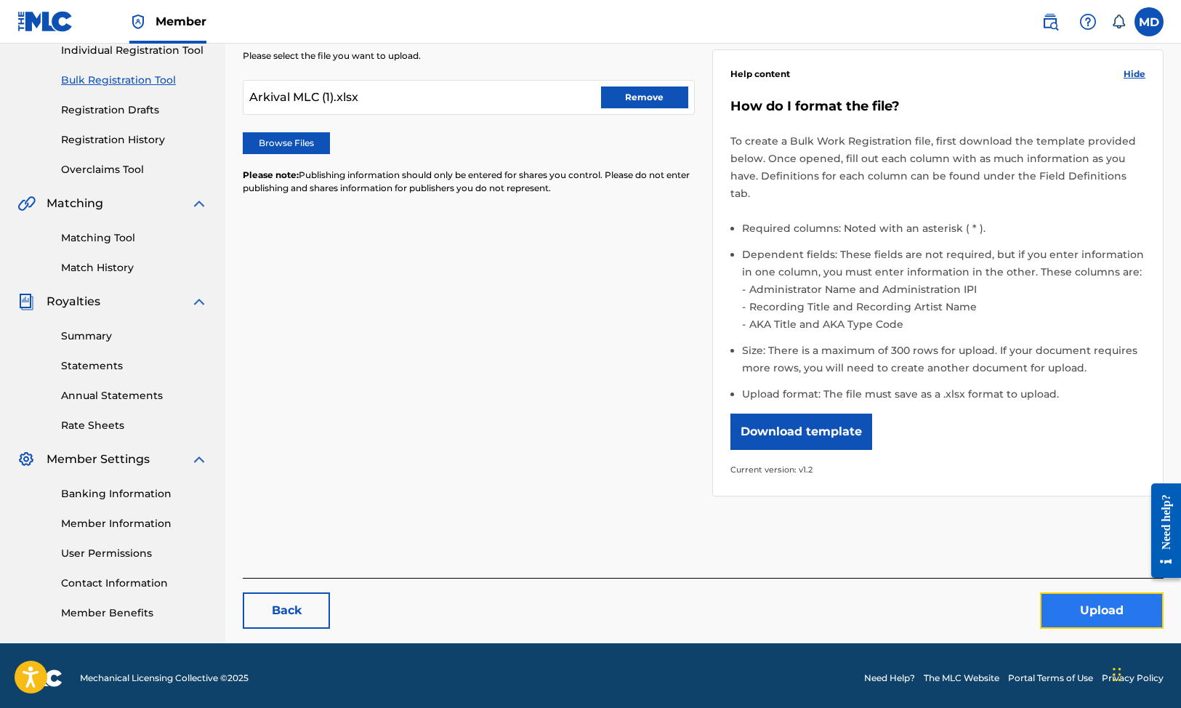
click at [1125, 592] on button "Upload" at bounding box center [1102, 610] width 124 height 36
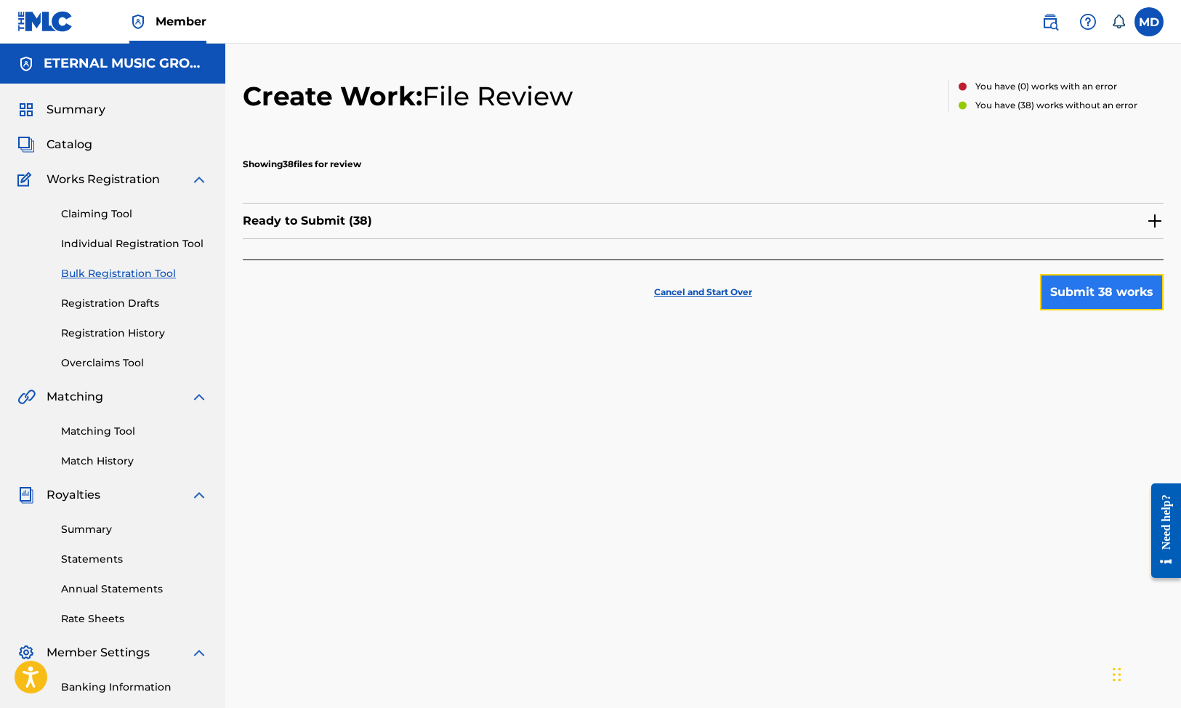
click at [1098, 290] on button "Submit 38 works" at bounding box center [1102, 292] width 124 height 36
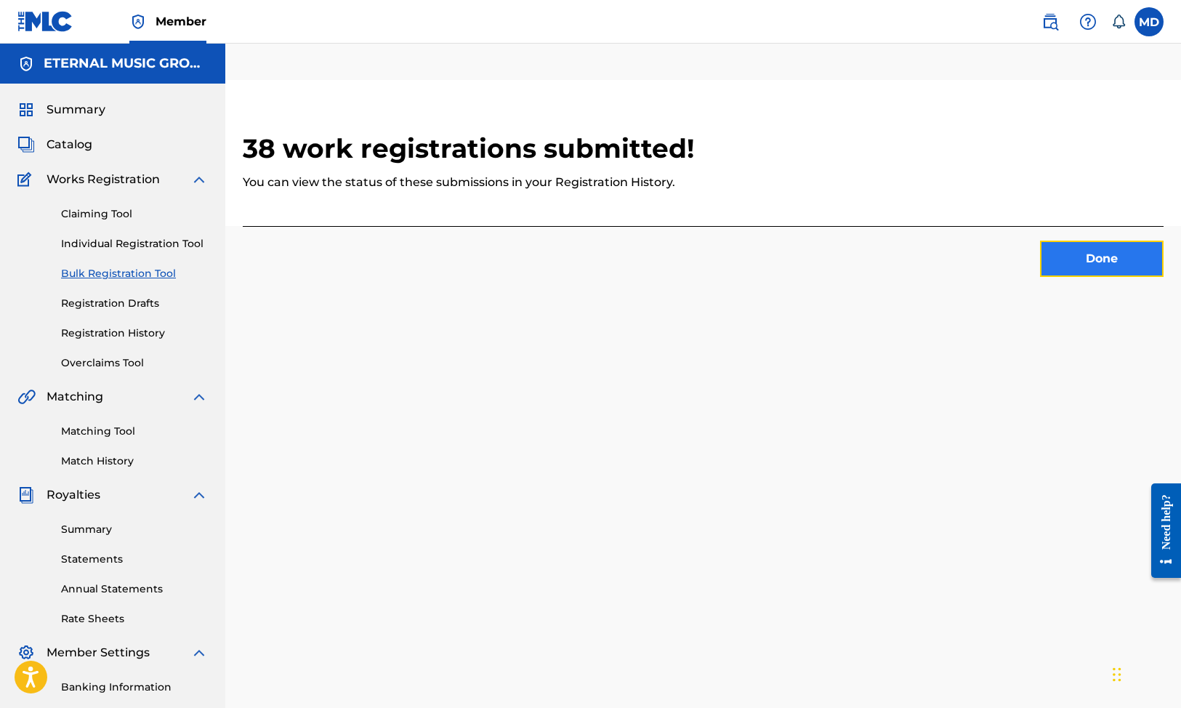
click at [1100, 259] on button "Done" at bounding box center [1102, 258] width 124 height 36
